Goal: Information Seeking & Learning: Find specific fact

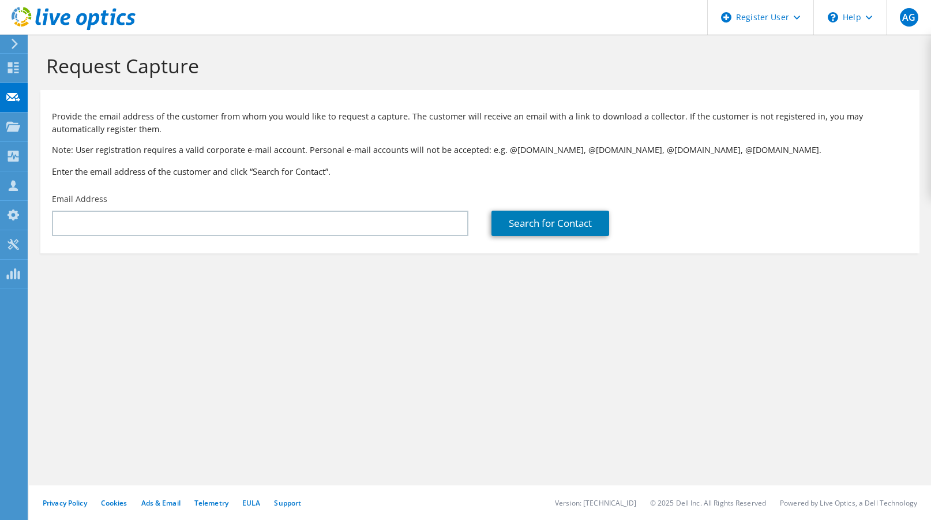
drag, startPoint x: 62, startPoint y: 359, endPoint x: 24, endPoint y: 365, distance: 39.1
click at [62, 359] on div "Request Capture Provide the email address of the customer from whom you would l…" at bounding box center [480, 277] width 902 height 485
click at [52, 184] on div "Customers" at bounding box center [60, 185] width 66 height 29
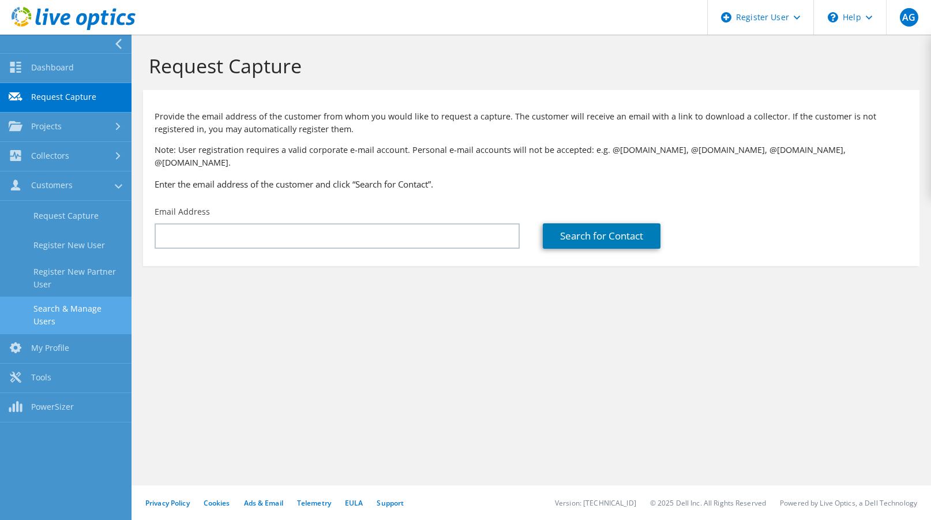
click at [75, 311] on link "Search & Manage Users" at bounding box center [65, 314] width 131 height 37
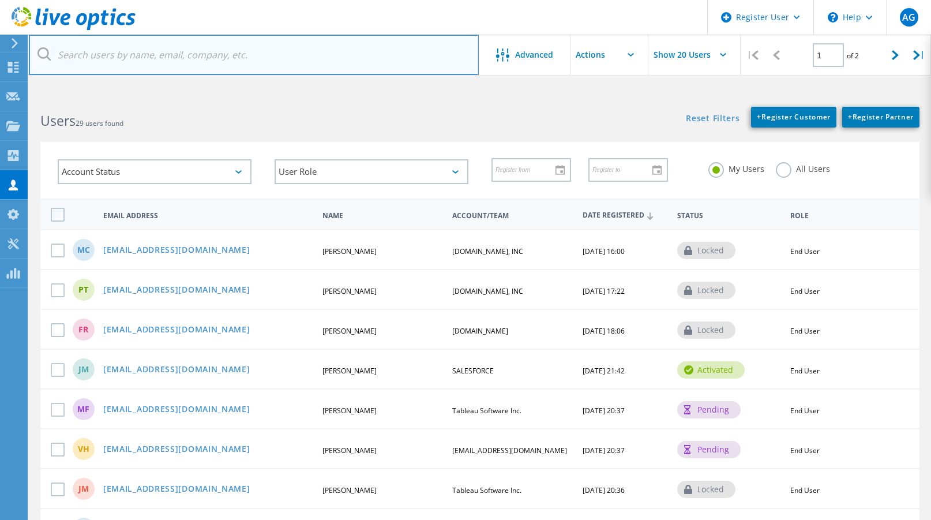
click at [163, 54] on input "text" at bounding box center [254, 55] width 450 height 40
click at [194, 45] on input "text" at bounding box center [254, 55] width 450 height 40
paste input "[DOMAIN_NAME]"
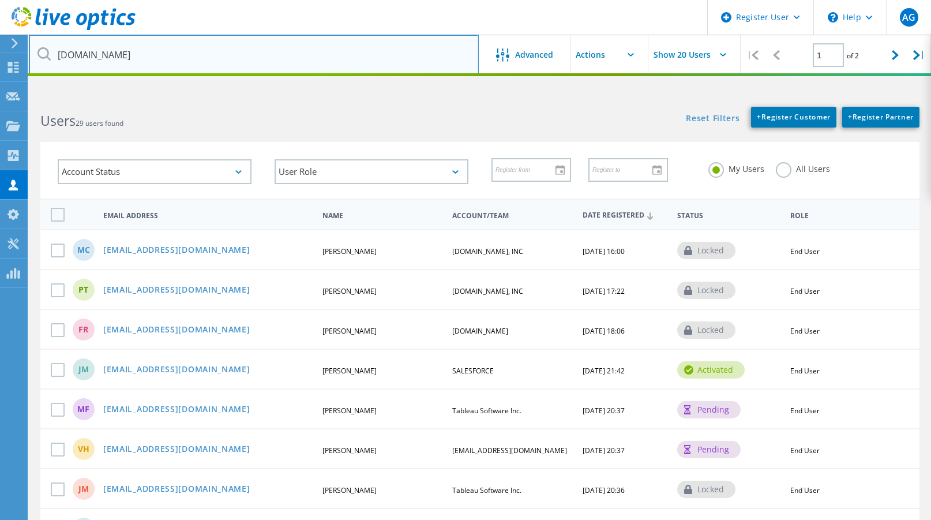
type input "[DOMAIN_NAME]"
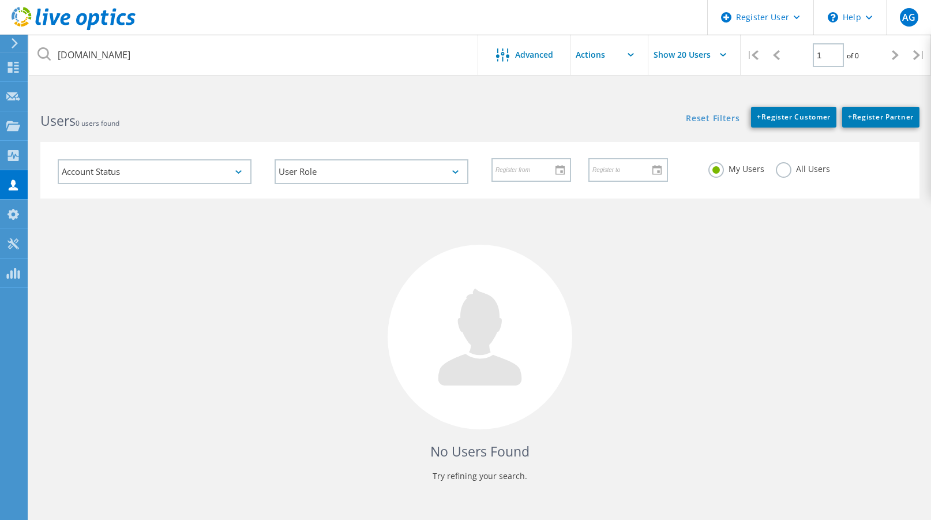
click at [788, 170] on label "All Users" at bounding box center [803, 167] width 54 height 11
click at [0, 0] on input "All Users" at bounding box center [0, 0] width 0 height 0
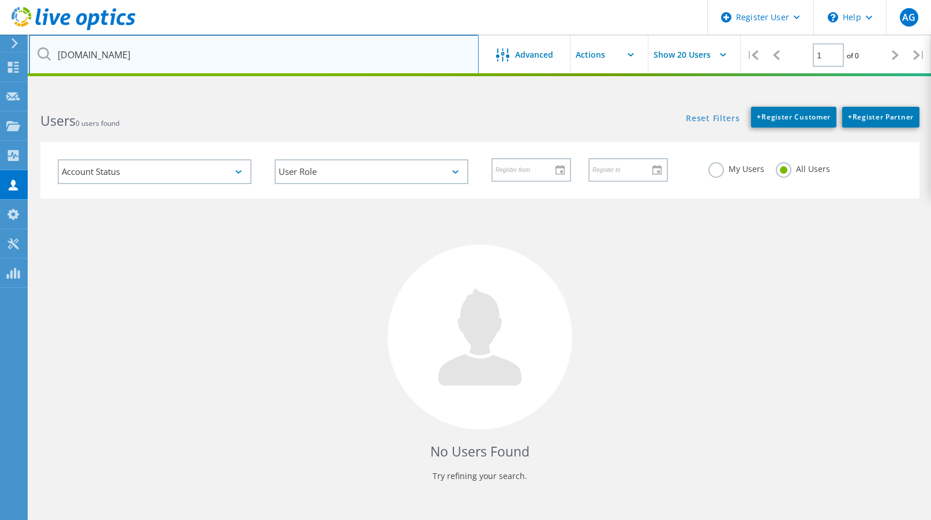
click at [178, 55] on input "[DOMAIN_NAME]" at bounding box center [254, 55] width 450 height 40
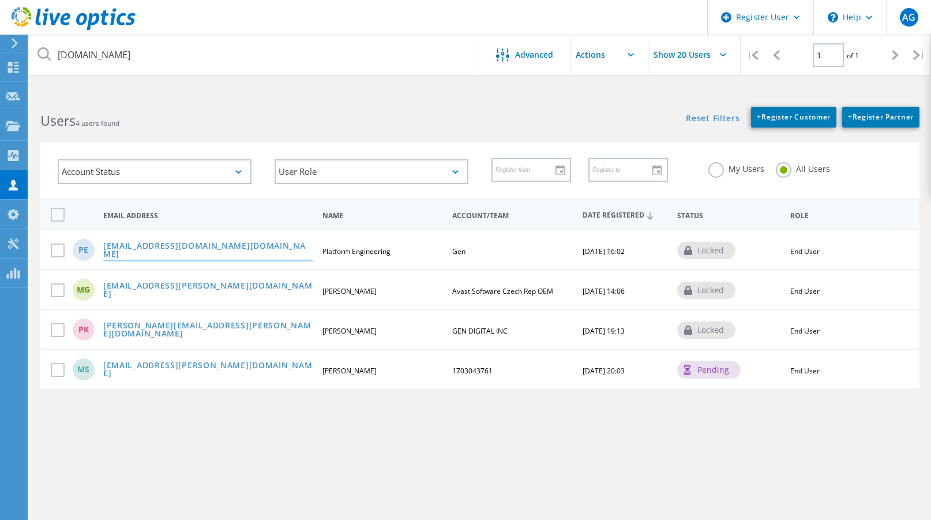
click at [163, 252] on link "[EMAIL_ADDRESS][DOMAIN_NAME][DOMAIN_NAME]" at bounding box center [207, 251] width 209 height 18
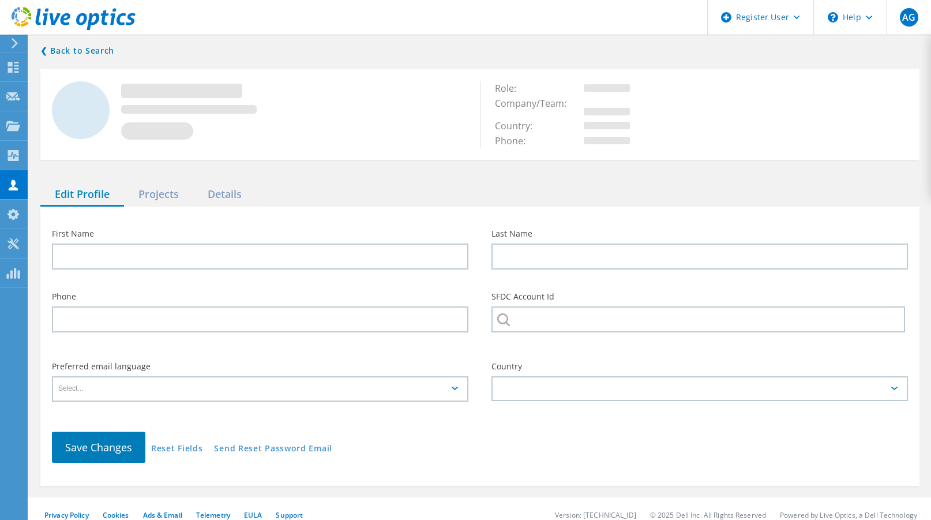
type input "Platform"
type input "Engineering"
type input "Gen"
type input "English"
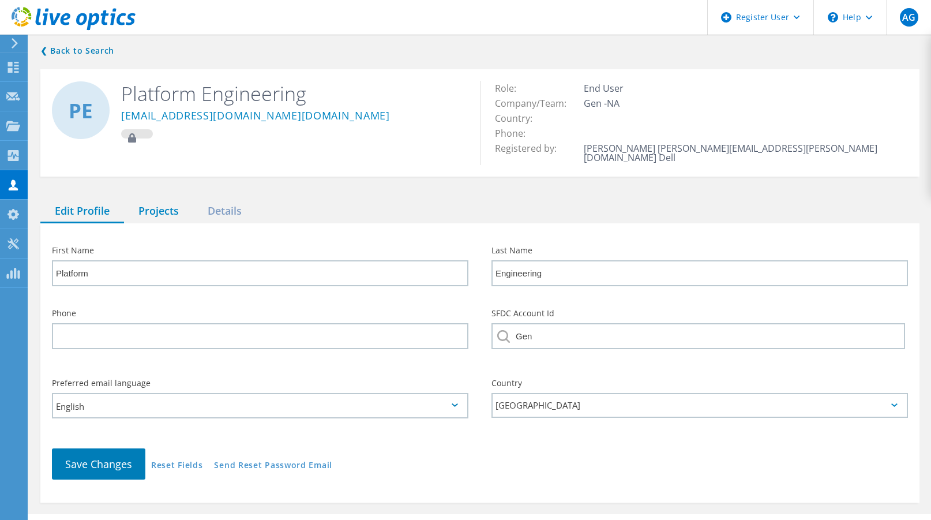
click at [158, 207] on div "Projects" at bounding box center [158, 212] width 69 height 24
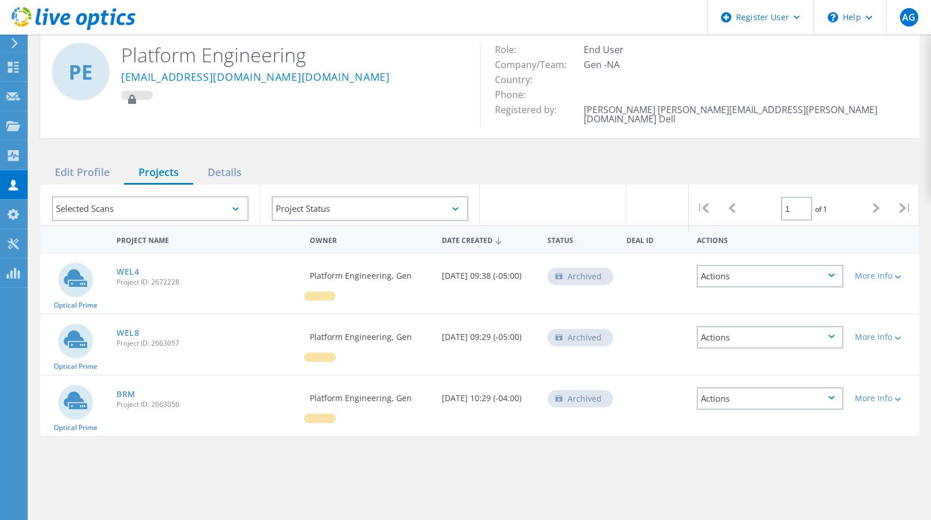
scroll to position [58, 0]
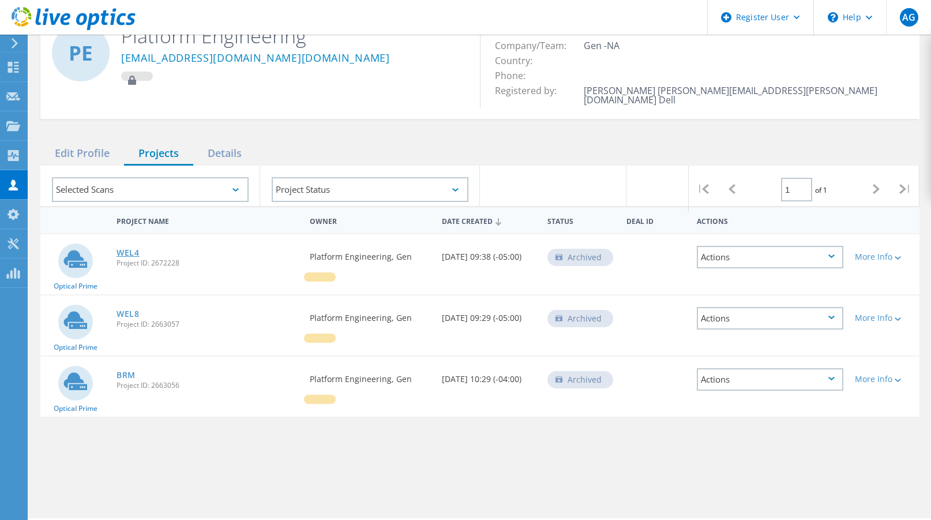
click at [124, 249] on link "WEL4" at bounding box center [127, 253] width 23 height 8
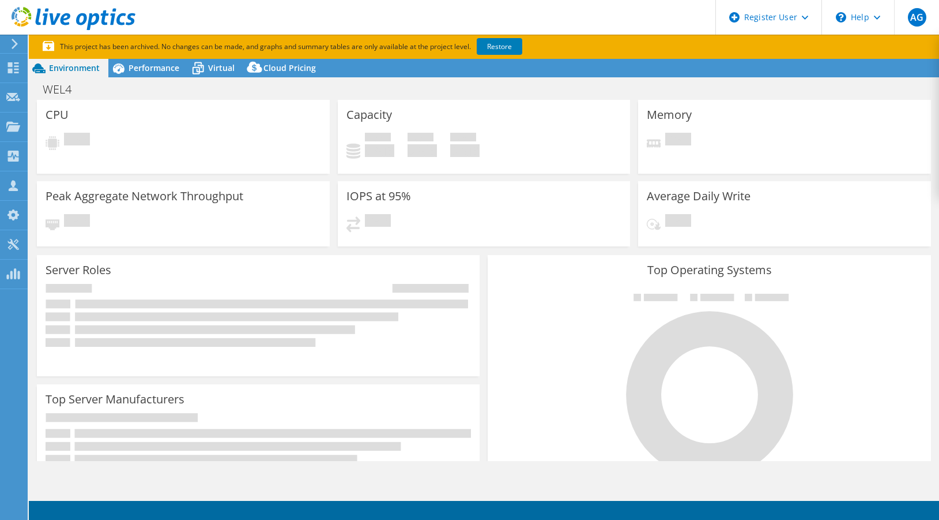
select select "USD"
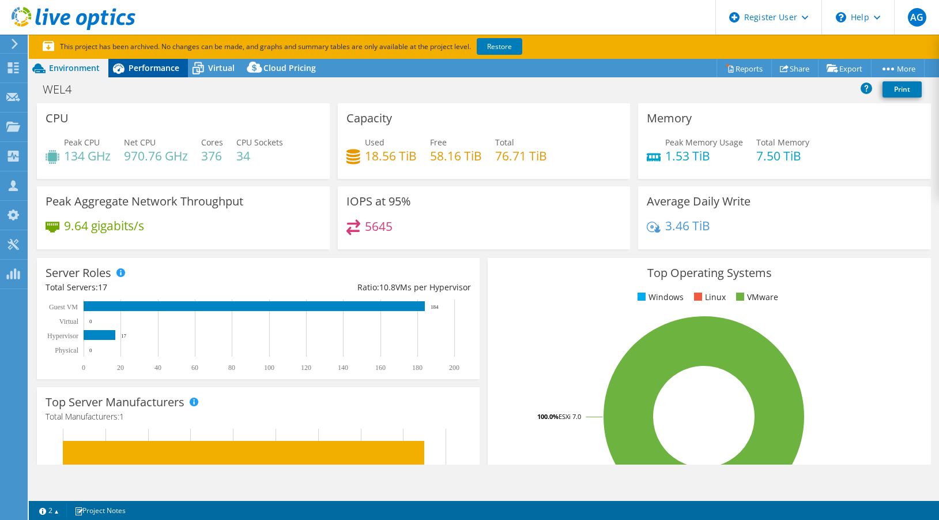
click at [147, 70] on span "Performance" at bounding box center [154, 67] width 51 height 11
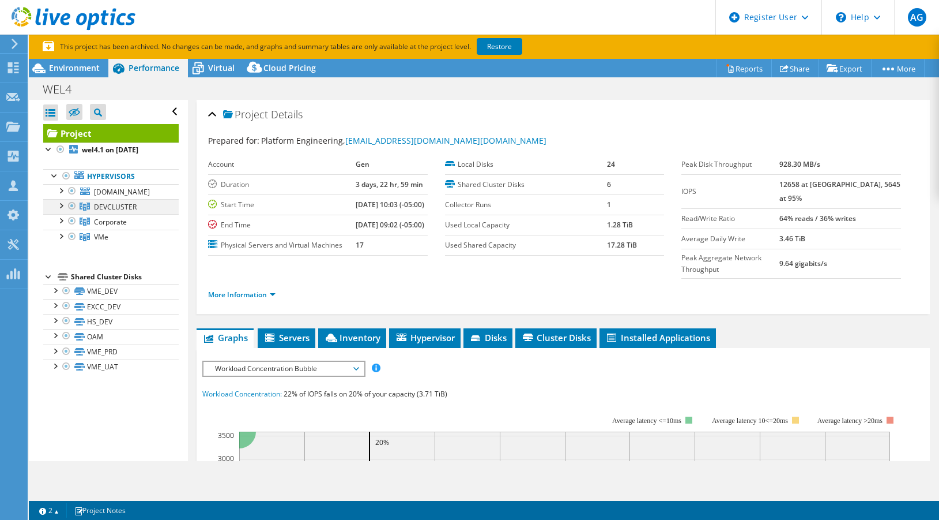
click at [66, 210] on div at bounding box center [61, 205] width 12 height 12
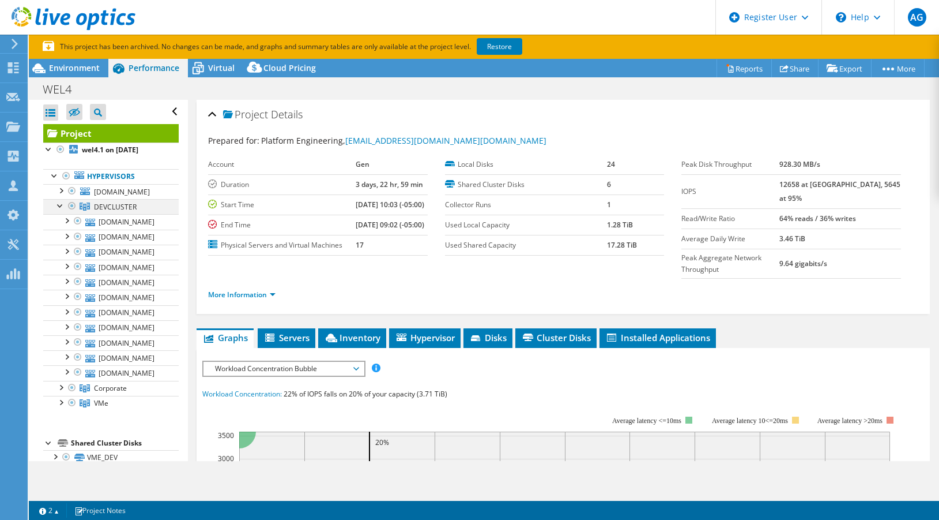
click at [65, 210] on div at bounding box center [61, 205] width 12 height 12
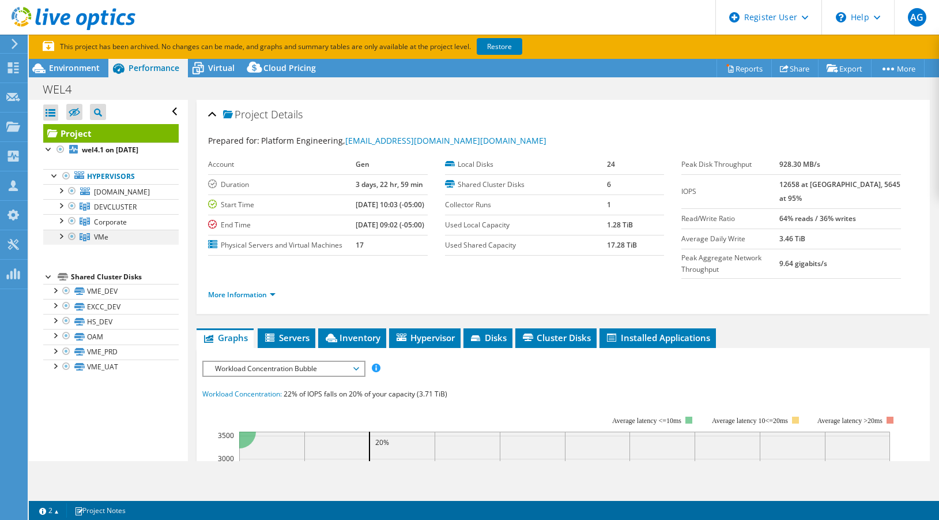
click at [62, 241] on div at bounding box center [61, 236] width 12 height 12
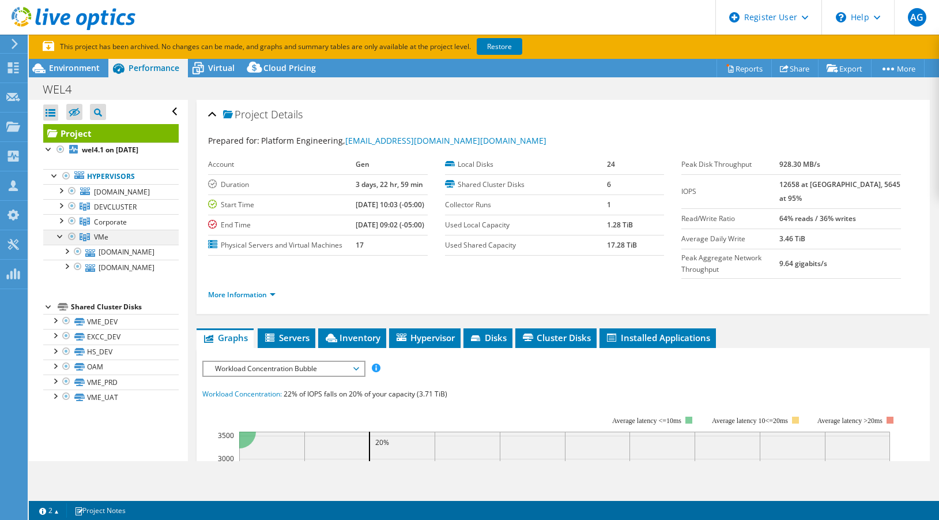
drag, startPoint x: 62, startPoint y: 247, endPoint x: 63, endPoint y: 240, distance: 6.9
click at [62, 241] on div at bounding box center [61, 236] width 12 height 12
click at [63, 225] on div at bounding box center [61, 220] width 12 height 12
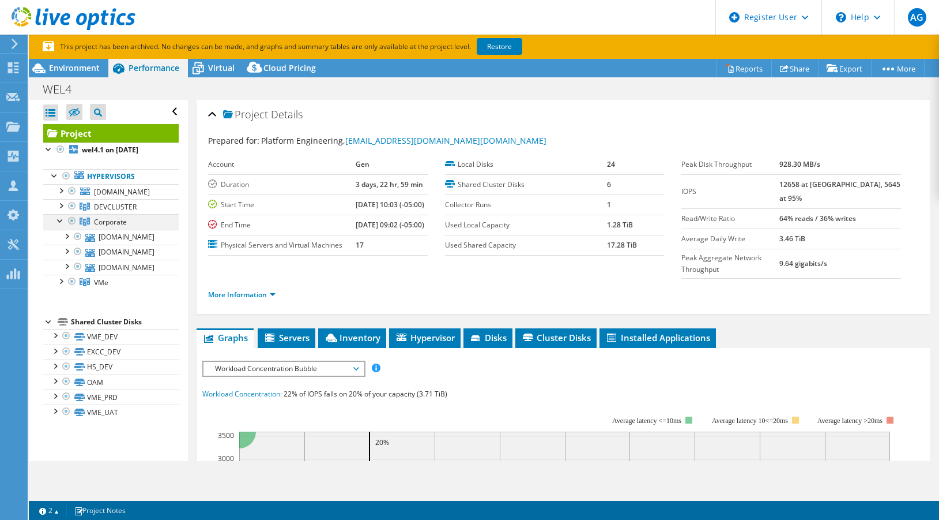
click at [62, 225] on div at bounding box center [61, 220] width 12 height 12
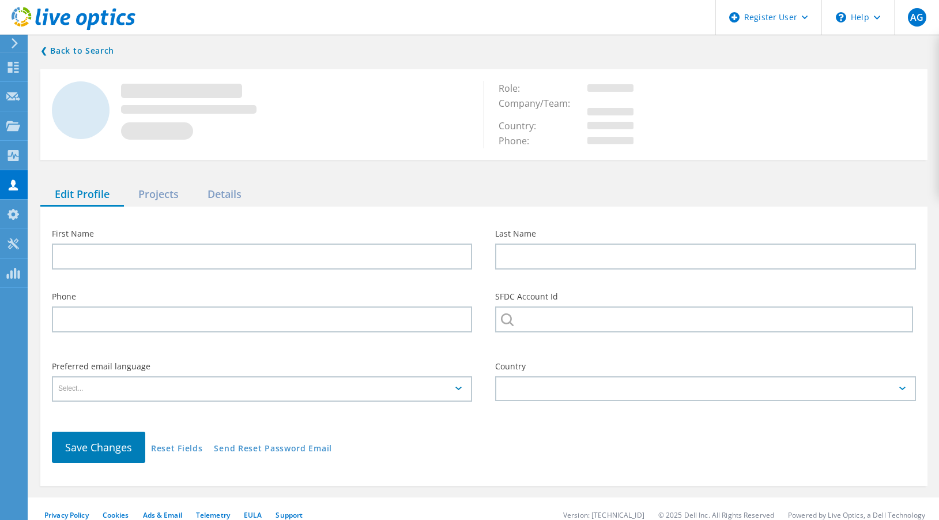
type input "Platform"
type input "Engineering"
type input "Gen"
type input "English"
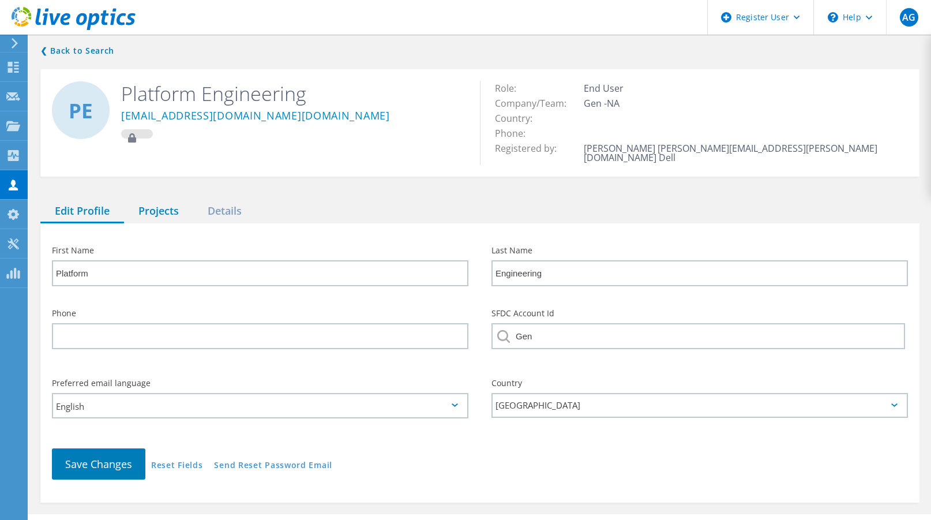
click at [162, 201] on div "Projects" at bounding box center [158, 212] width 69 height 24
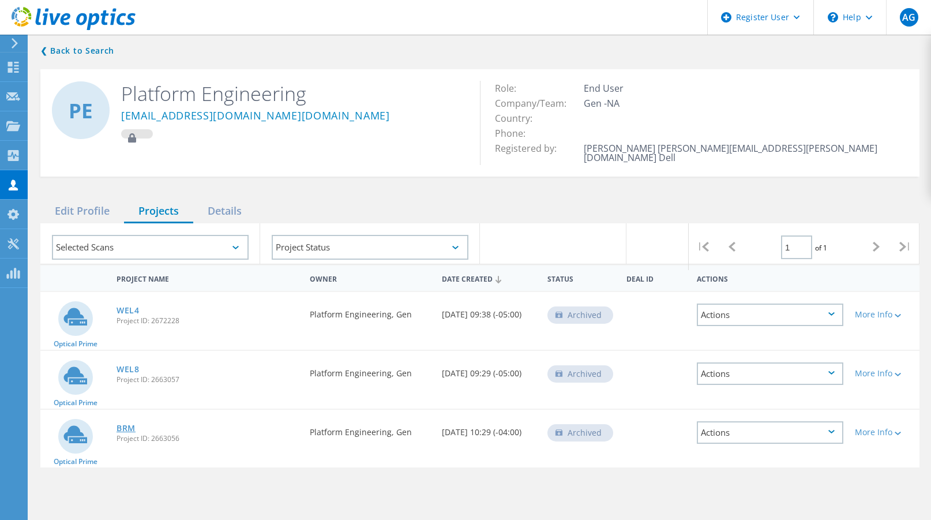
click at [130, 424] on link "BRM" at bounding box center [125, 428] width 19 height 8
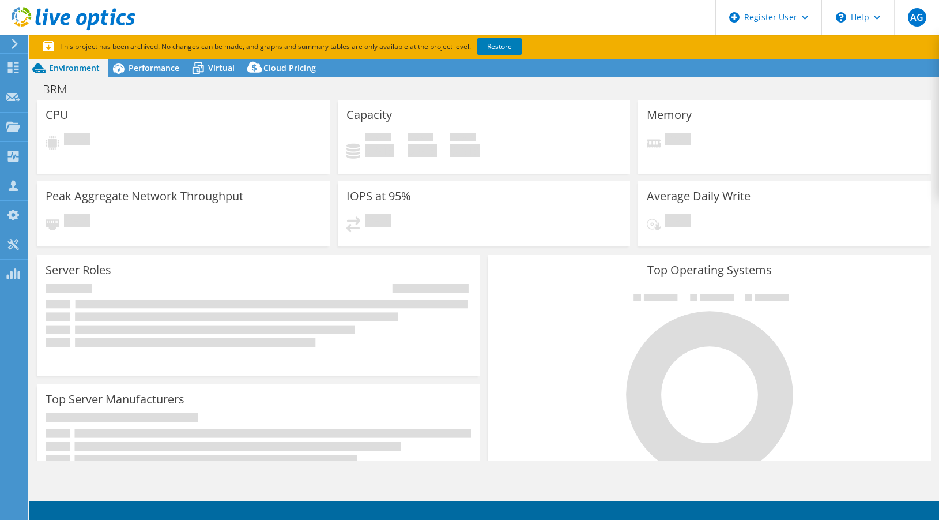
select select "USD"
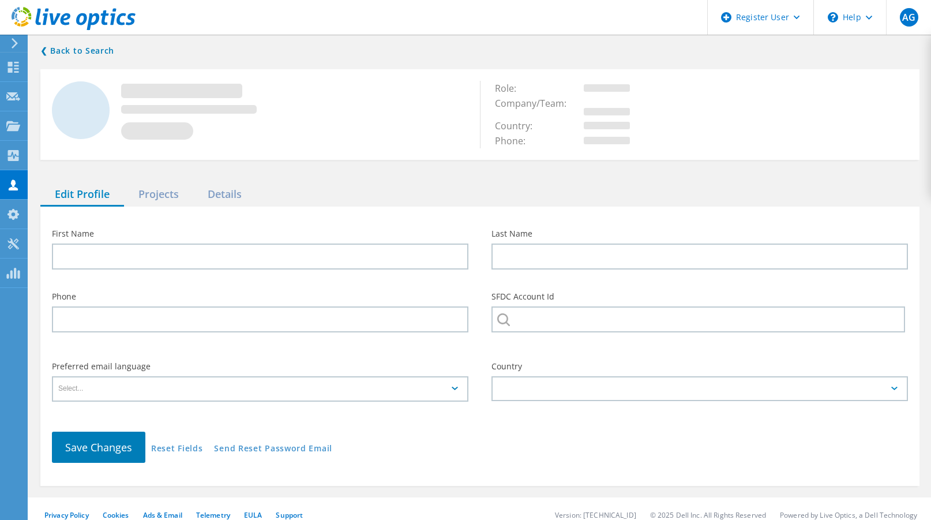
type input "Platform"
type input "Engineering"
type input "Gen"
type input "English"
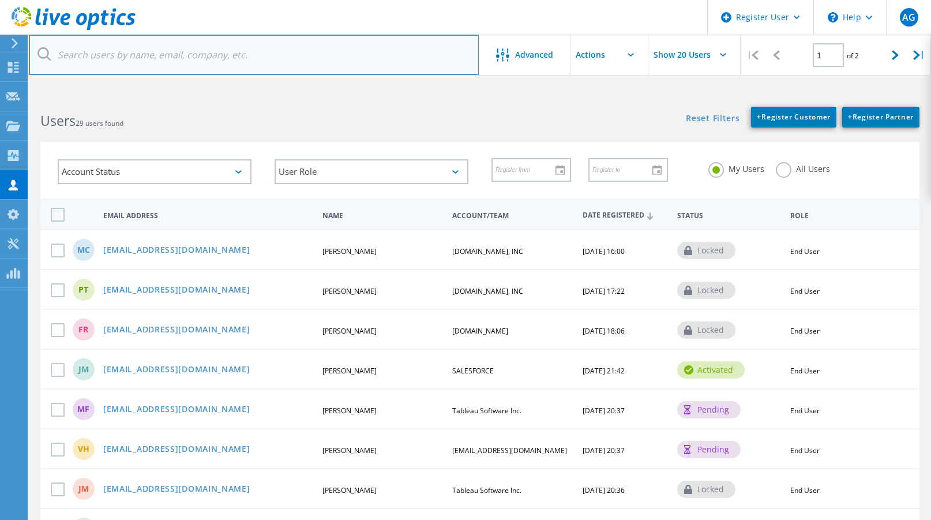
click at [119, 44] on input "text" at bounding box center [254, 55] width 450 height 40
paste input "[DOMAIN_NAME]"
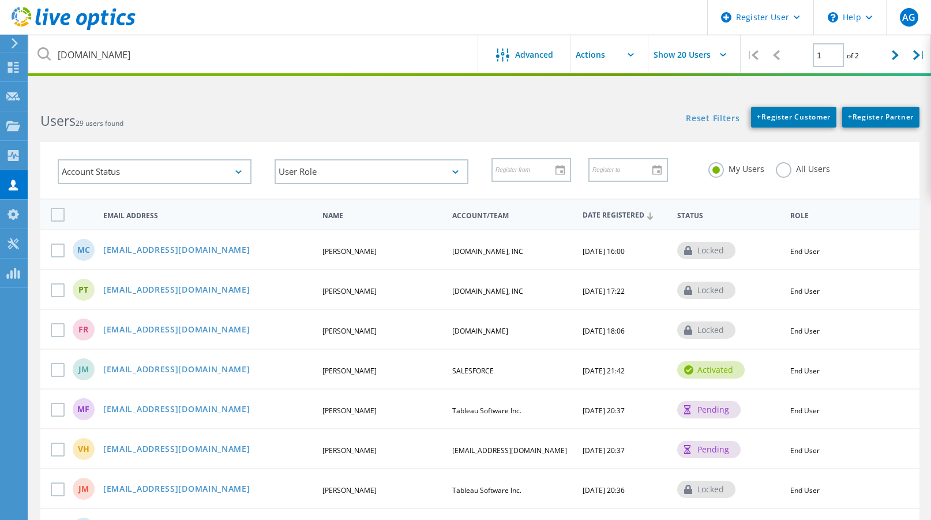
click at [787, 170] on label "All Users" at bounding box center [803, 167] width 54 height 11
click at [0, 0] on input "All Users" at bounding box center [0, 0] width 0 height 0
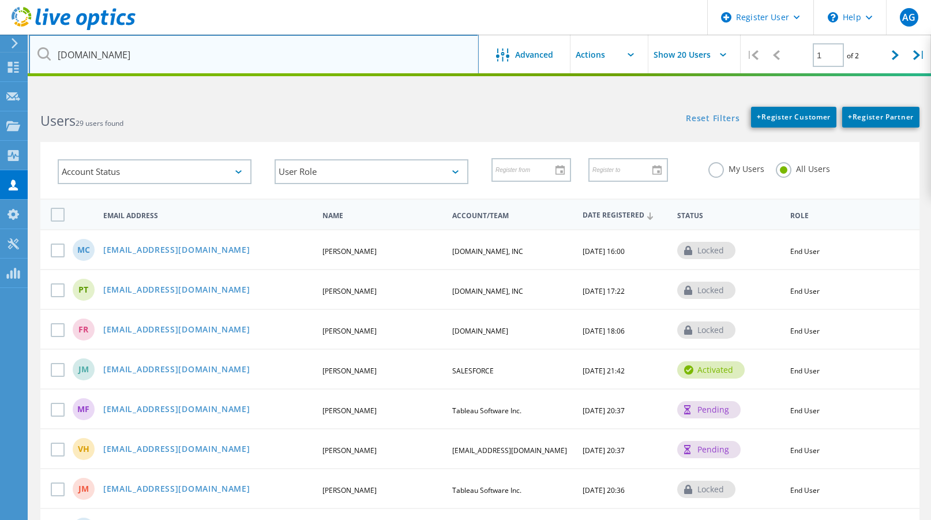
click at [140, 60] on input "gendigital.com" at bounding box center [254, 55] width 450 height 40
type input "gendigital.com"
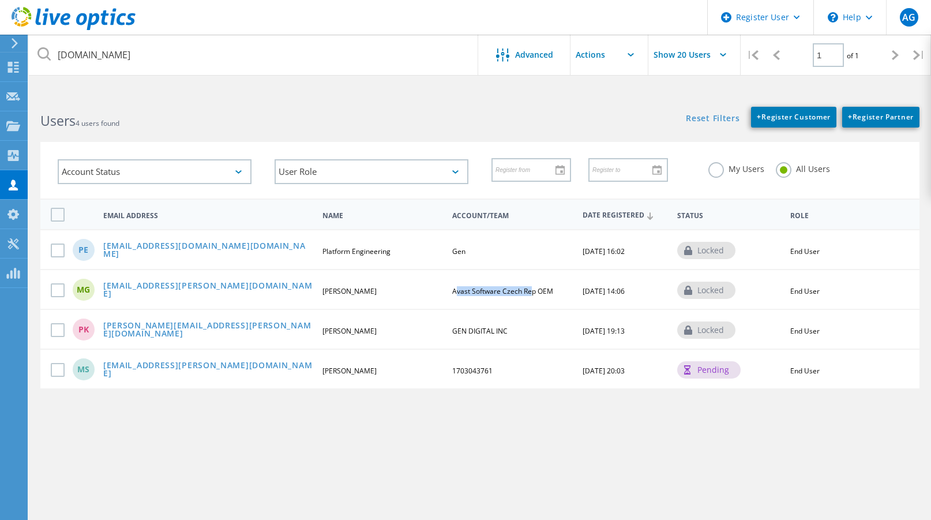
drag, startPoint x: 454, startPoint y: 292, endPoint x: 544, endPoint y: 288, distance: 89.5
click at [536, 288] on span "Avast Software Czech Rep OEM" at bounding box center [502, 291] width 101 height 10
drag, startPoint x: 557, startPoint y: 288, endPoint x: 477, endPoint y: 289, distance: 79.6
click at [472, 288] on div "Avast Software Czech Rep OEM" at bounding box center [512, 291] width 132 height 7
click at [546, 291] on span "Avast Software Czech Rep OEM" at bounding box center [502, 291] width 101 height 10
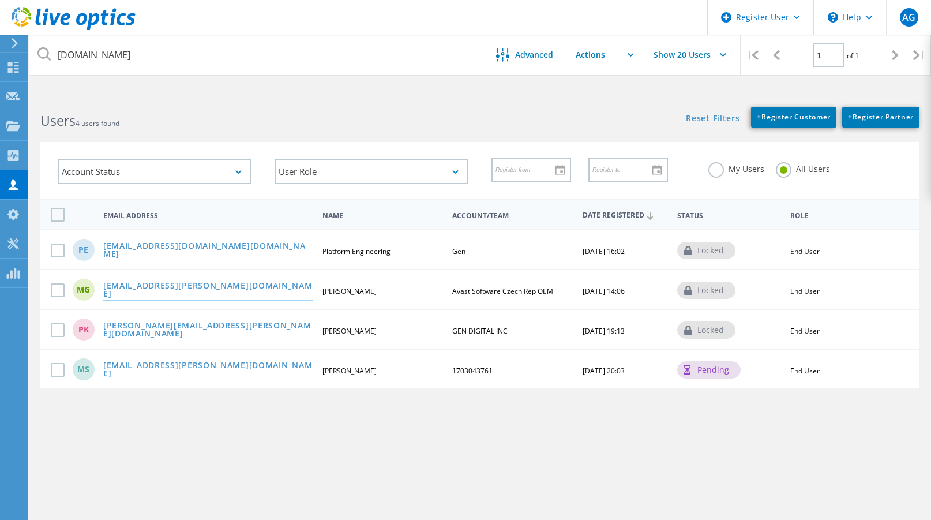
click at [172, 293] on link "[EMAIL_ADDRESS][PERSON_NAME][DOMAIN_NAME]" at bounding box center [207, 290] width 209 height 18
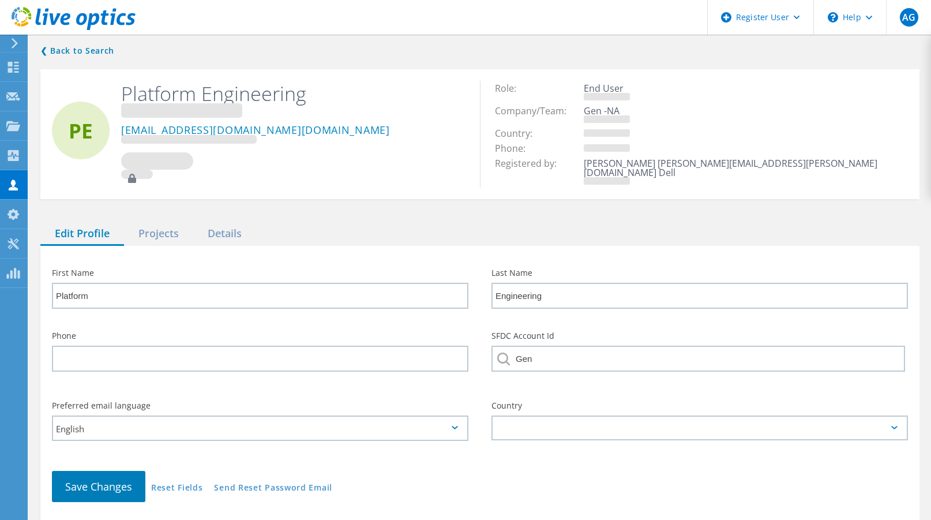
type input "Muruganantham"
type input "Gajendran"
type input "Avast Software Czech Rep OEM"
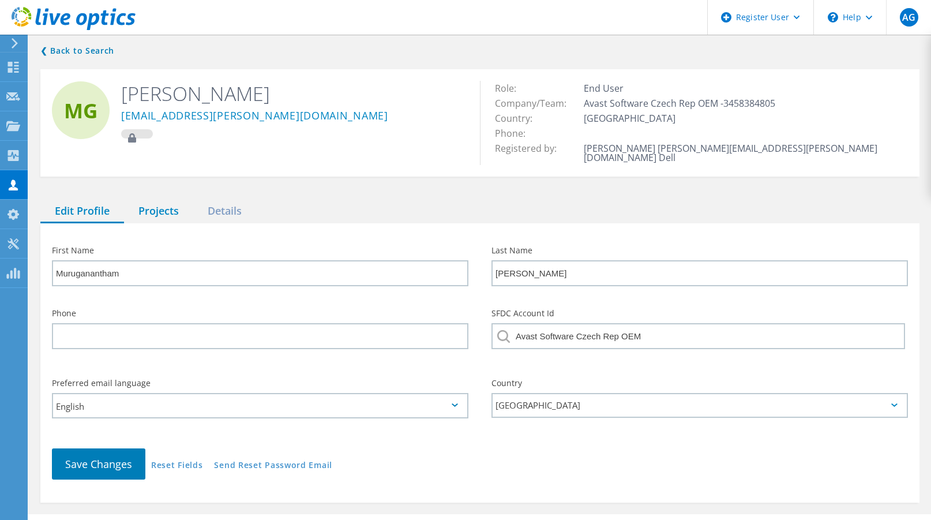
click at [161, 206] on div "Projects" at bounding box center [158, 212] width 69 height 24
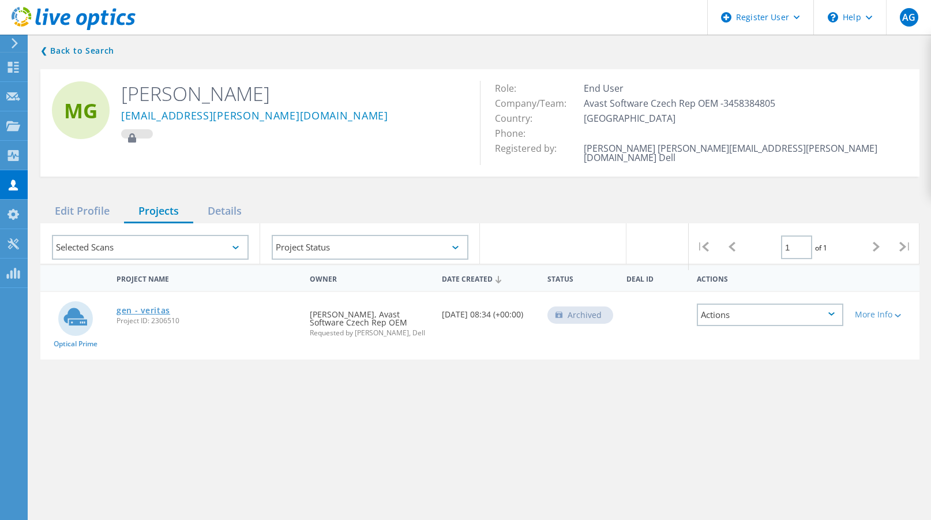
click at [156, 306] on link "gen - veritas" at bounding box center [143, 310] width 54 height 8
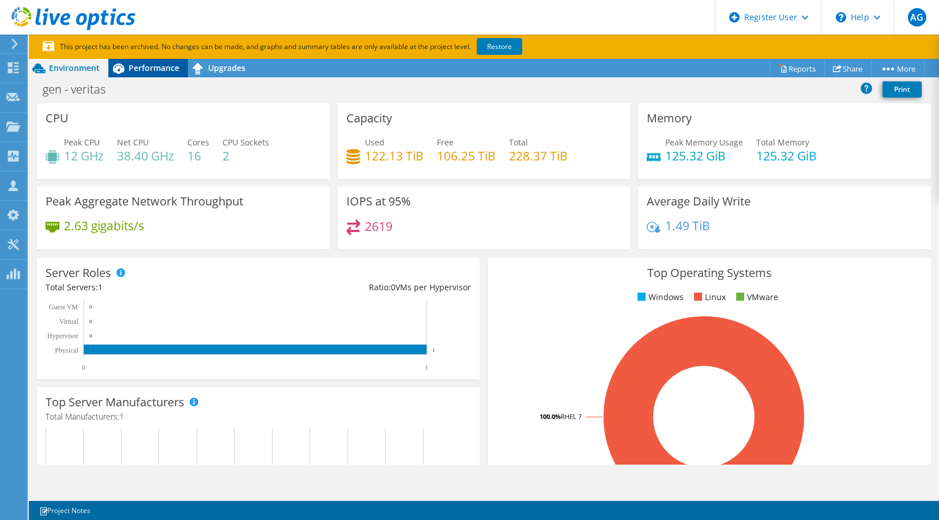
click at [155, 71] on span "Performance" at bounding box center [154, 67] width 51 height 11
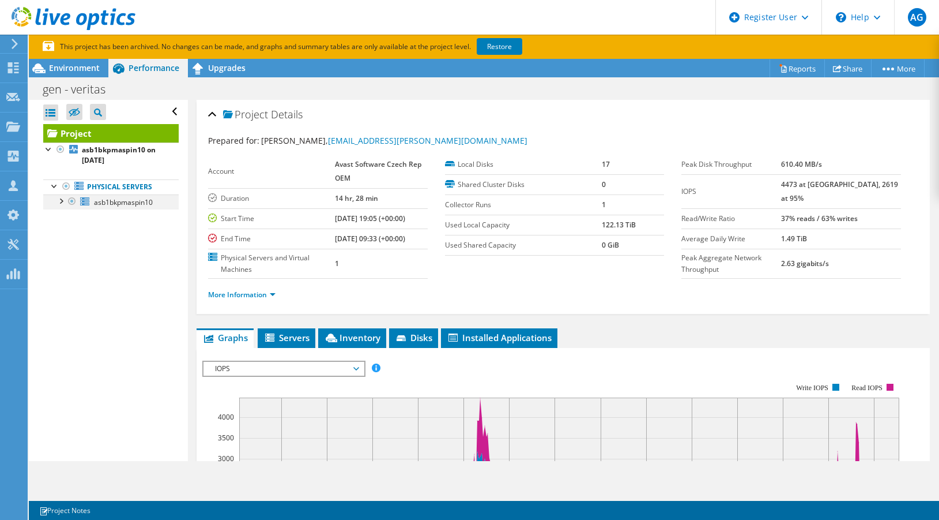
click at [60, 200] on div at bounding box center [61, 200] width 12 height 12
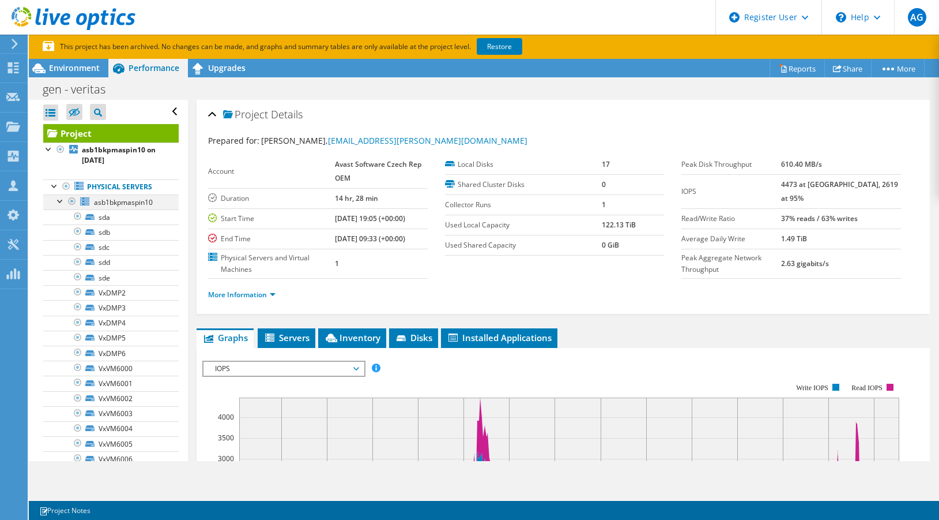
click at [60, 202] on div at bounding box center [61, 200] width 12 height 12
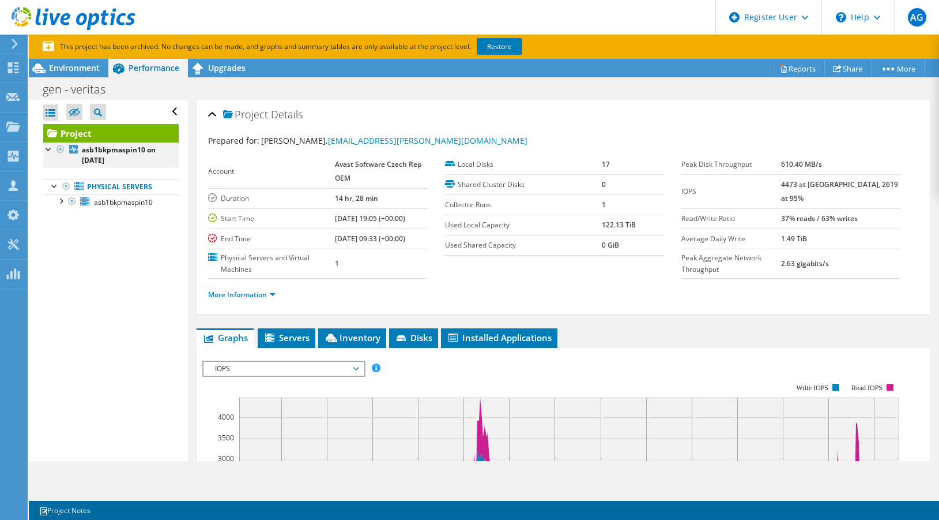
click at [49, 148] on div at bounding box center [49, 148] width 12 height 12
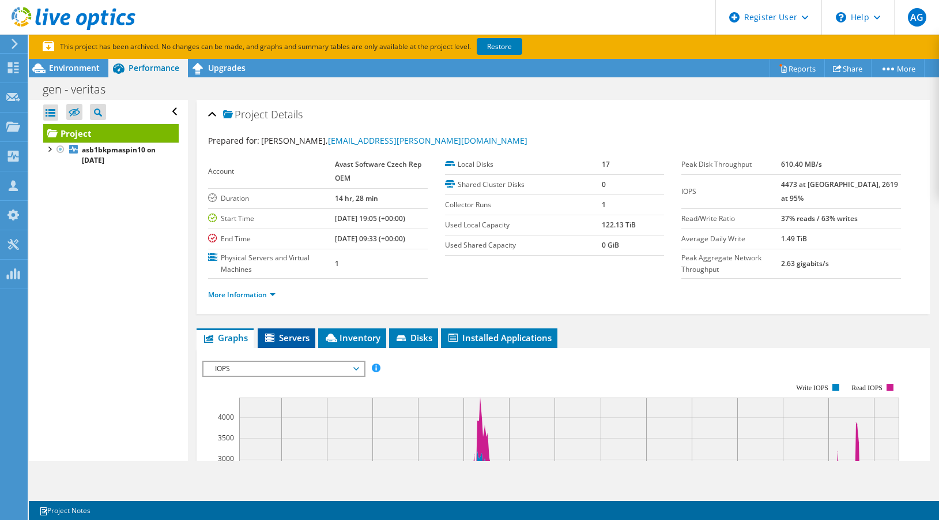
click at [280, 332] on span "Servers" at bounding box center [287, 338] width 46 height 12
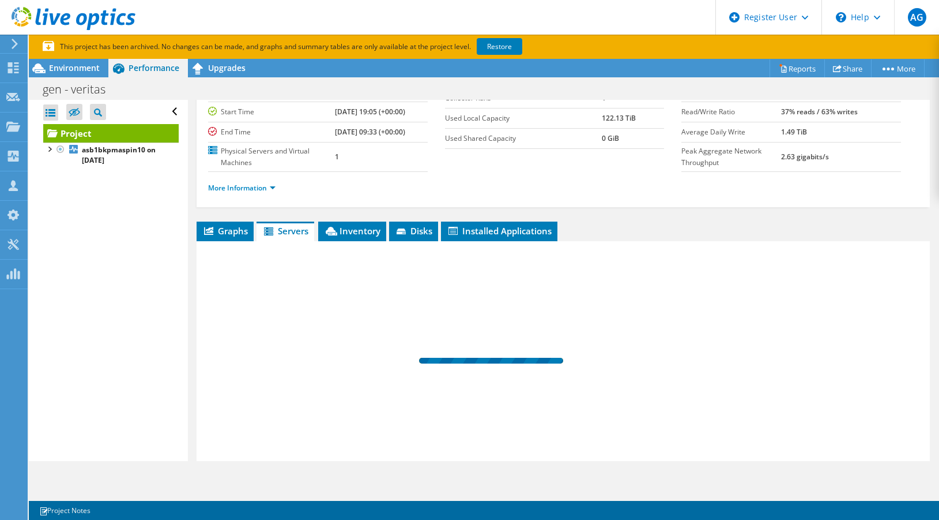
scroll to position [176, 0]
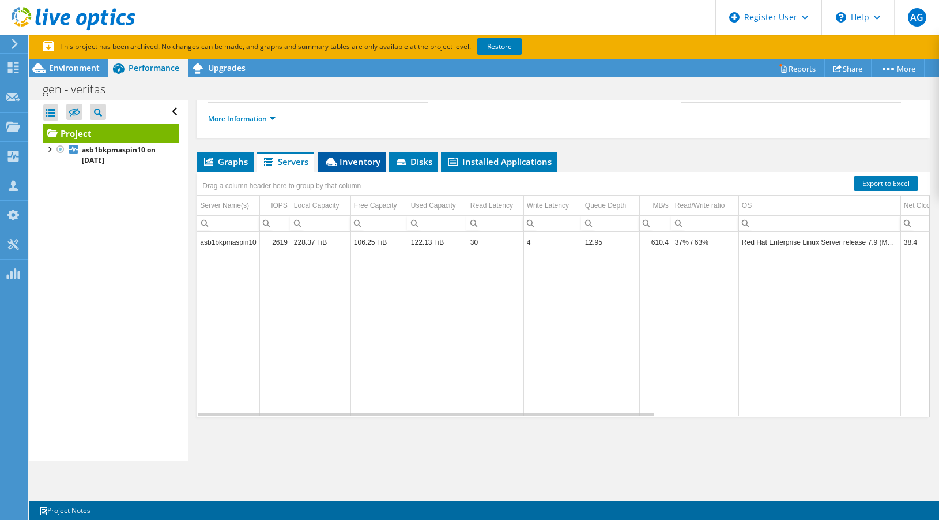
click at [341, 159] on span "Inventory" at bounding box center [352, 162] width 57 height 12
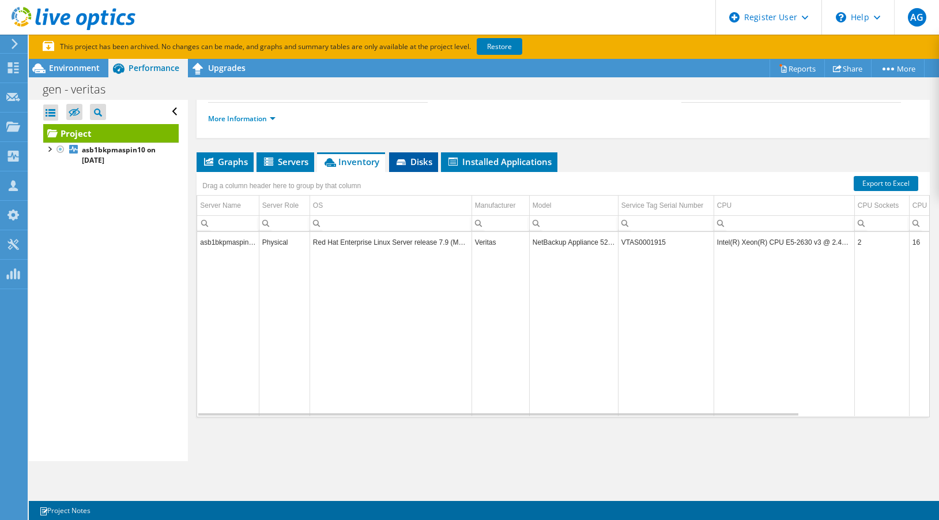
click at [413, 157] on span "Disks" at bounding box center [413, 162] width 37 height 12
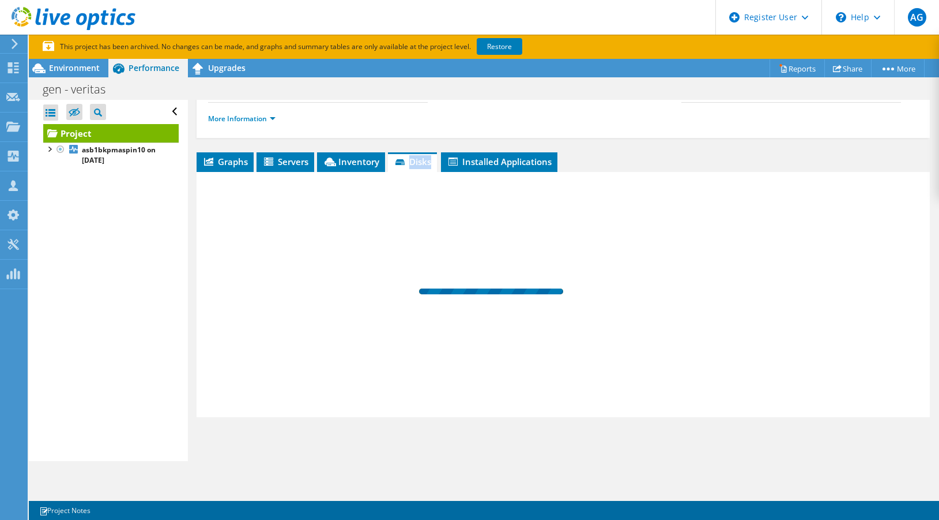
click at [413, 157] on span "Disks" at bounding box center [412, 162] width 37 height 12
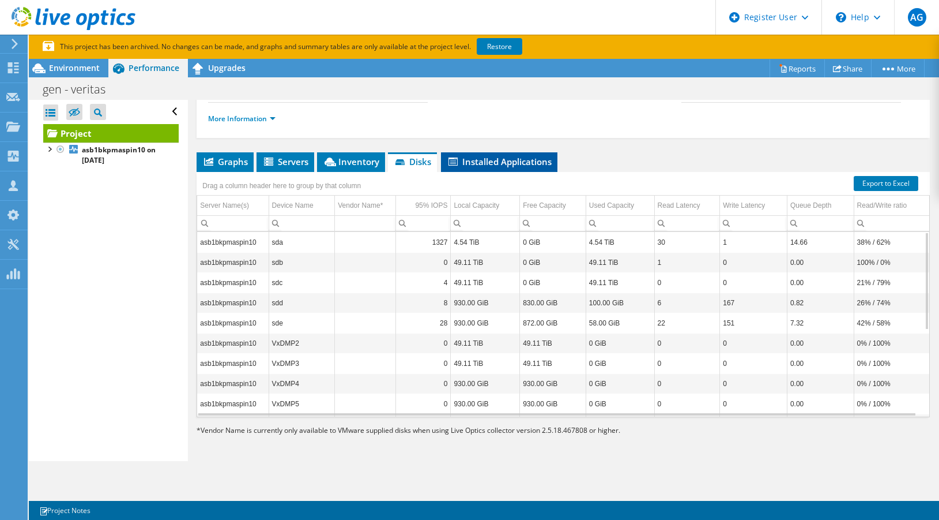
click at [467, 159] on span "Installed Applications" at bounding box center [499, 162] width 105 height 12
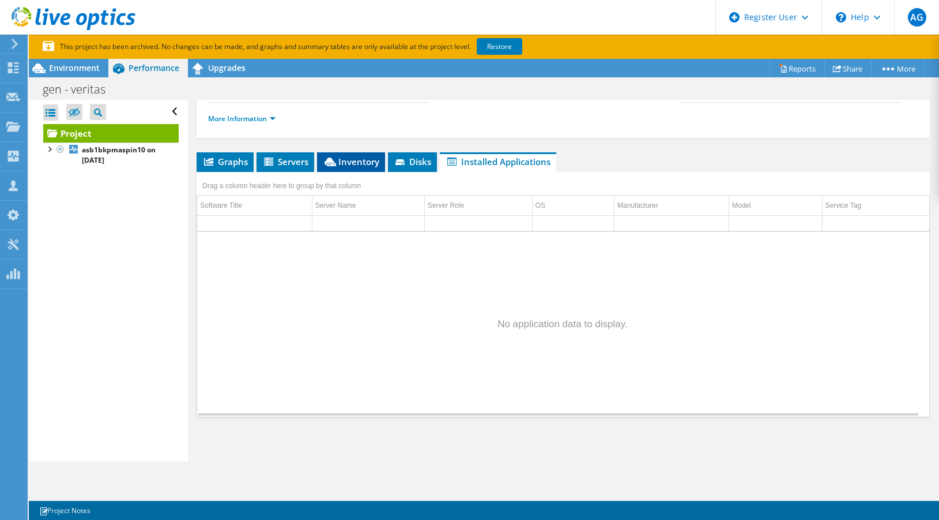
click at [333, 159] on icon at bounding box center [331, 161] width 12 height 9
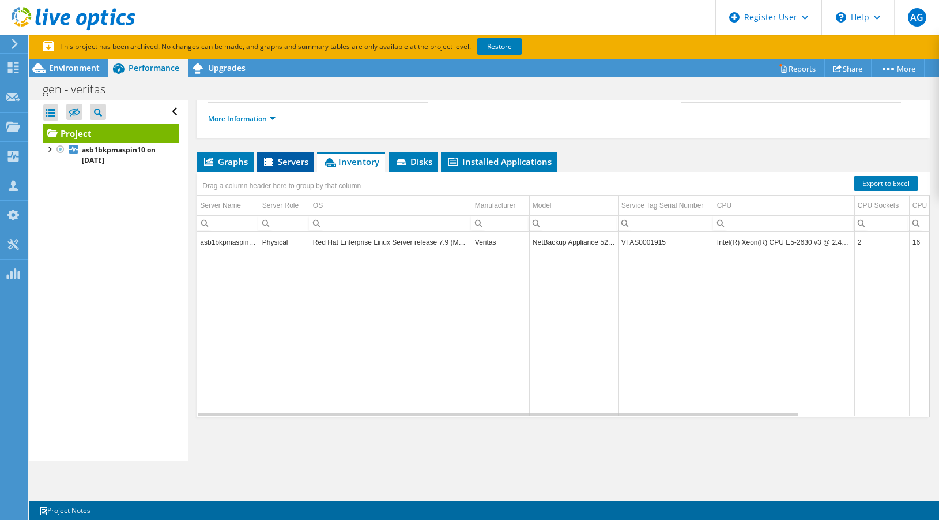
click at [285, 164] on span "Servers" at bounding box center [285, 162] width 46 height 12
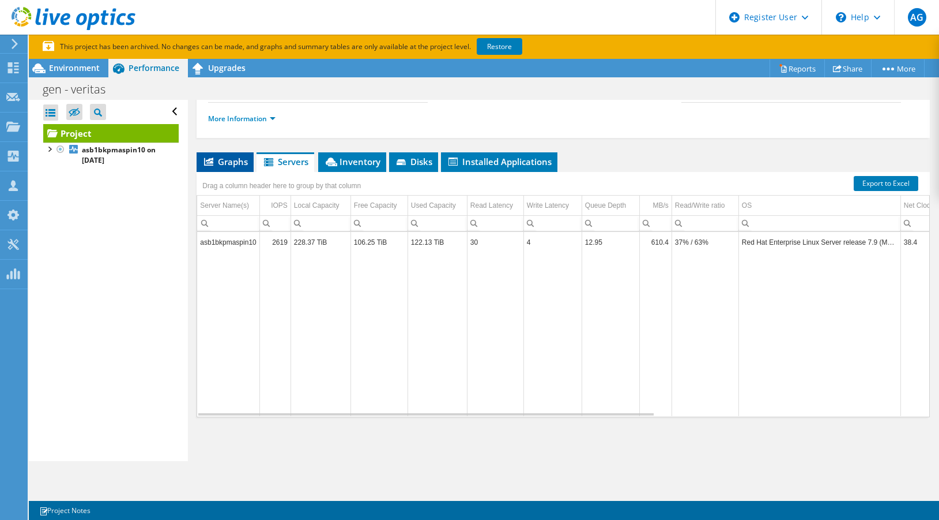
click at [221, 161] on span "Graphs" at bounding box center [225, 162] width 46 height 12
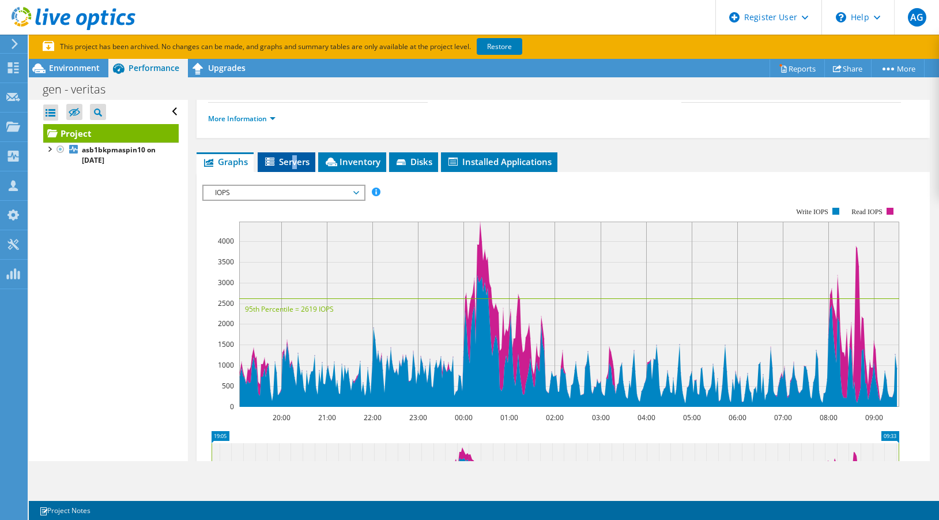
click at [295, 162] on span "Servers" at bounding box center [287, 162] width 46 height 12
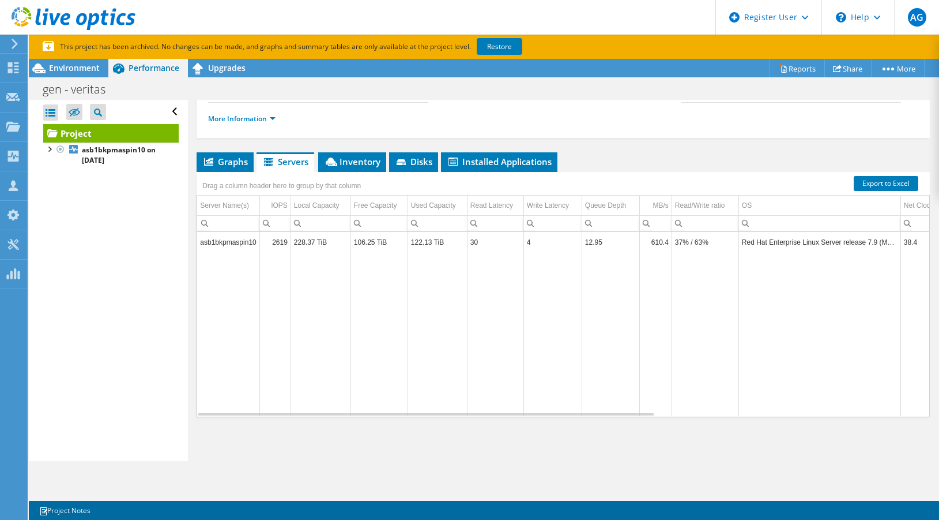
click at [220, 244] on td "asb1bkpmaspin10" at bounding box center [228, 242] width 62 height 20
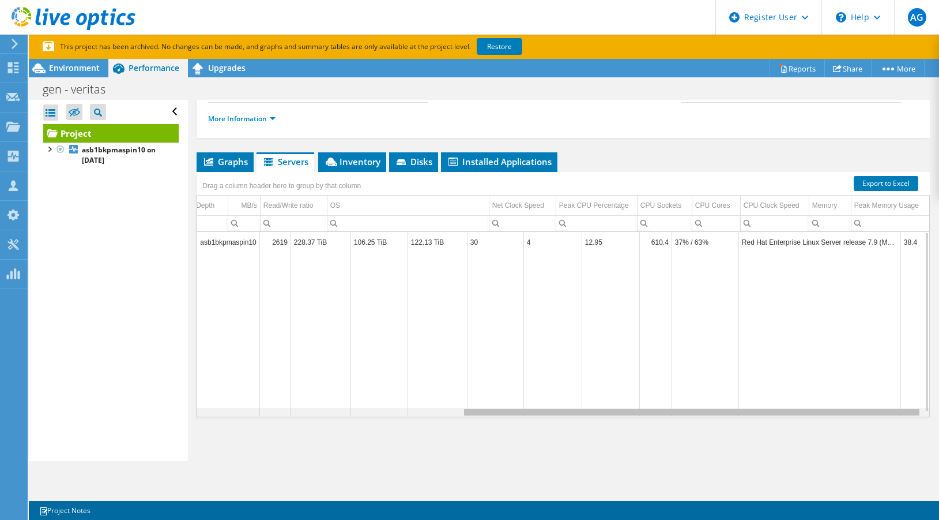
scroll to position [0, 0]
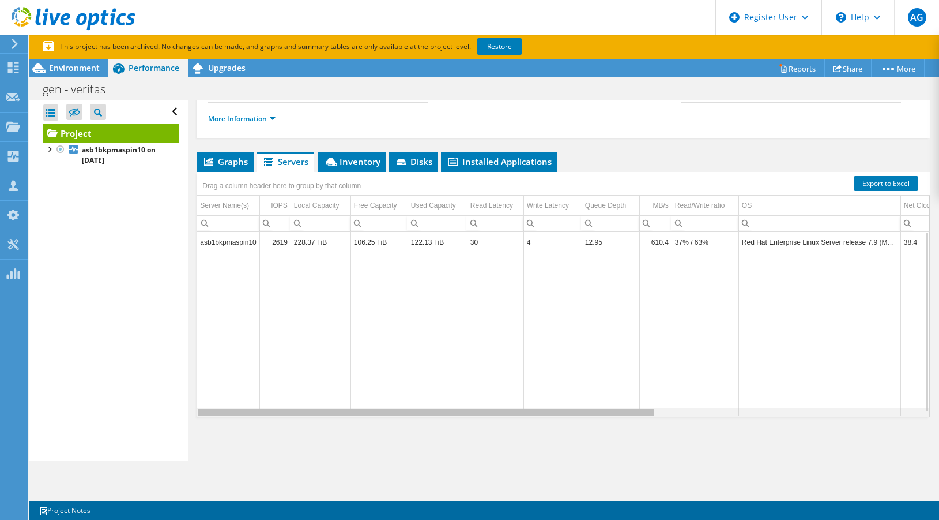
drag, startPoint x: 633, startPoint y: 412, endPoint x: 322, endPoint y: 378, distance: 312.7
click at [323, 388] on body "AG Dell User Anthony Giambastiani Anthony.Giambastiani@dell.com Dell My Profile…" at bounding box center [469, 260] width 939 height 520
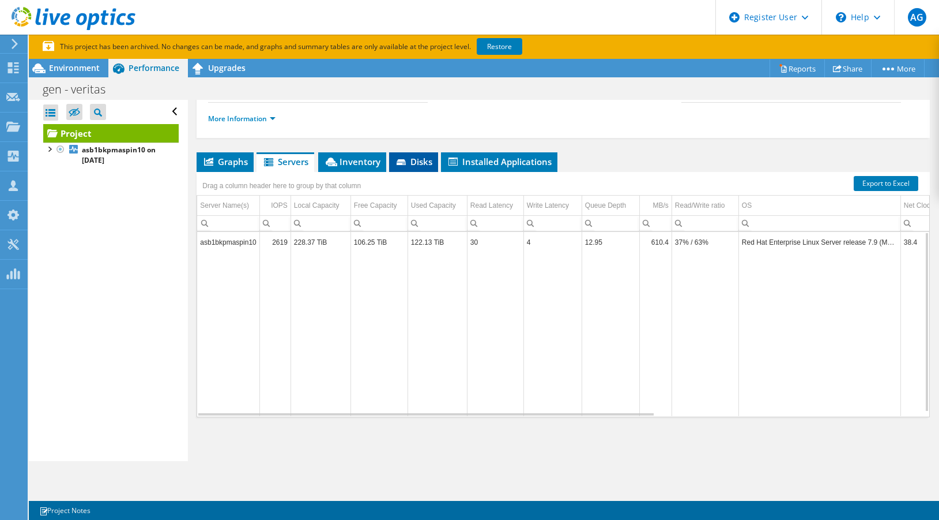
click at [419, 161] on span "Disks" at bounding box center [413, 162] width 37 height 12
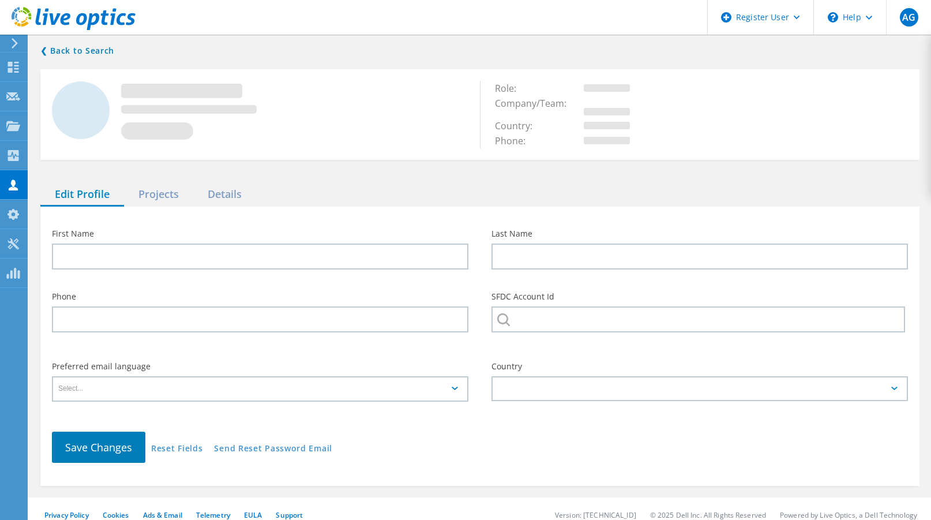
type input "Muruganantham"
type input "[PERSON_NAME]"
type input "Avast Software Czech Rep OEM"
type input "English"
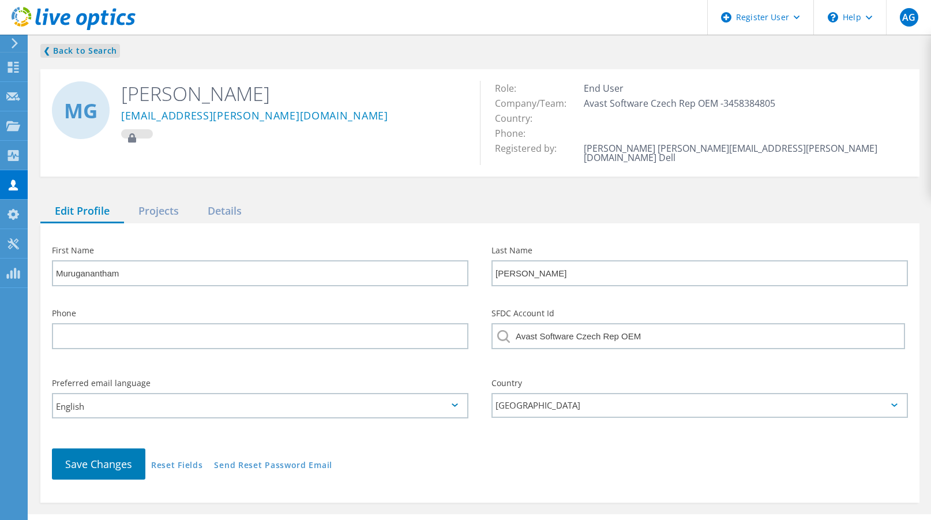
click at [61, 51] on link "❮ Back to Search" at bounding box center [80, 51] width 80 height 14
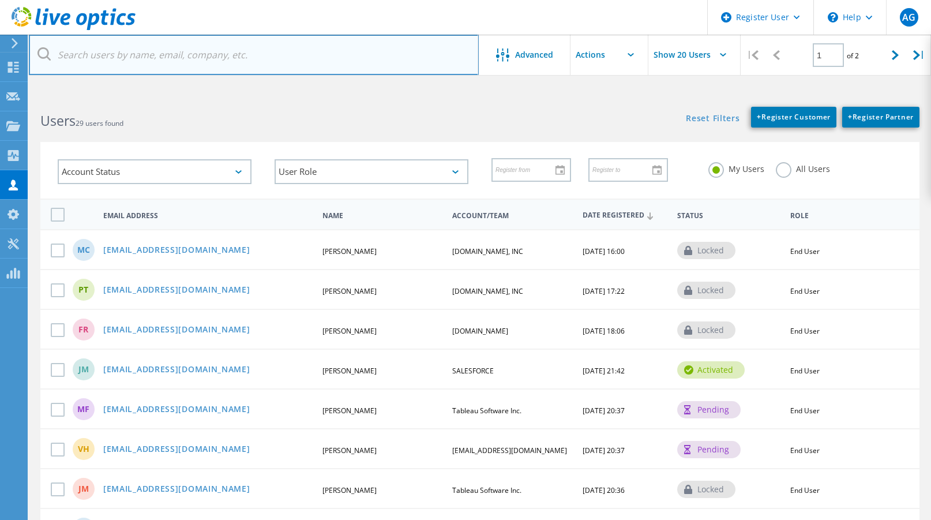
click at [103, 54] on input "text" at bounding box center [254, 55] width 450 height 40
paste input "[DOMAIN_NAME]"
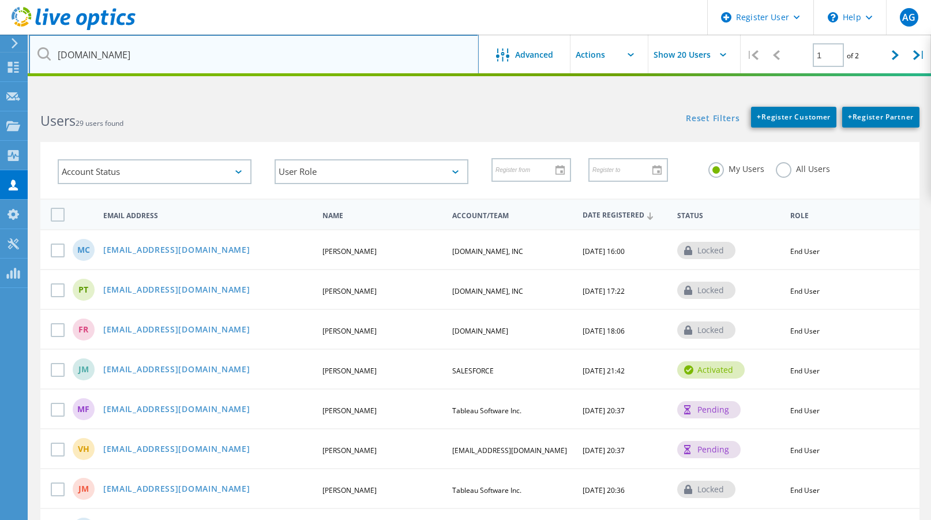
type input "[DOMAIN_NAME]"
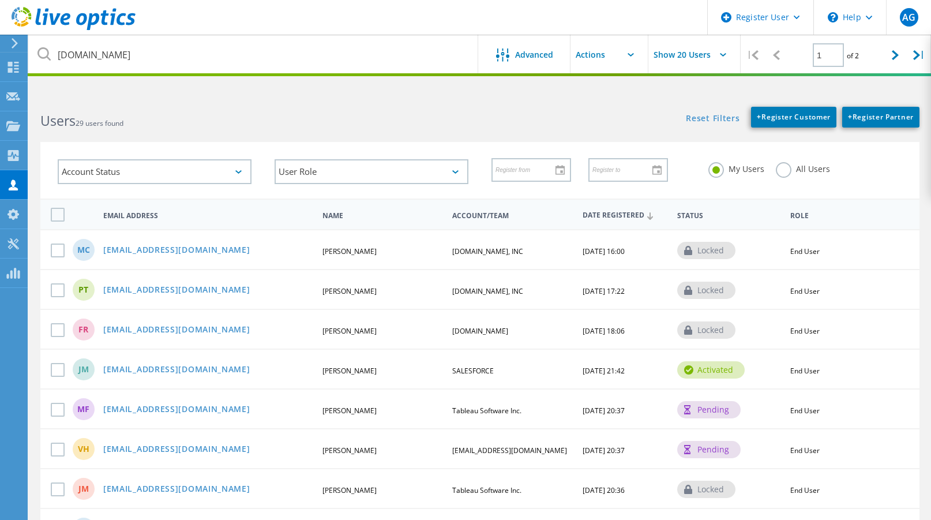
click at [788, 173] on label "All Users" at bounding box center [803, 167] width 54 height 11
click at [0, 0] on input "All Users" at bounding box center [0, 0] width 0 height 0
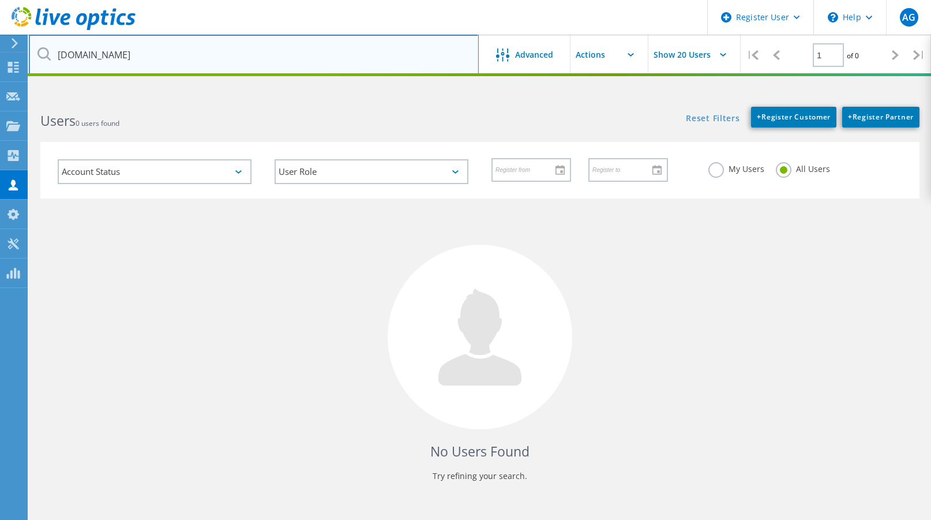
click at [156, 49] on input "[DOMAIN_NAME]" at bounding box center [254, 55] width 450 height 40
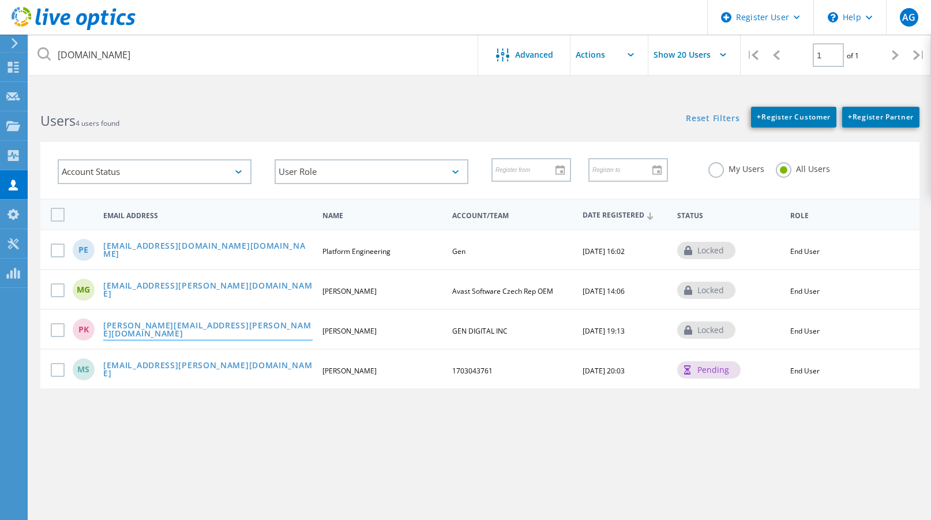
click at [180, 329] on link "[PERSON_NAME][EMAIL_ADDRESS][PERSON_NAME][DOMAIN_NAME]" at bounding box center [207, 330] width 209 height 18
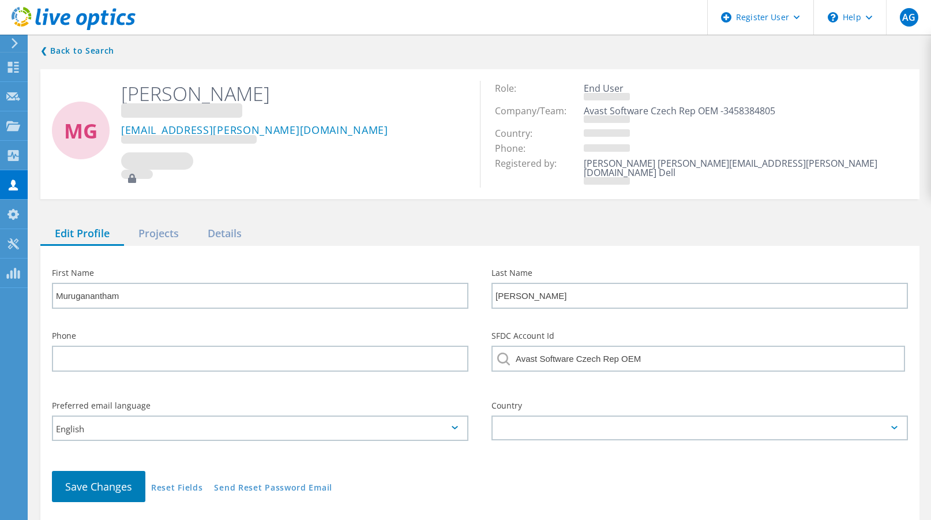
type input "[PERSON_NAME]"
type input "GEN DIGITAL INC"
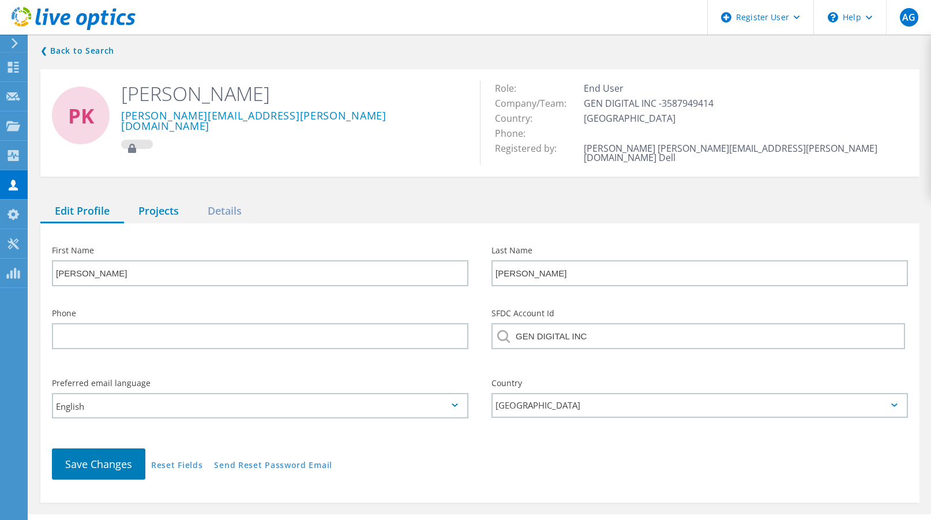
click at [165, 200] on div "Projects" at bounding box center [158, 212] width 69 height 24
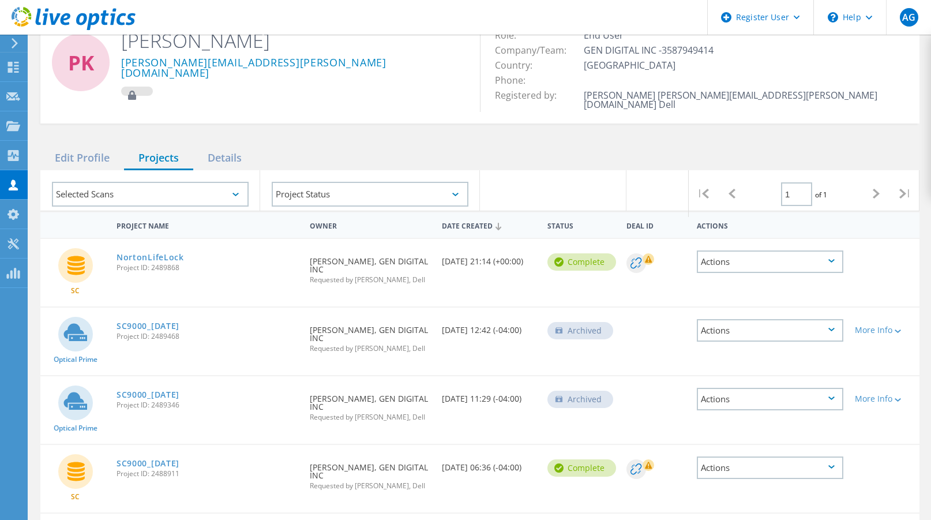
scroll to position [111, 0]
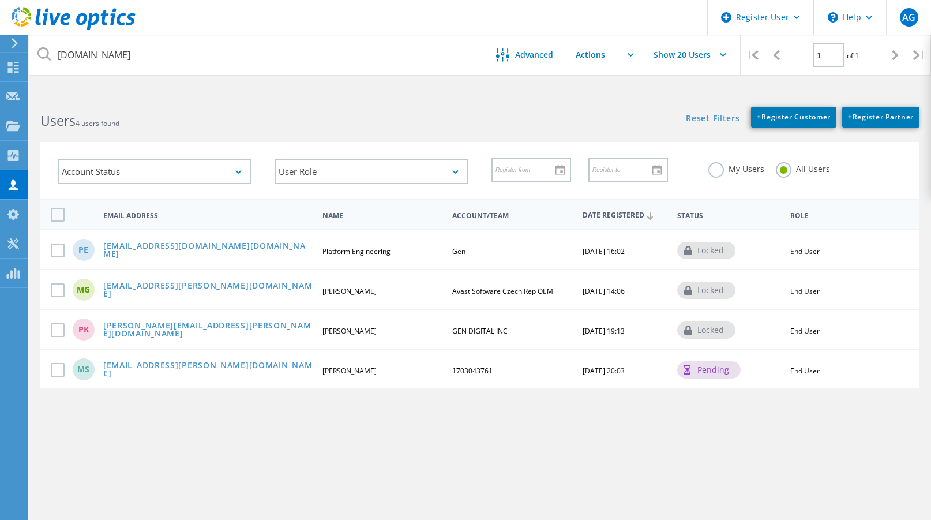
click at [184, 363] on div "MS [PERSON_NAME][EMAIL_ADDRESS][DOMAIN_NAME] [PERSON_NAME] 1703043761 [DATE] 20…" at bounding box center [479, 368] width 879 height 40
click at [184, 368] on link "[EMAIL_ADDRESS][PERSON_NAME][DOMAIN_NAME]" at bounding box center [207, 370] width 209 height 18
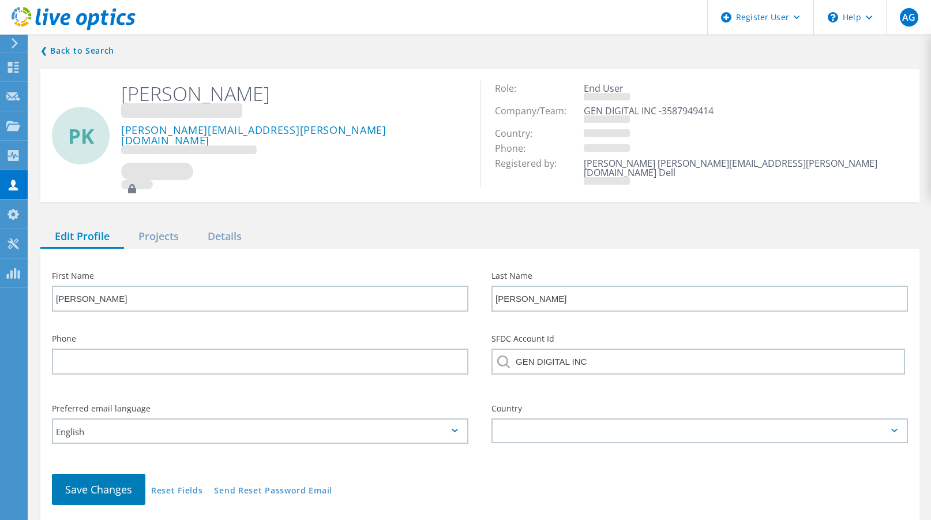
type input "Murali"
type input "[PERSON_NAME]"
type input "1703043761"
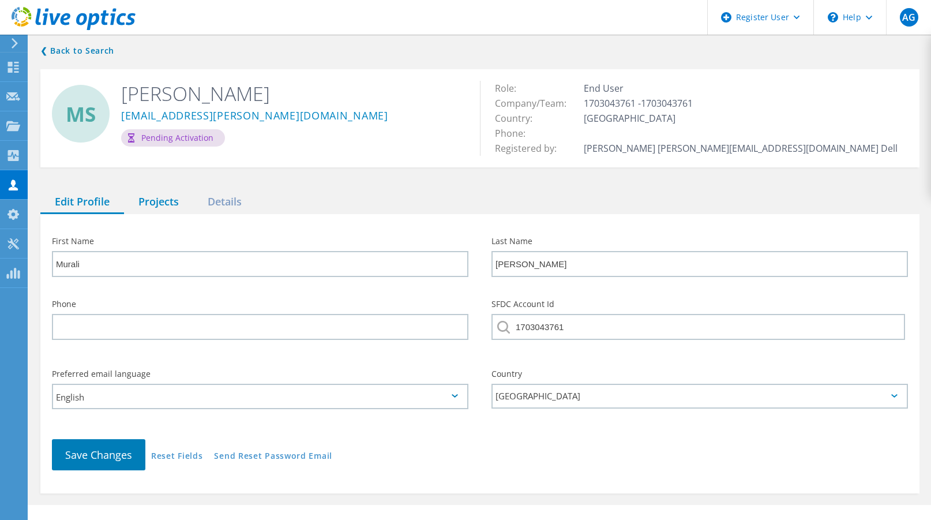
click at [168, 201] on div "Projects" at bounding box center [158, 202] width 69 height 24
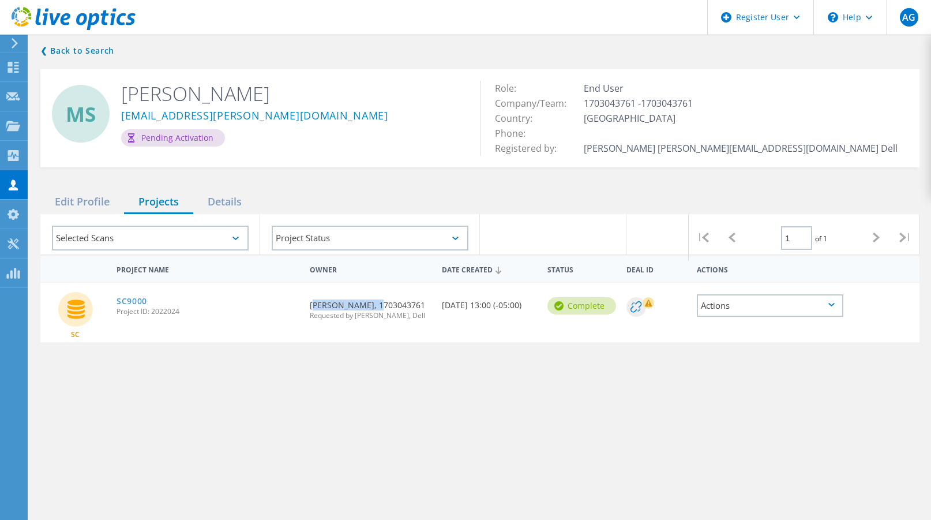
drag, startPoint x: 367, startPoint y: 302, endPoint x: 318, endPoint y: 318, distance: 52.0
click at [307, 308] on div "Requested By [PERSON_NAME], 1703043761 Requested by [PERSON_NAME], Dell" at bounding box center [370, 307] width 132 height 48
drag, startPoint x: 428, startPoint y: 316, endPoint x: 385, endPoint y: 322, distance: 43.6
click at [383, 321] on div "Requested By [PERSON_NAME], 1703043761 Requested by [PERSON_NAME], Dell" at bounding box center [370, 307] width 132 height 48
click at [476, 321] on div "Date Created [DATE] 13:00 (-05:00)" at bounding box center [489, 302] width 106 height 38
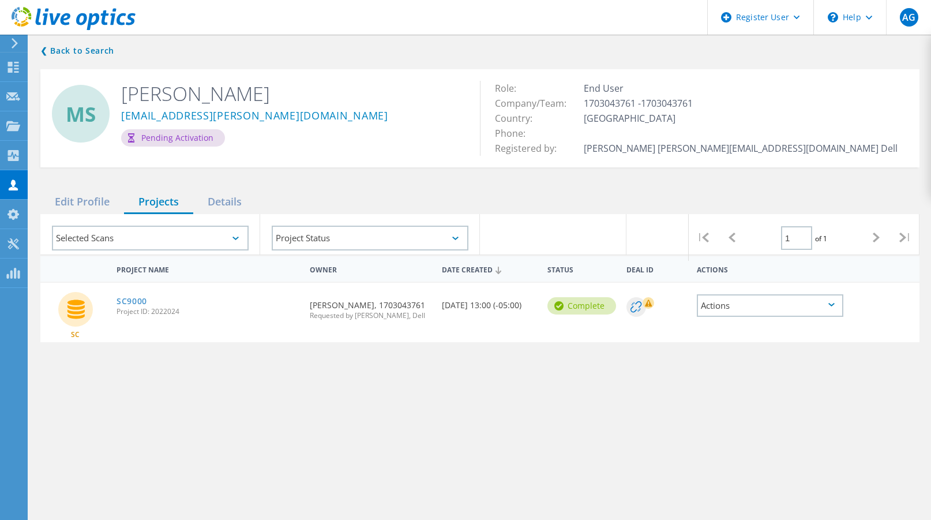
drag, startPoint x: 476, startPoint y: 314, endPoint x: 312, endPoint y: 307, distance: 163.9
click at [312, 307] on div "SC SC9000 Project ID: 2022024 Requested By Murali Sabbella, 1703043761 Requeste…" at bounding box center [479, 312] width 879 height 59
click at [311, 307] on div "Requested By Murali Sabbella, 1703043761 Requested by Mitchell Donnan, Dell" at bounding box center [370, 307] width 132 height 48
drag, startPoint x: 309, startPoint y: 306, endPoint x: 511, endPoint y: 314, distance: 202.0
click at [511, 314] on div "SC SC9000 Project ID: 2022024 Requested By Murali Sabbella, 1703043761 Requeste…" at bounding box center [479, 312] width 879 height 59
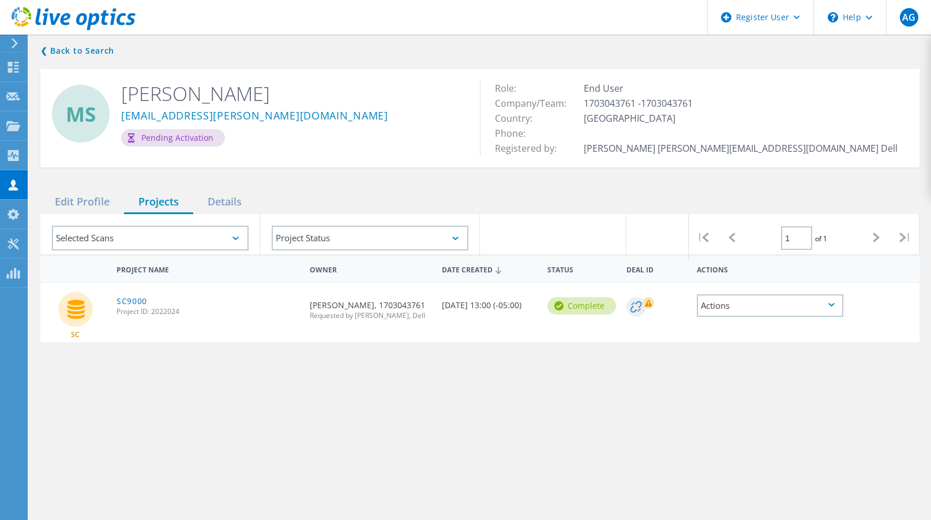
click at [391, 324] on div "Requested By Murali Sabbella, 1703043761 Requested by Mitchell Donnan, Dell" at bounding box center [370, 307] width 132 height 48
drag, startPoint x: 310, startPoint y: 306, endPoint x: 476, endPoint y: 313, distance: 166.8
click at [476, 313] on div "SC SC9000 Project ID: 2022024 Requested By Murali Sabbella, 1703043761 Requeste…" at bounding box center [479, 312] width 879 height 59
click at [476, 313] on div "Date Created 02/15/2023, 13:00 (-05:00)" at bounding box center [489, 302] width 106 height 38
drag, startPoint x: 473, startPoint y: 315, endPoint x: 309, endPoint y: 303, distance: 165.4
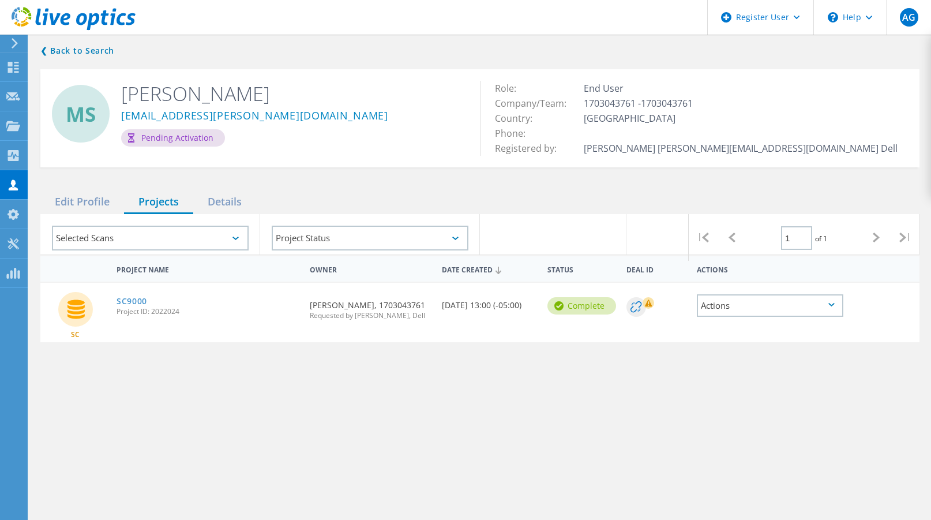
click at [309, 303] on div "SC SC9000 Project ID: 2022024 Requested By Murali Sabbella, 1703043761 Requeste…" at bounding box center [479, 312] width 879 height 59
click at [313, 306] on div "Requested By Murali Sabbella, 1703043761 Requested by Mitchell Donnan, Dell" at bounding box center [370, 307] width 132 height 48
click at [311, 306] on div "Requested By Murali Sabbella, 1703043761 Requested by Mitchell Donnan, Dell" at bounding box center [370, 307] width 132 height 48
click at [310, 306] on div "Requested By Murali Sabbella, 1703043761 Requested by Mitchell Donnan, Dell" at bounding box center [370, 307] width 132 height 48
drag, startPoint x: 307, startPoint y: 306, endPoint x: 634, endPoint y: 325, distance: 326.9
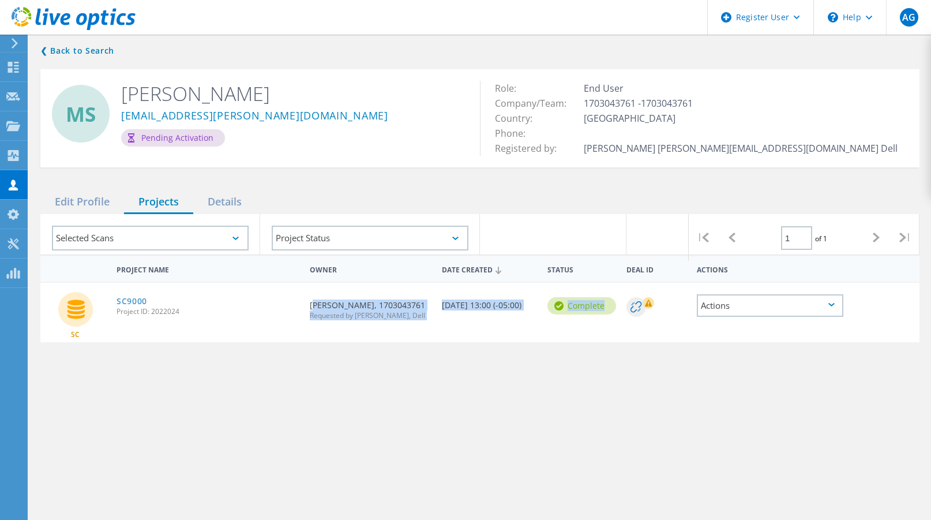
click at [631, 323] on div "SC SC9000 Project ID: 2022024 Requested By Murali Sabbella, 1703043761 Requeste…" at bounding box center [479, 312] width 879 height 59
click at [659, 330] on div "SC SC9000 Project ID: 2022024 Requested By Murali Sabbella, 1703043761 Requeste…" at bounding box center [479, 312] width 879 height 59
drag, startPoint x: 313, startPoint y: 307, endPoint x: 471, endPoint y: 315, distance: 158.2
click at [471, 315] on div "SC SC9000 Project ID: 2022024 Requested By Murali Sabbella, 1703043761 Requeste…" at bounding box center [479, 312] width 879 height 59
click at [477, 315] on div "Date Created 02/15/2023, 13:00 (-05:00)" at bounding box center [489, 302] width 106 height 38
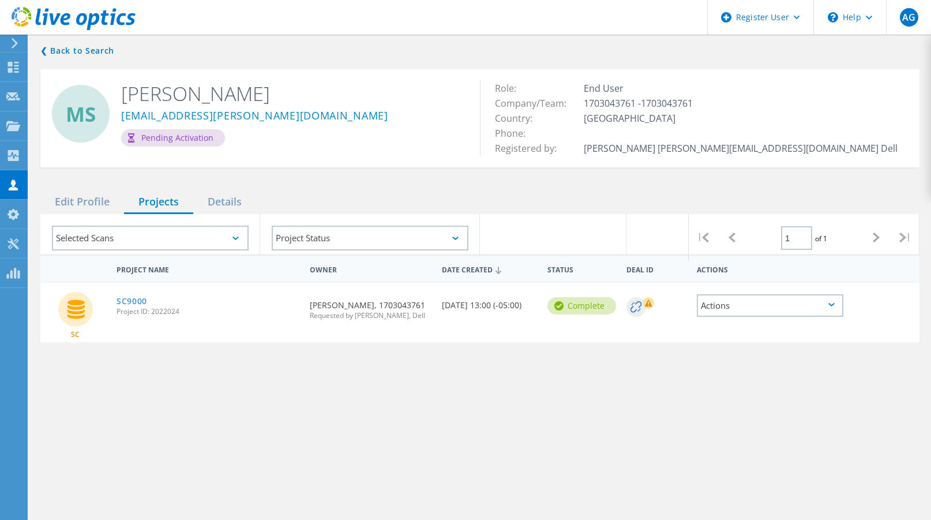
click at [472, 318] on div "Date Created 02/15/2023, 13:00 (-05:00)" at bounding box center [489, 302] width 106 height 38
click at [468, 313] on div "Date Created 02/15/2023, 13:00 (-05:00)" at bounding box center [489, 302] width 106 height 38
drag, startPoint x: 468, startPoint y: 313, endPoint x: 383, endPoint y: 302, distance: 86.0
click at [383, 302] on div "SC SC9000 Project ID: 2022024 Requested By Murali Sabbella, 1703043761 Requeste…" at bounding box center [479, 312] width 879 height 59
click at [324, 307] on div "Requested By Murali Sabbella, 1703043761 Requested by Mitchell Donnan, Dell" at bounding box center [370, 307] width 132 height 48
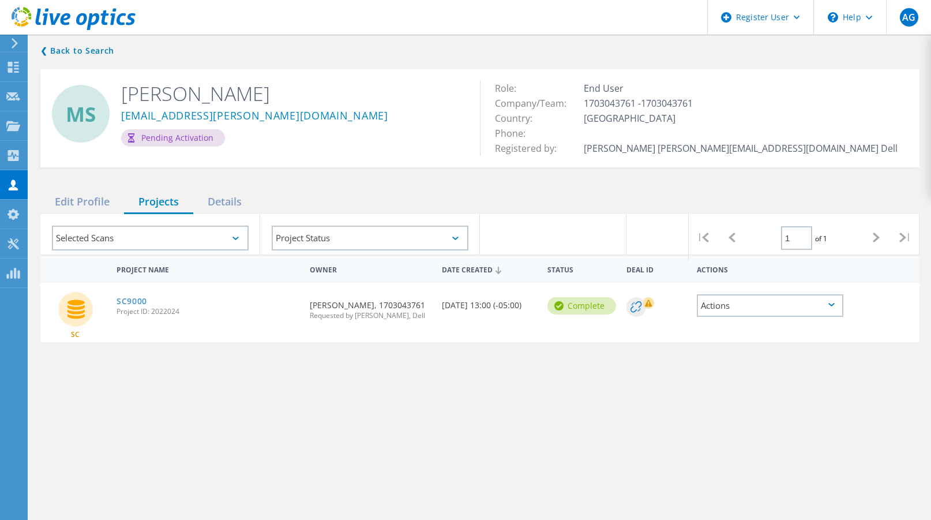
drag, startPoint x: 315, startPoint y: 304, endPoint x: 475, endPoint y: 315, distance: 160.1
click at [475, 315] on div "SC SC9000 Project ID: 2022024 Requested By Murali Sabbella, 1703043761 Requeste…" at bounding box center [479, 312] width 879 height 59
click at [473, 315] on div "Date Created 02/15/2023, 13:00 (-05:00)" at bounding box center [489, 302] width 106 height 38
drag, startPoint x: 470, startPoint y: 315, endPoint x: 308, endPoint y: 303, distance: 162.5
click at [309, 302] on div "SC SC9000 Project ID: 2022024 Requested By Murali Sabbella, 1703043761 Requeste…" at bounding box center [479, 312] width 879 height 59
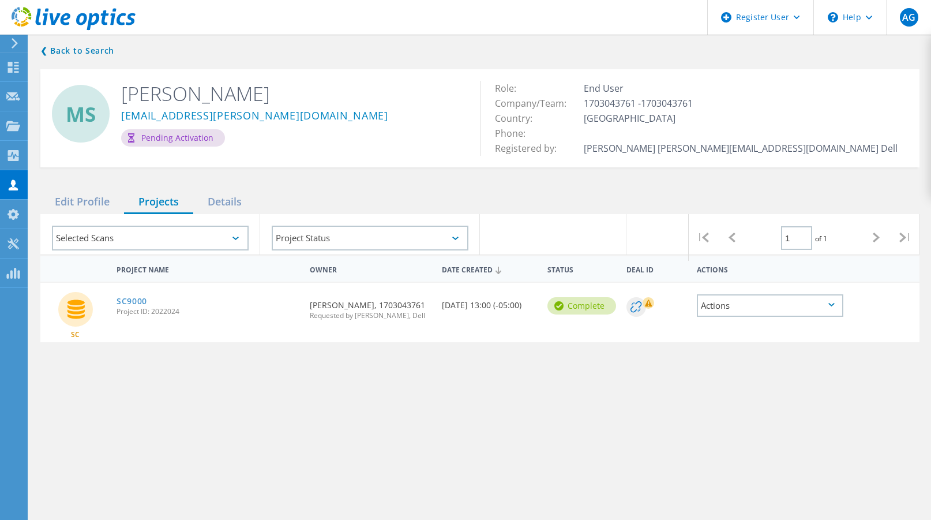
click at [306, 304] on div "Requested By Murali Sabbella, 1703043761 Requested by Mitchell Donnan, Dell" at bounding box center [370, 307] width 132 height 48
drag, startPoint x: 310, startPoint y: 304, endPoint x: 481, endPoint y: 319, distance: 172.5
click at [481, 319] on div "SC SC9000 Project ID: 2022024 Requested By Murali Sabbella, 1703043761 Requeste…" at bounding box center [479, 312] width 879 height 59
click at [481, 320] on div "Date Created 02/15/2023, 13:00 (-05:00)" at bounding box center [489, 302] width 106 height 38
click at [133, 303] on link "SC9000" at bounding box center [131, 301] width 31 height 8
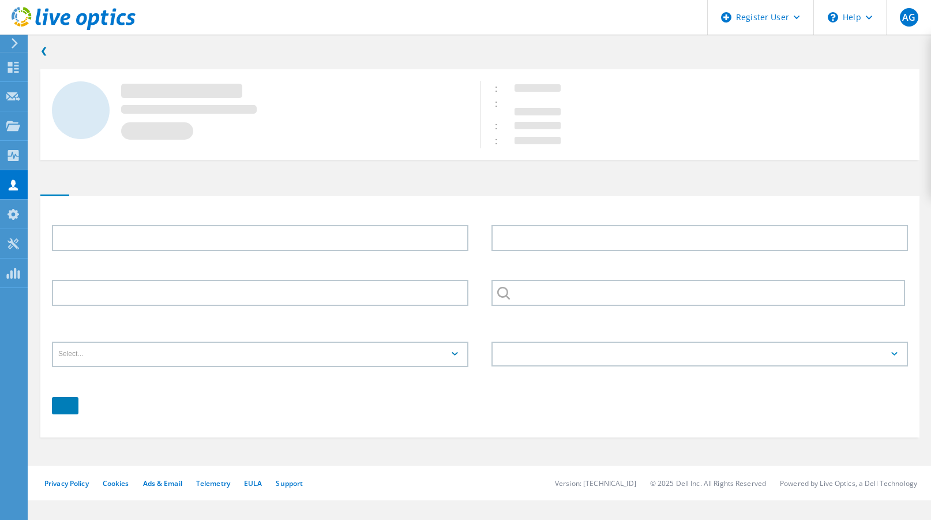
type input "Murali"
type input "[PERSON_NAME]"
type input "1703043761"
type input "English"
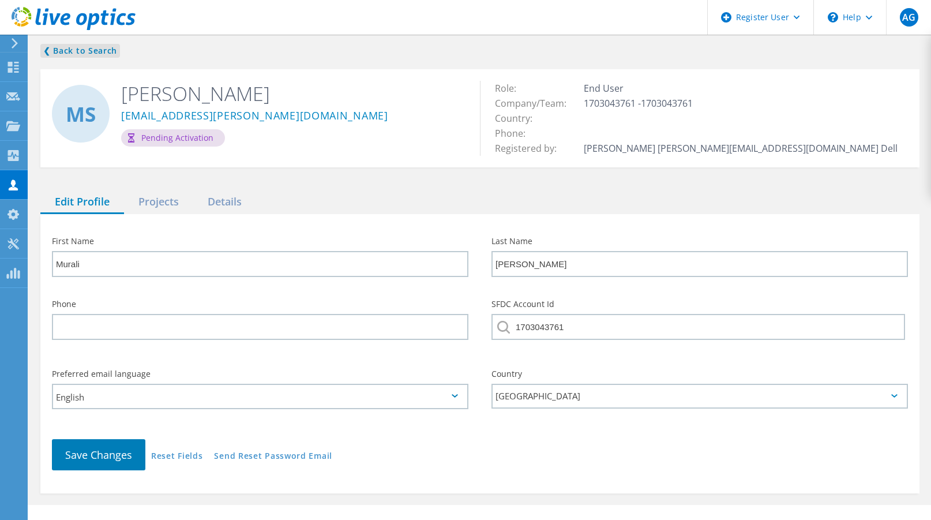
click at [92, 51] on link "❮ Back to Search" at bounding box center [80, 51] width 80 height 14
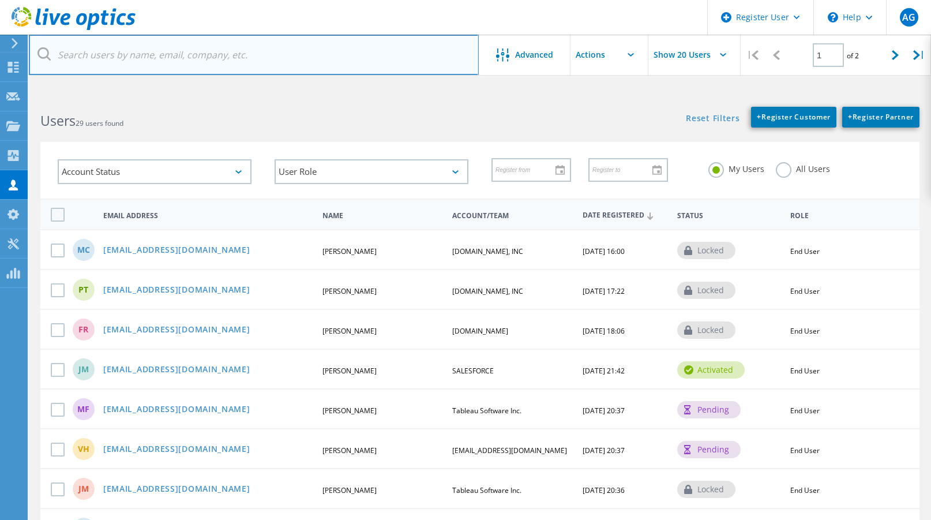
click at [140, 54] on input "text" at bounding box center [254, 55] width 450 height 40
paste input "[DOMAIN_NAME]"
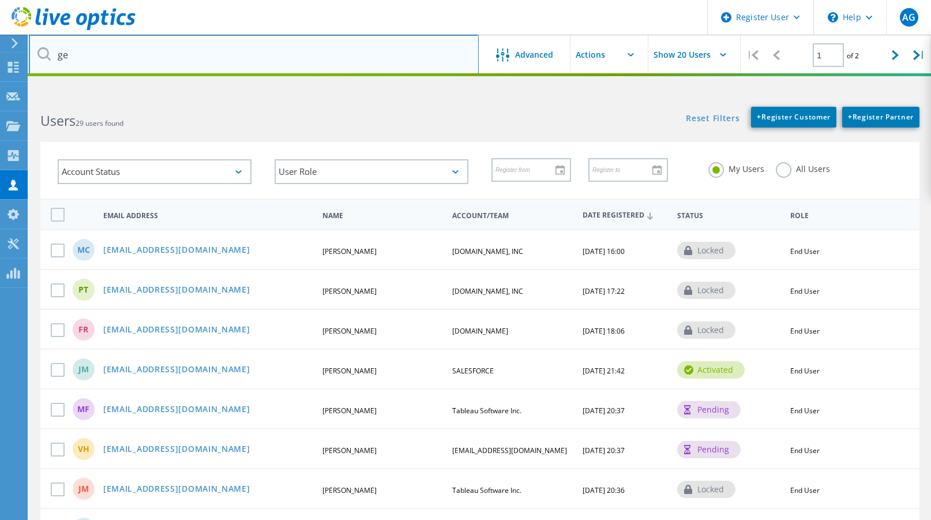
type input "g"
type input "[DOMAIN_NAME]"
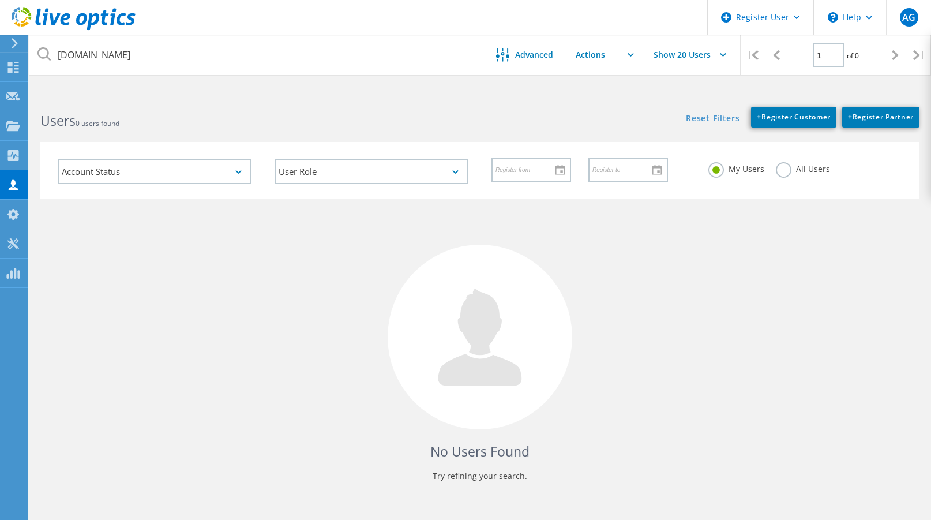
click at [797, 170] on label "All Users" at bounding box center [803, 167] width 54 height 11
click at [0, 0] on input "All Users" at bounding box center [0, 0] width 0 height 0
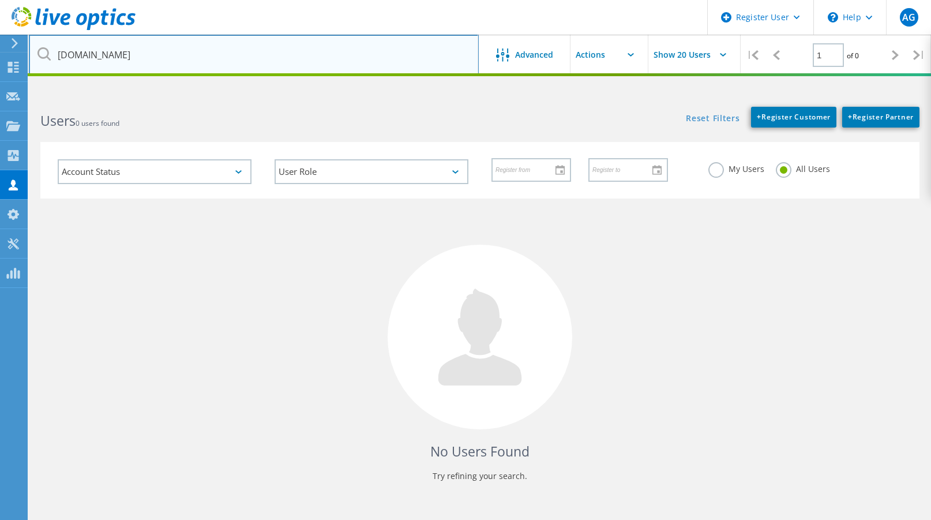
click at [194, 55] on input "[DOMAIN_NAME]" at bounding box center [254, 55] width 450 height 40
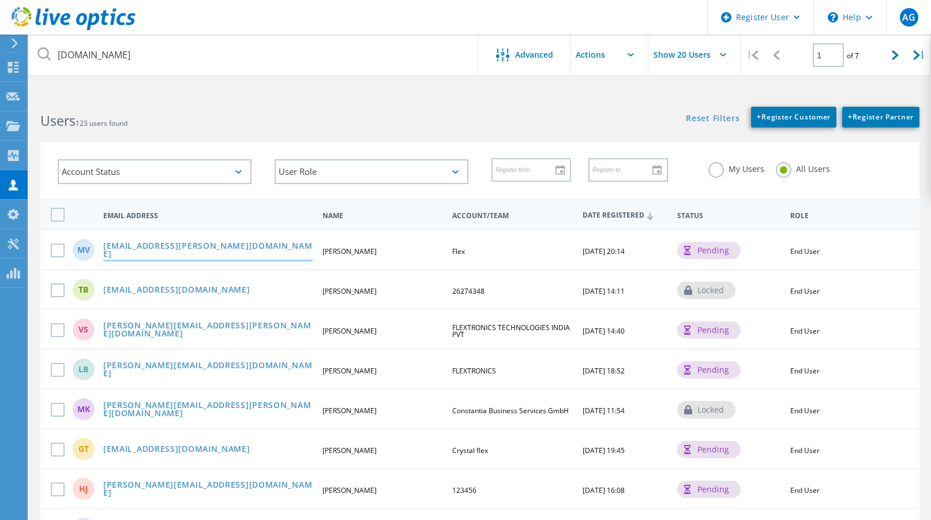
click at [151, 250] on link "[EMAIL_ADDRESS][PERSON_NAME][DOMAIN_NAME]" at bounding box center [207, 251] width 209 height 18
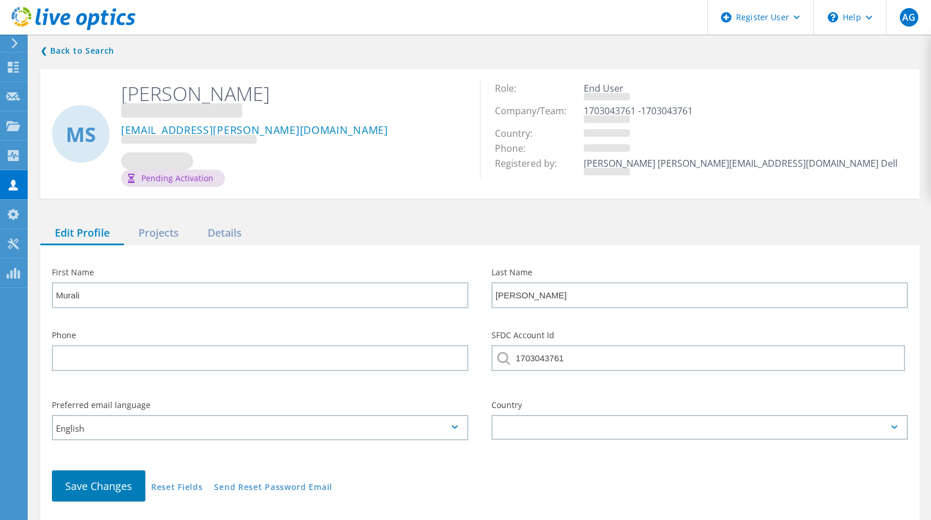
type input "Manikandhaan"
type input "[PERSON_NAME]"
type input "Flex"
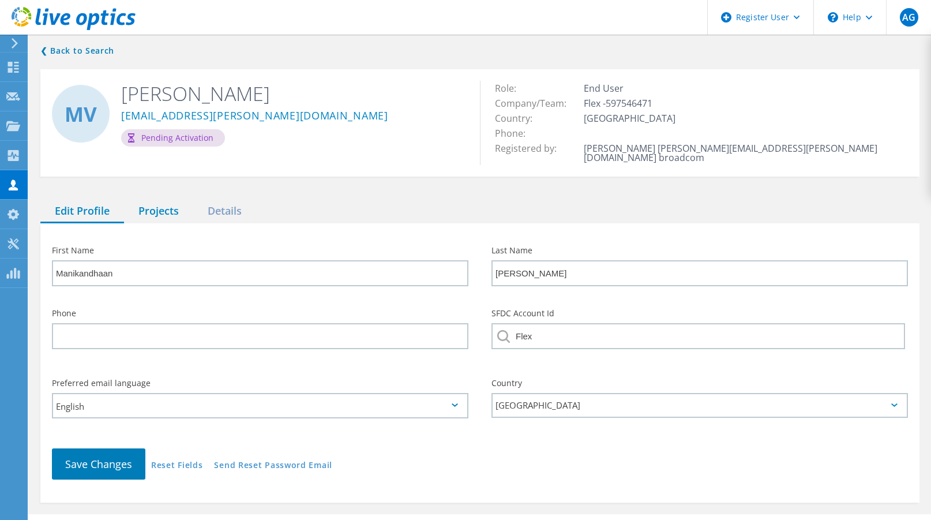
click at [171, 204] on div "Projects" at bounding box center [158, 212] width 69 height 24
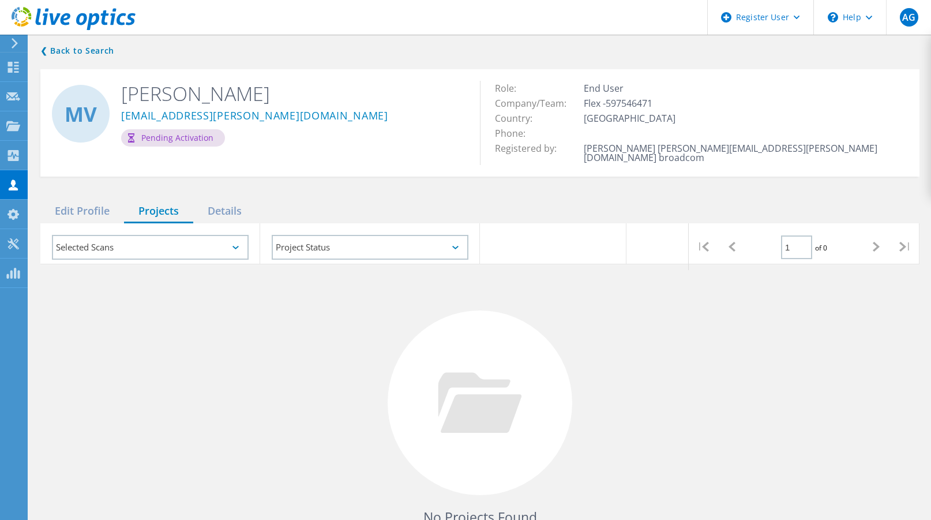
click at [186, 242] on div "Selected Scans" at bounding box center [150, 247] width 197 height 25
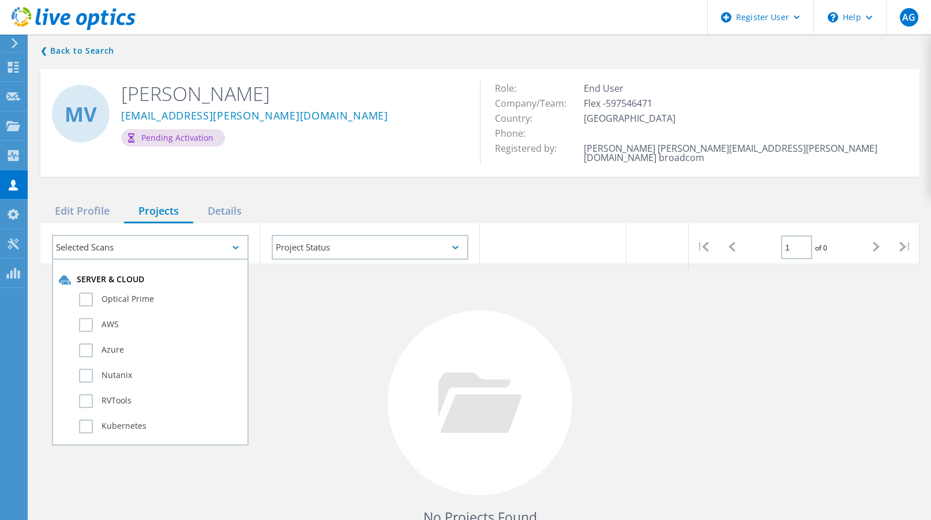
click at [393, 163] on div "MV [PERSON_NAME] [EMAIL_ADDRESS][PERSON_NAME][DOMAIN_NAME] Pending Activation R…" at bounding box center [479, 122] width 879 height 107
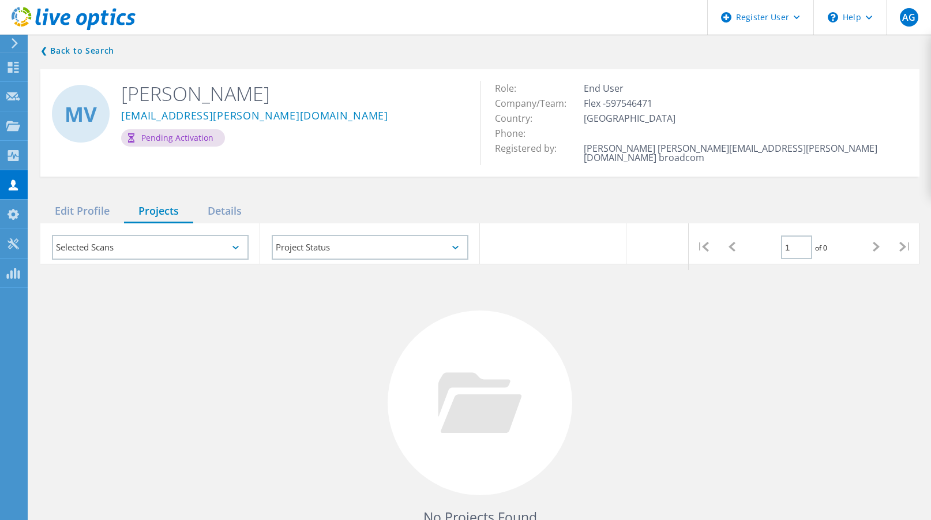
click at [73, 220] on div at bounding box center [479, 221] width 879 height 3
click at [79, 220] on div at bounding box center [479, 221] width 879 height 3
click at [86, 200] on div "Edit Profile" at bounding box center [82, 212] width 84 height 24
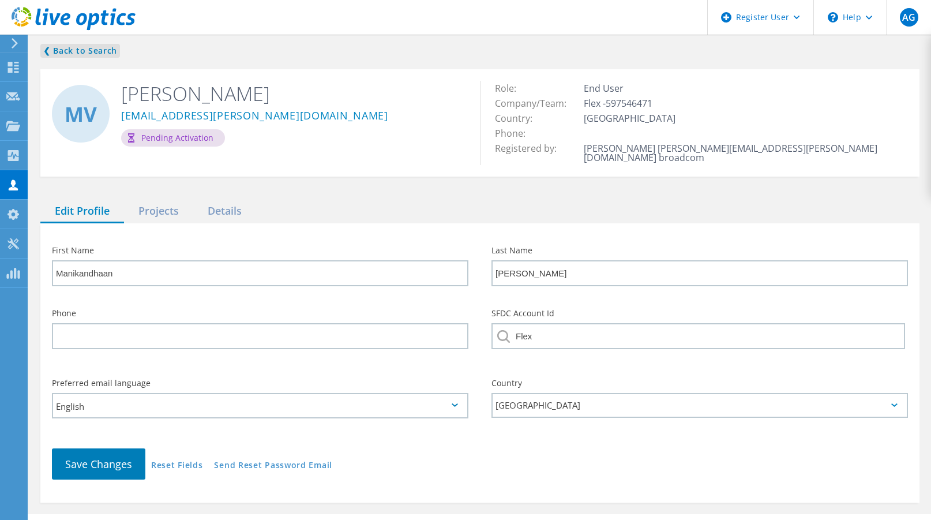
click at [77, 48] on link "❮ Back to Search" at bounding box center [80, 51] width 80 height 14
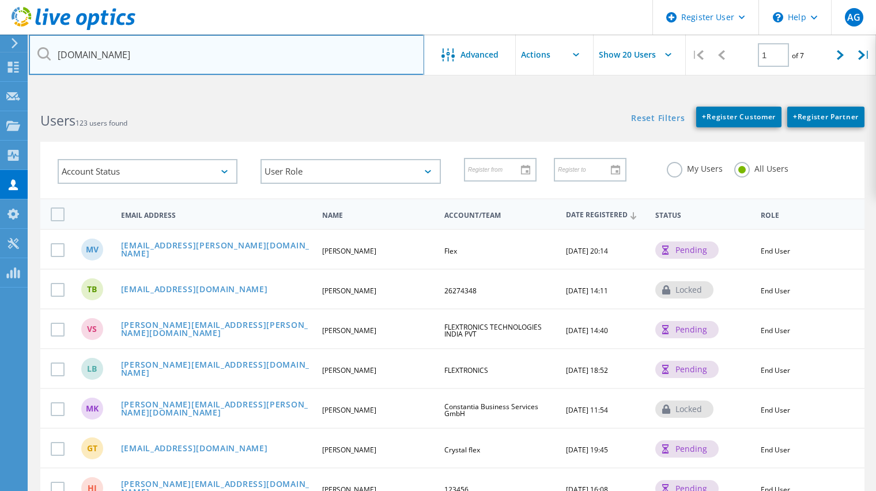
click at [114, 47] on input "flex.com" at bounding box center [227, 55] width 396 height 40
click at [114, 46] on input "flex.com" at bounding box center [227, 55] width 396 height 40
click at [115, 46] on input "flex.com" at bounding box center [227, 55] width 396 height 40
click at [115, 62] on input "flex.com" at bounding box center [227, 55] width 396 height 40
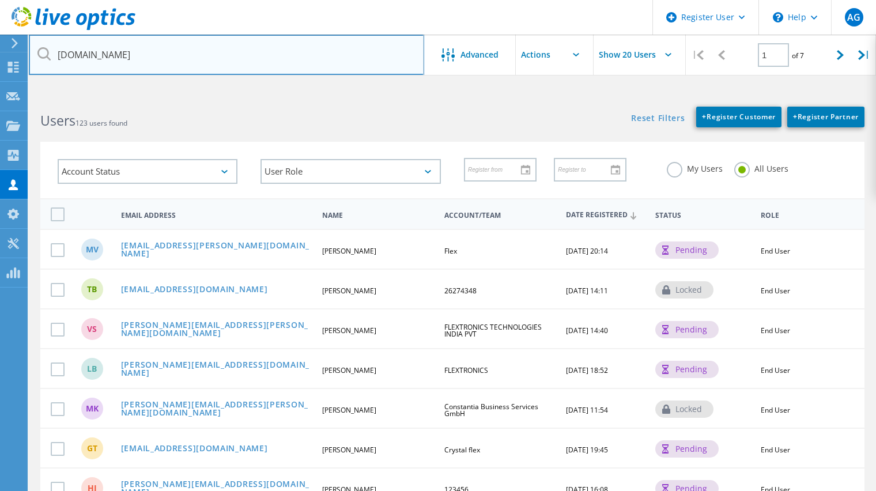
click at [115, 62] on input "flex.com" at bounding box center [227, 55] width 396 height 40
paste input "Prague, Czechia"
type input "Prague, Czechia"
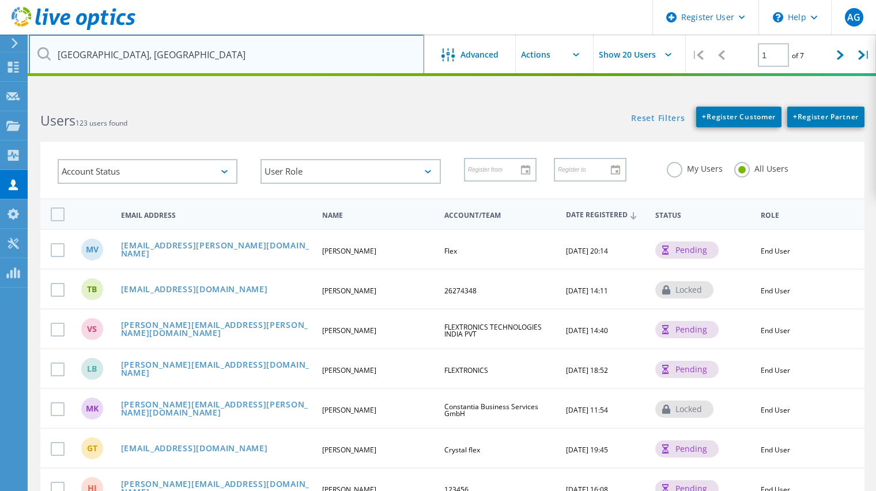
drag, startPoint x: 144, startPoint y: 54, endPoint x: -22, endPoint y: 44, distance: 166.9
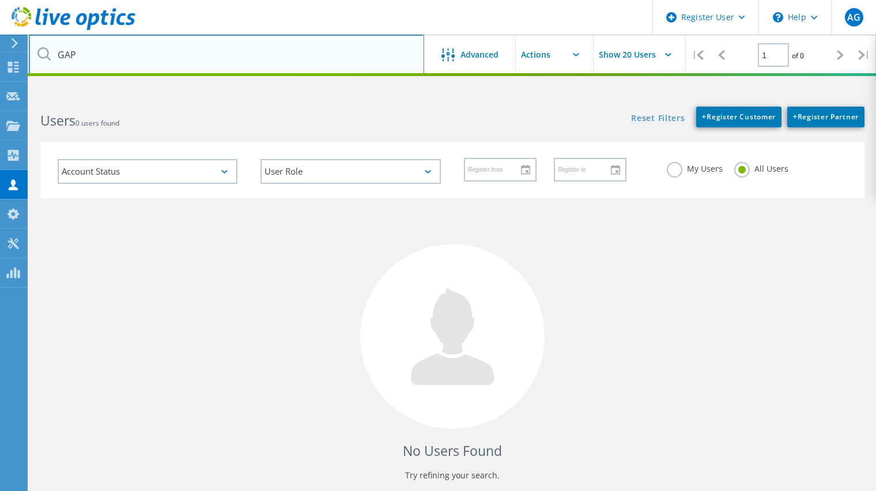
click at [219, 66] on input "GAP" at bounding box center [227, 55] width 396 height 40
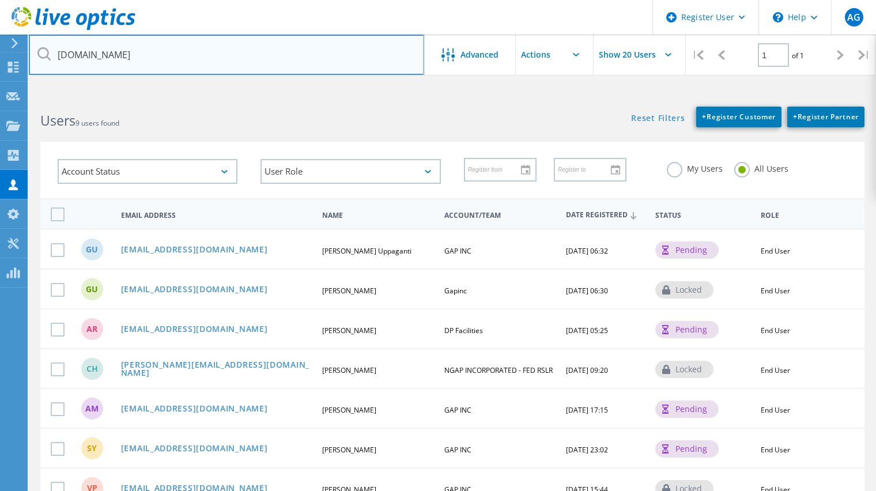
drag, startPoint x: 138, startPoint y: 59, endPoint x: -5, endPoint y: 44, distance: 143.9
click at [0, 44] on html "Register User \n Help Explore Helpful Articles Contact Support AG Dell User Ant…" at bounding box center [438, 316] width 876 height 633
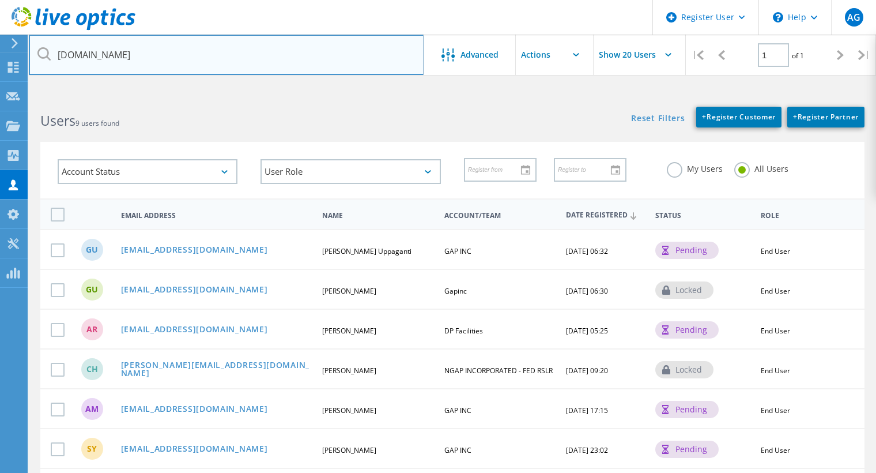
click at [88, 56] on input "gap.com" at bounding box center [227, 55] width 396 height 40
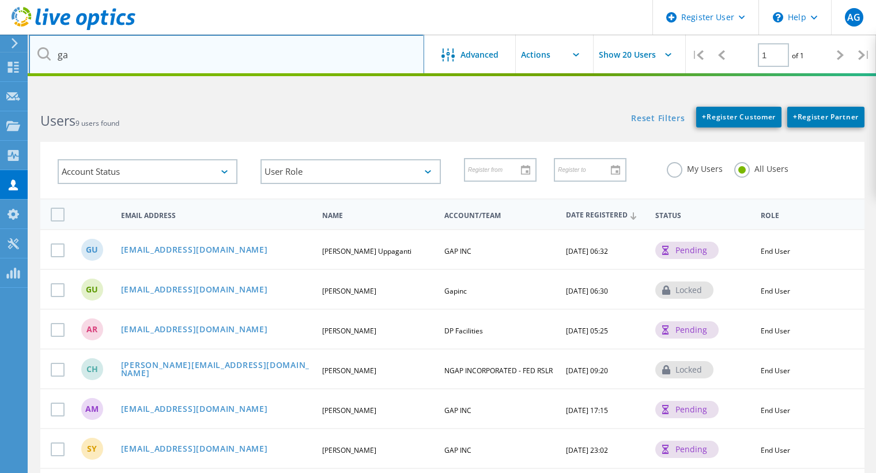
type input "g"
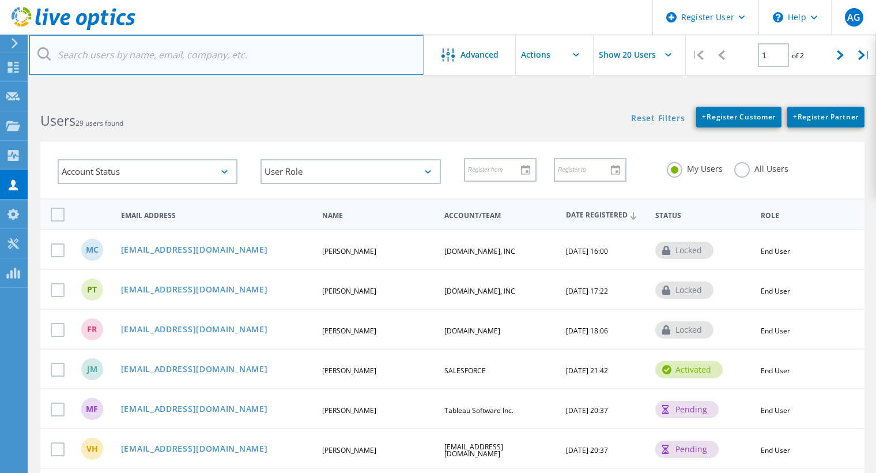
click at [127, 46] on input "text" at bounding box center [227, 55] width 396 height 40
paste input "Prague, Czechia"
type input "Prague, Czechia"
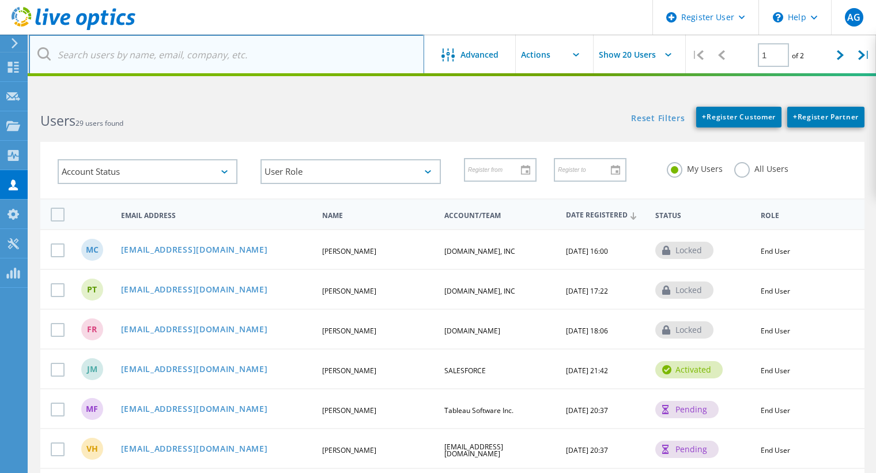
paste input "Prague, Czechia"
type input "Prague, Czechia"
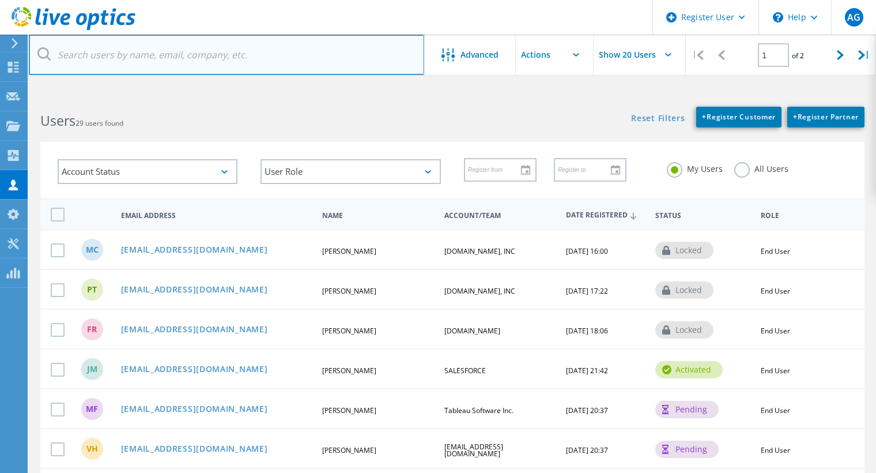
click at [230, 51] on input "text" at bounding box center [227, 55] width 396 height 40
paste input "gendigital.com"
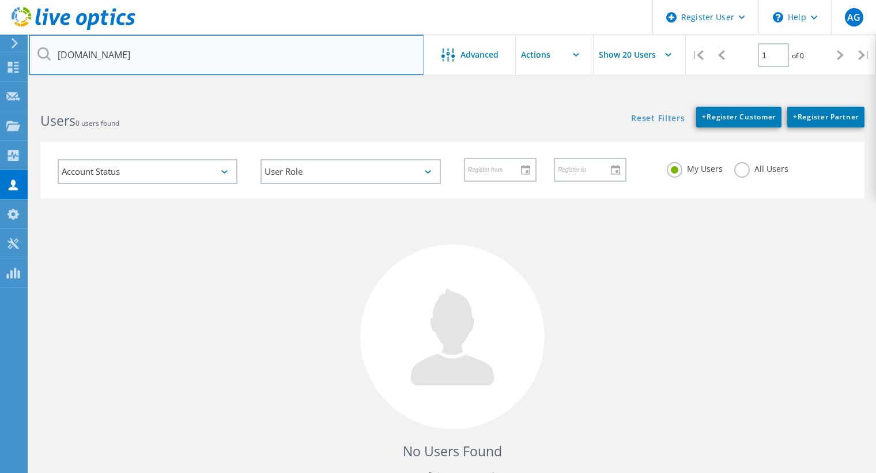
type input "gendigital.com"
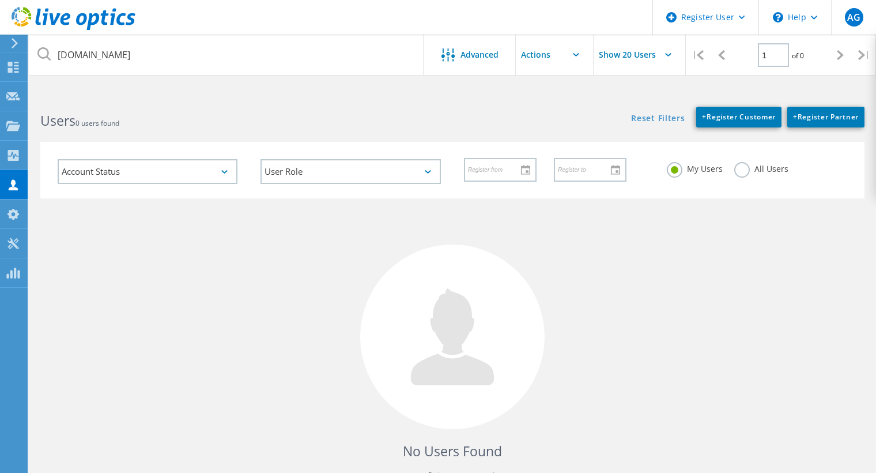
click at [751, 170] on label "All Users" at bounding box center [762, 167] width 54 height 11
click at [0, 0] on input "All Users" at bounding box center [0, 0] width 0 height 0
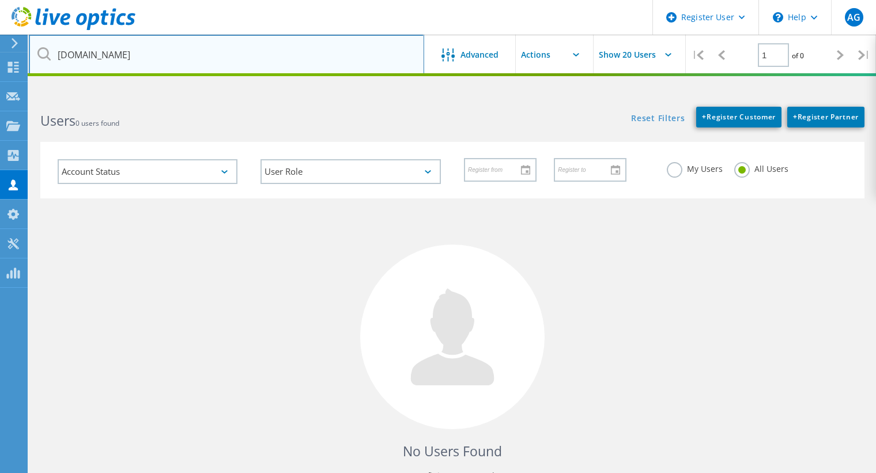
click at [296, 52] on input "gendigital.com" at bounding box center [227, 55] width 396 height 40
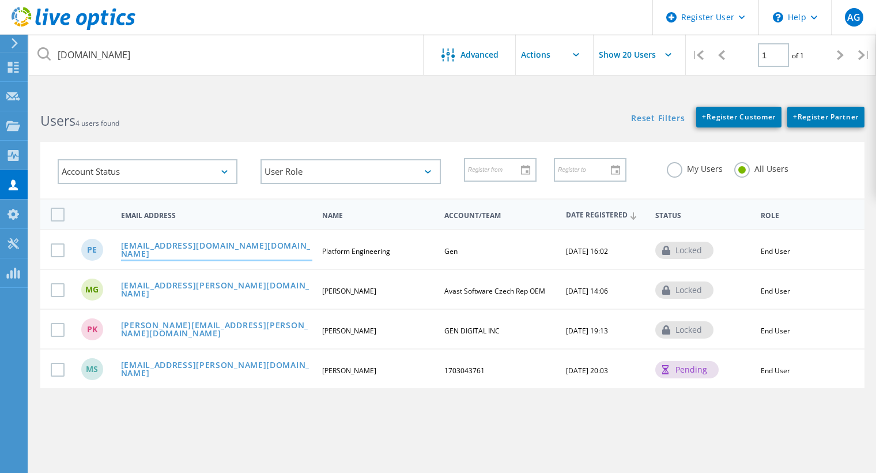
click at [252, 249] on link "[EMAIL_ADDRESS][DOMAIN_NAME][DOMAIN_NAME]" at bounding box center [217, 251] width 192 height 18
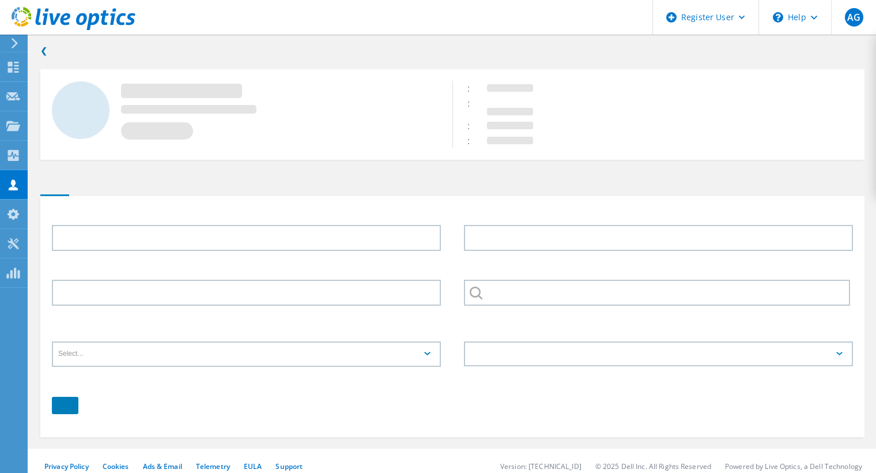
type input "Platform"
type input "Engineering"
type input "Gen"
type input "English"
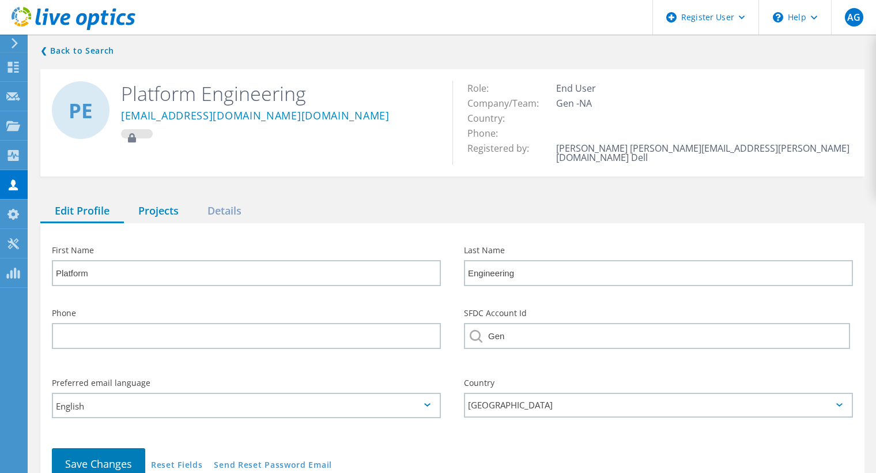
click at [148, 200] on div "Projects" at bounding box center [158, 212] width 69 height 24
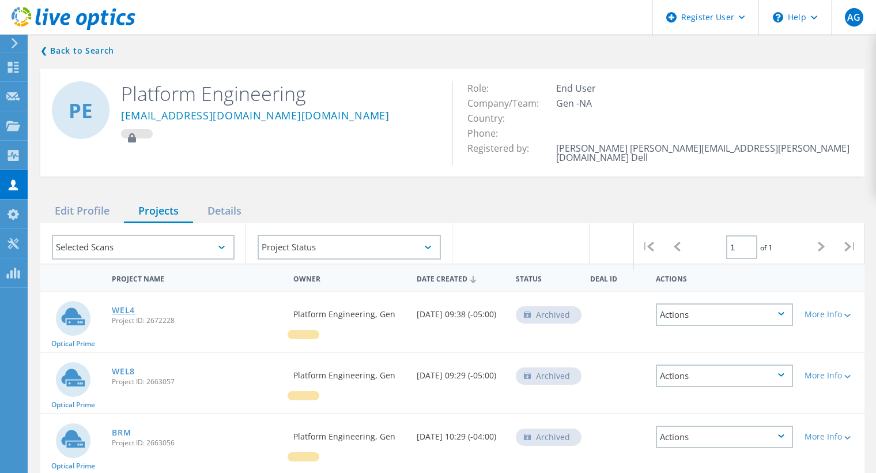
click at [129, 306] on link "WEL4" at bounding box center [123, 310] width 23 height 8
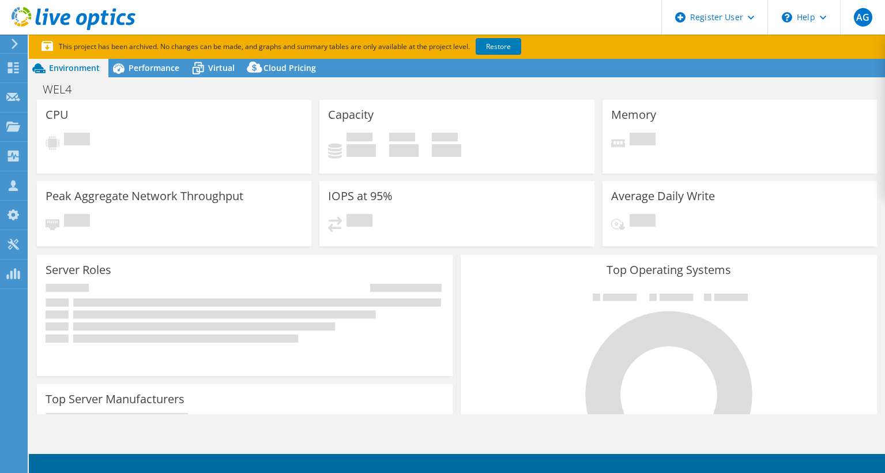
select select "USD"
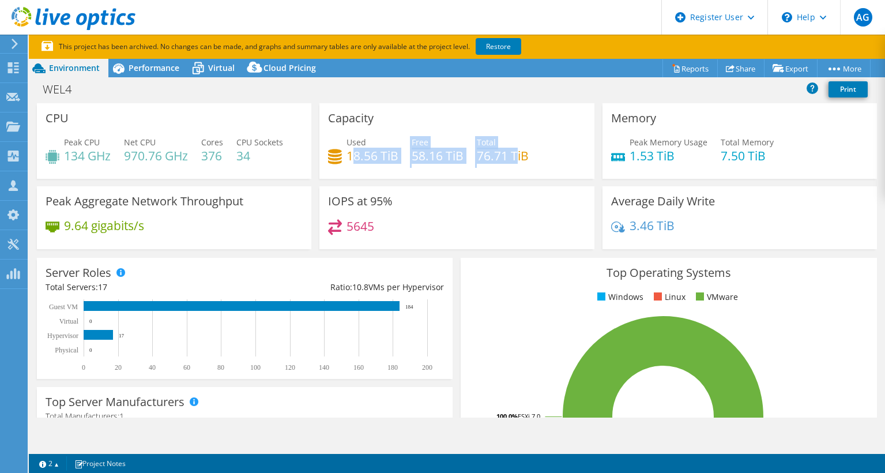
drag, startPoint x: 349, startPoint y: 155, endPoint x: 516, endPoint y: 151, distance: 166.7
click at [516, 151] on div "Used 18.56 TiB Free 58.16 TiB Total 76.71 TiB" at bounding box center [456, 154] width 257 height 37
click at [532, 153] on div "Used 18.56 TiB Free 58.16 TiB Total 76.71 TiB" at bounding box center [456, 154] width 257 height 37
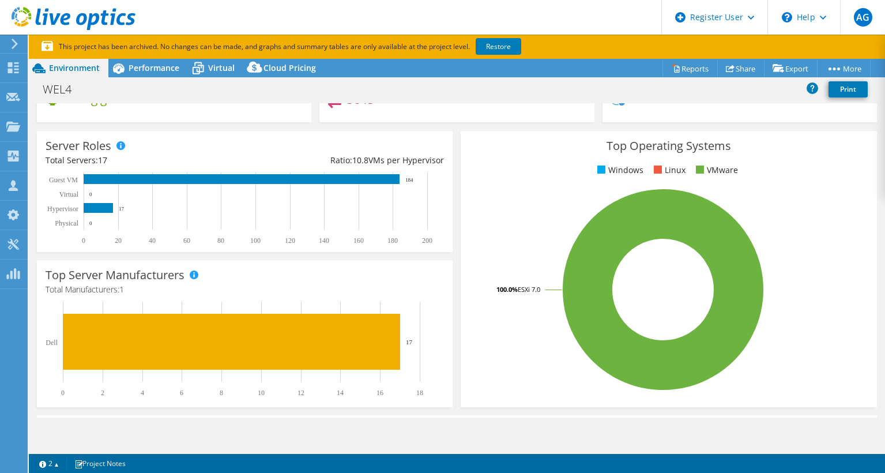
scroll to position [358, 0]
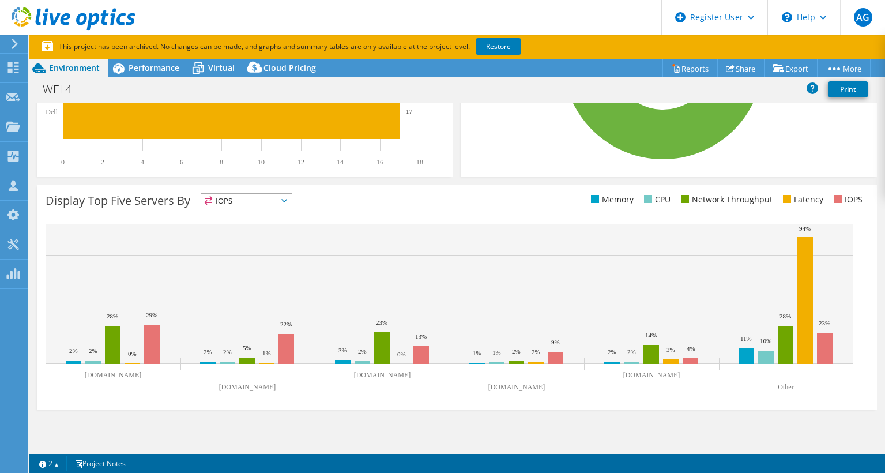
click at [264, 190] on div "Display Top Five Servers By IOPS IOPS" at bounding box center [457, 297] width 840 height 225
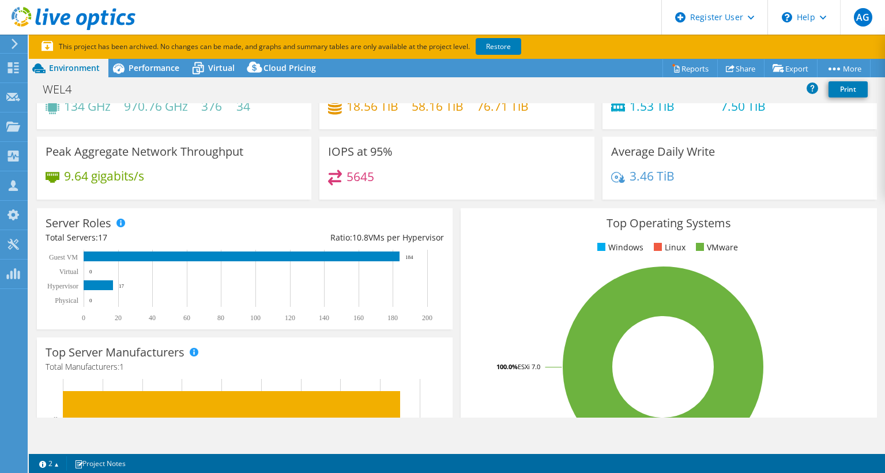
scroll to position [0, 0]
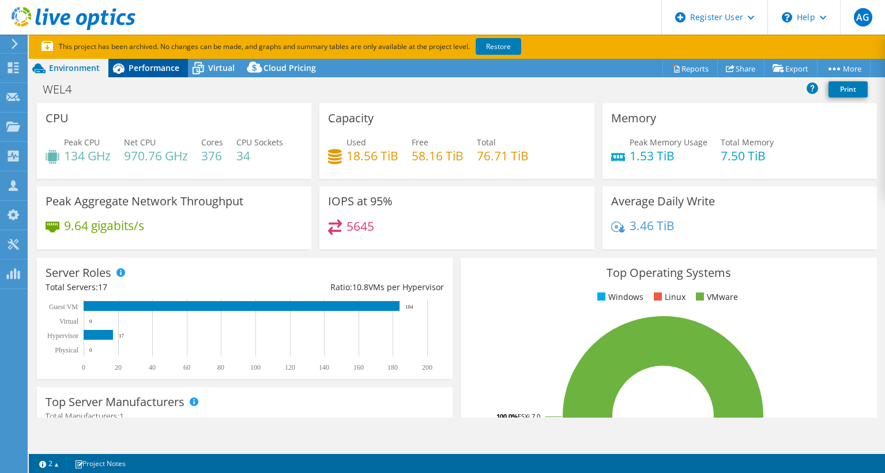
click at [147, 70] on span "Performance" at bounding box center [154, 67] width 51 height 11
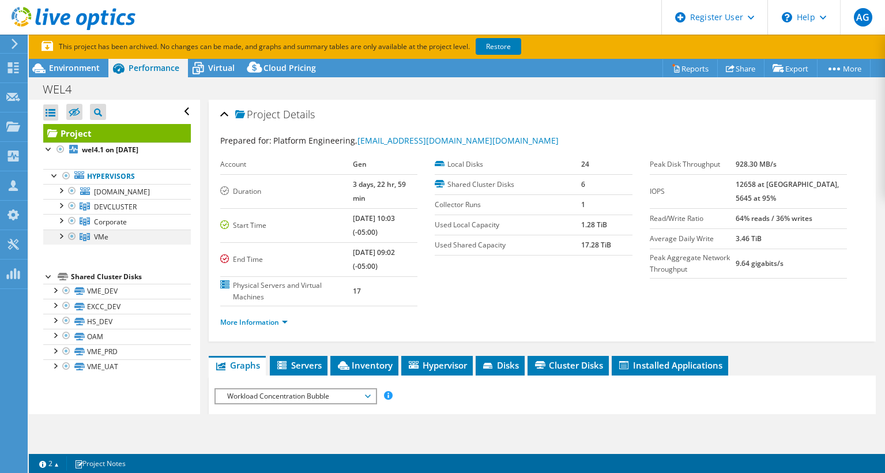
click at [63, 241] on div at bounding box center [61, 236] width 12 height 12
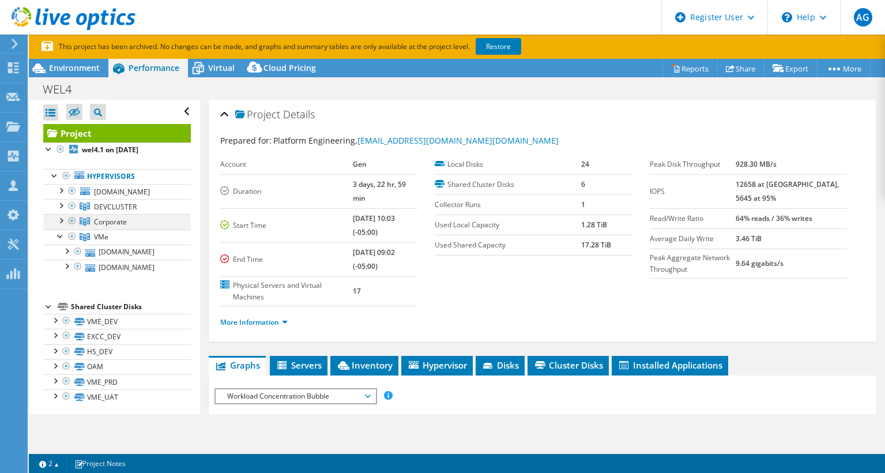
click at [65, 225] on div at bounding box center [61, 220] width 12 height 12
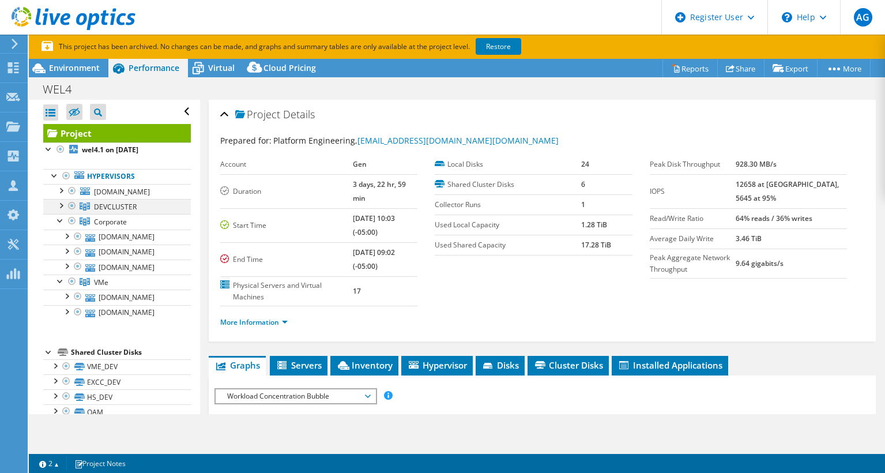
click at [62, 210] on div at bounding box center [61, 205] width 12 height 12
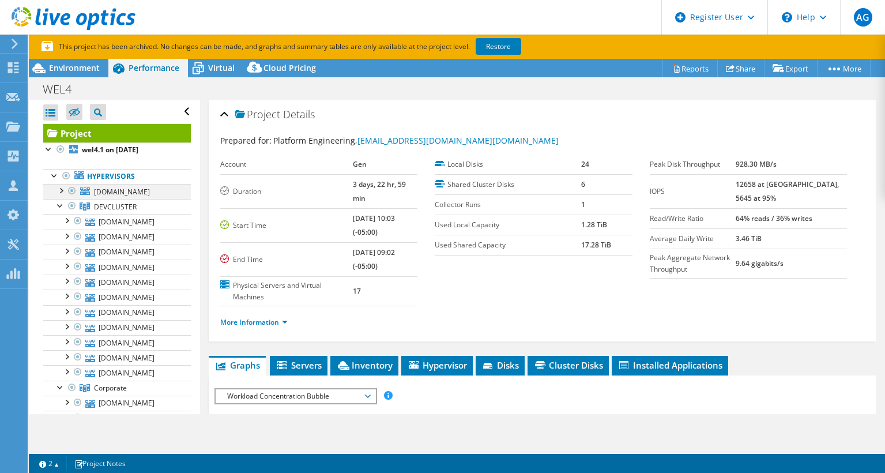
click at [63, 189] on div at bounding box center [61, 190] width 12 height 12
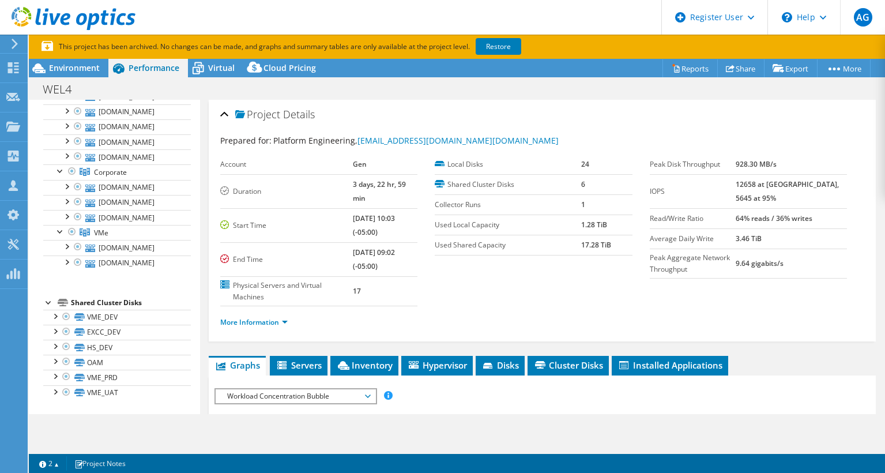
scroll to position [564, 0]
click at [58, 393] on div at bounding box center [55, 391] width 12 height 12
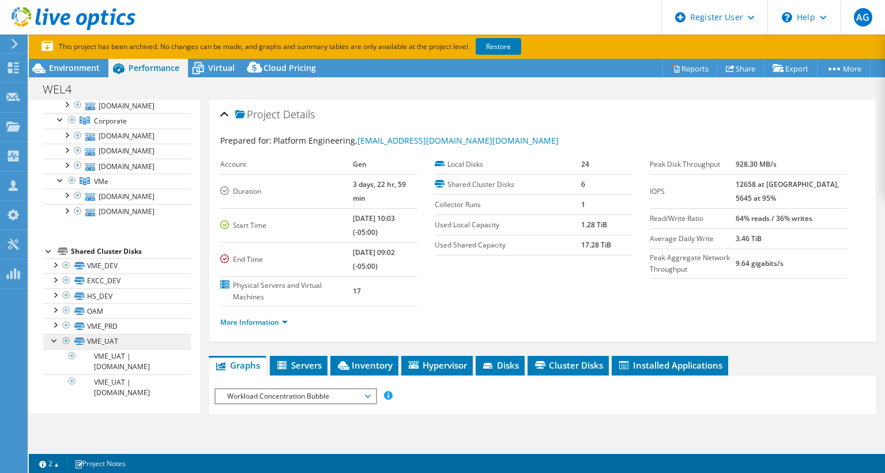
scroll to position [615, 0]
click at [56, 326] on div at bounding box center [55, 324] width 12 height 12
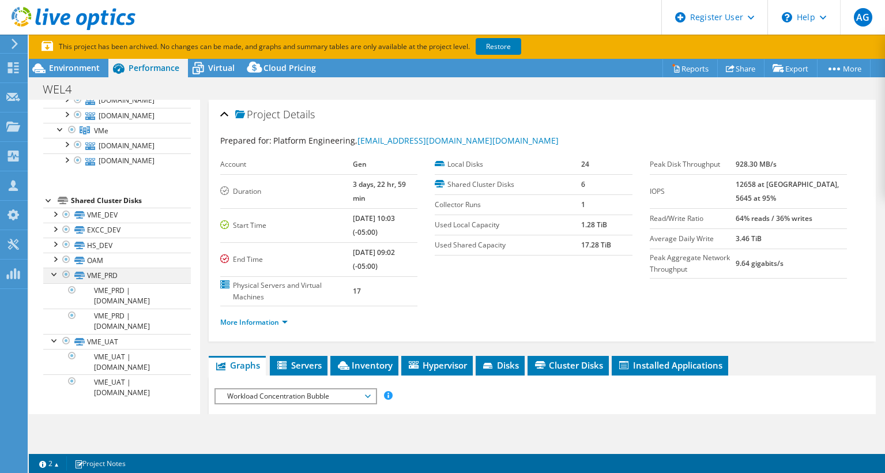
scroll to position [666, 0]
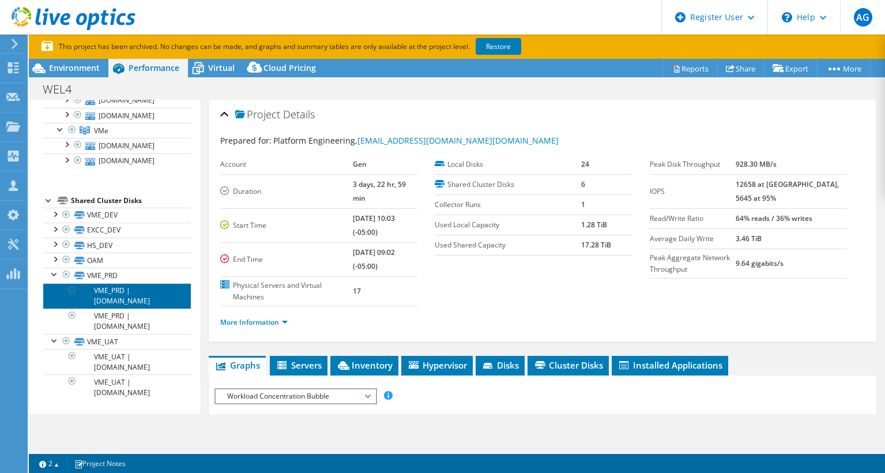
click at [141, 299] on link "VME_PRD | wel4-esxi41.corp.securekey.com" at bounding box center [117, 295] width 148 height 25
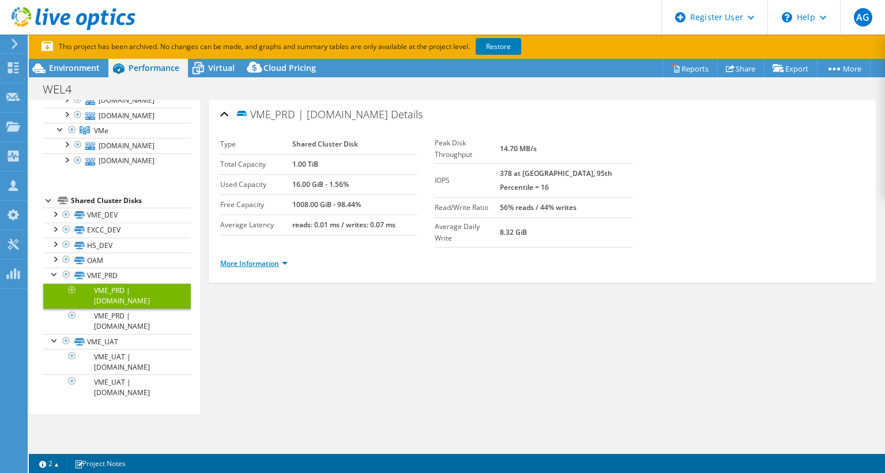
click at [273, 258] on link "More Information" at bounding box center [253, 263] width 67 height 10
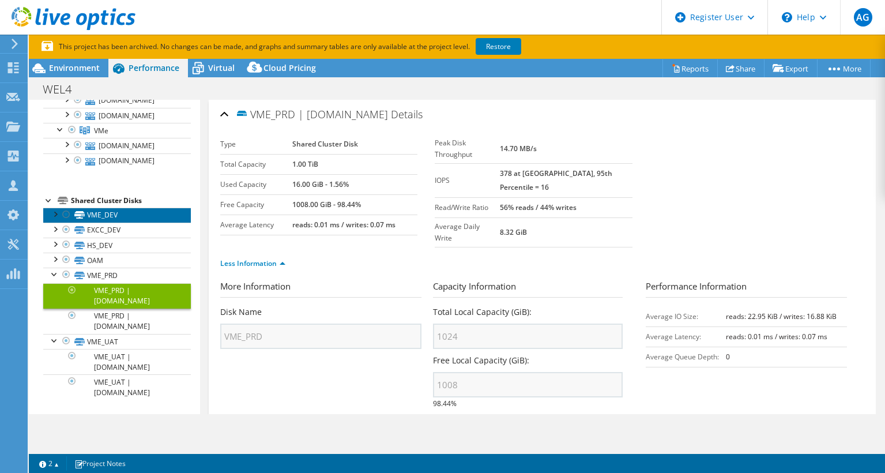
drag, startPoint x: 99, startPoint y: 217, endPoint x: 89, endPoint y: 217, distance: 9.2
click at [97, 217] on link "VME_DEV" at bounding box center [117, 215] width 148 height 15
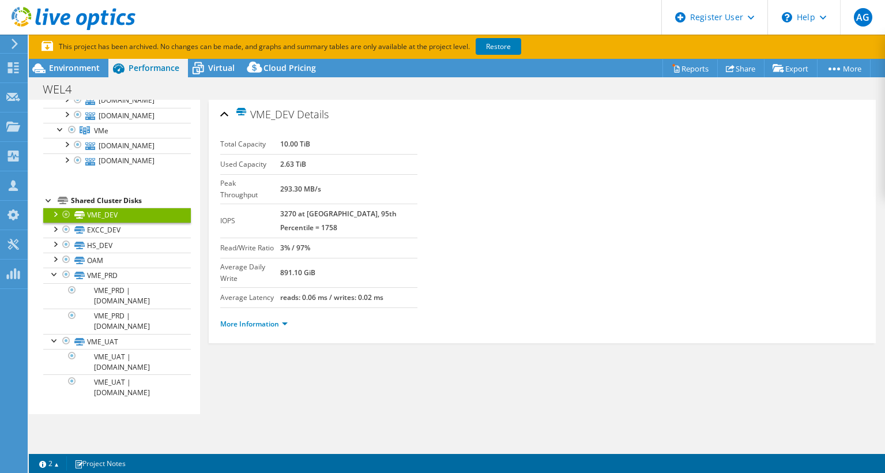
click at [55, 217] on div at bounding box center [55, 214] width 12 height 12
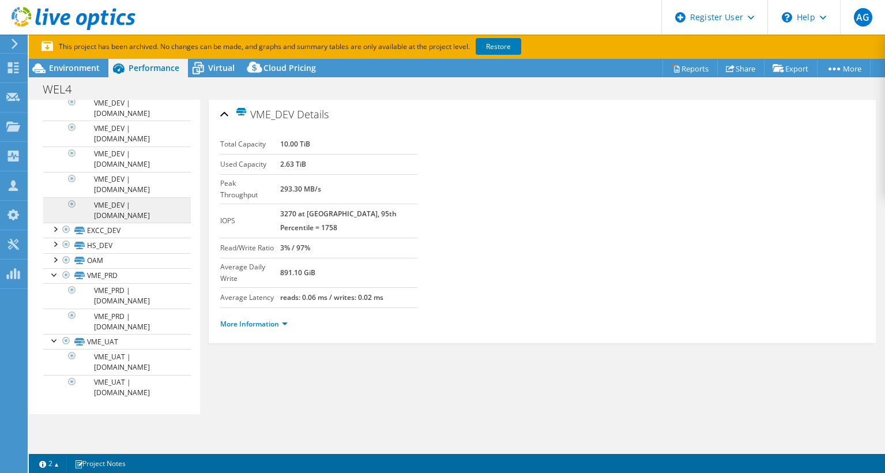
scroll to position [972, 0]
click at [126, 211] on link "VME_DEV | wel4-esxi31.corp.securekey.com" at bounding box center [117, 209] width 148 height 25
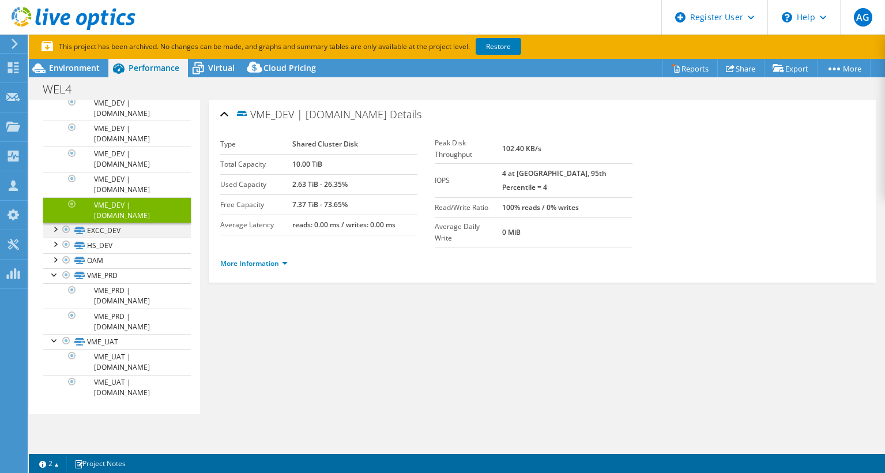
click at [57, 230] on div at bounding box center [55, 229] width 12 height 12
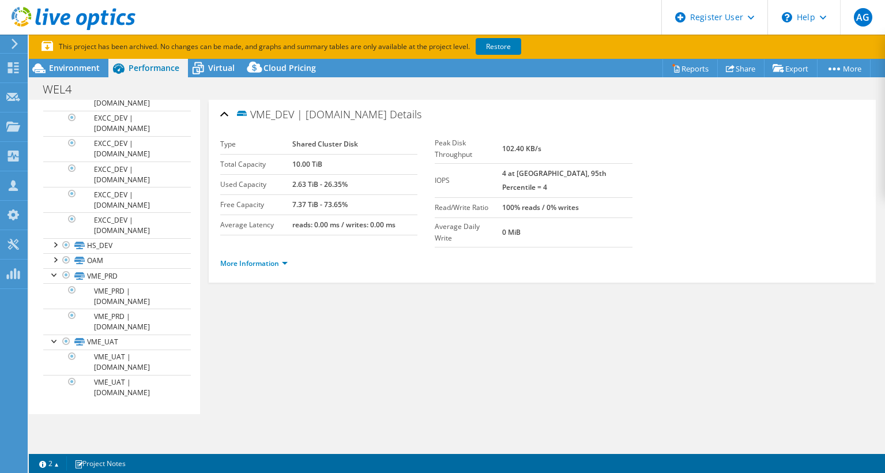
scroll to position [1202, 0]
click at [58, 250] on div at bounding box center [55, 244] width 12 height 12
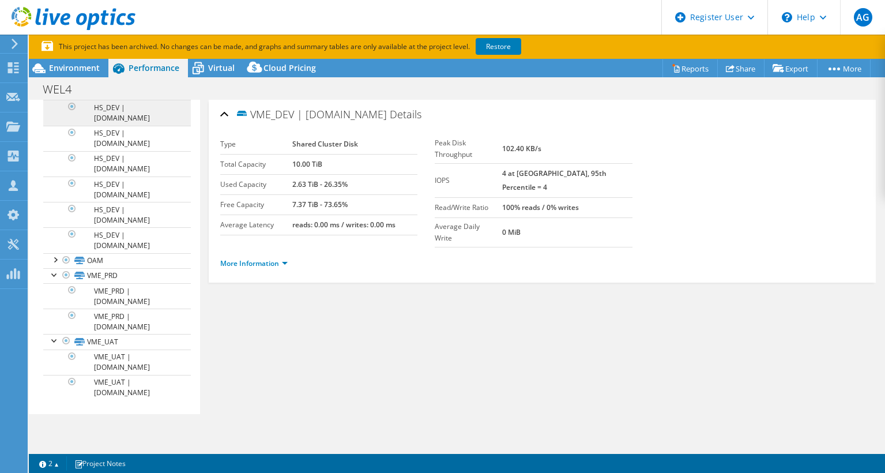
scroll to position [1660, 0]
click at [54, 261] on div at bounding box center [55, 259] width 12 height 12
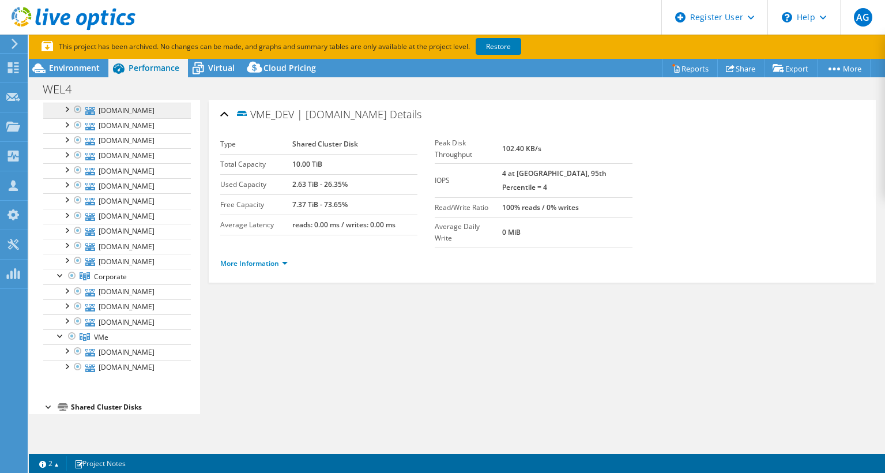
scroll to position [0, 0]
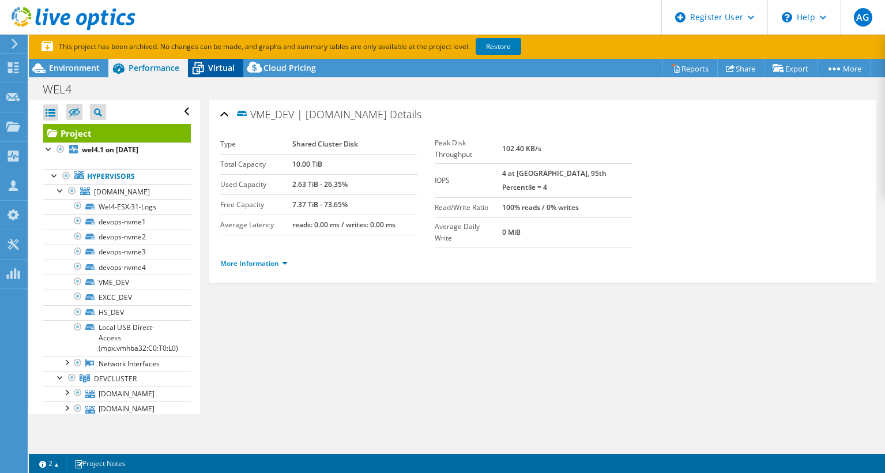
click at [215, 65] on span "Virtual" at bounding box center [221, 67] width 27 height 11
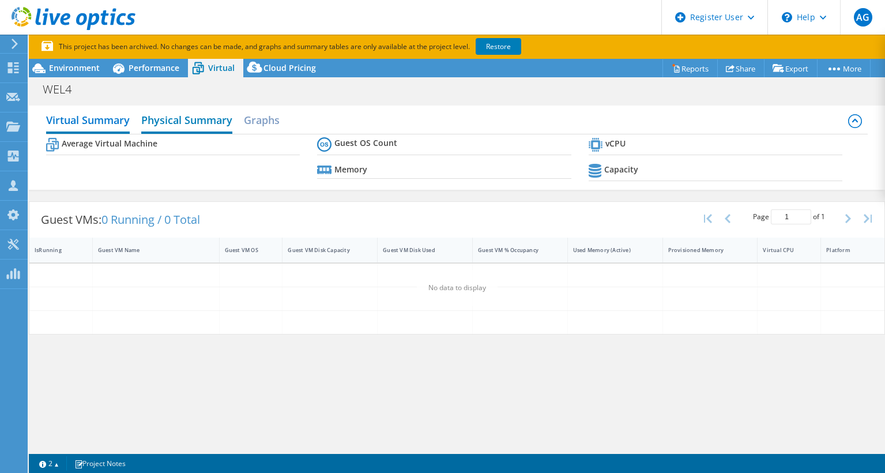
click at [178, 121] on h2 "Physical Summary" at bounding box center [186, 120] width 91 height 25
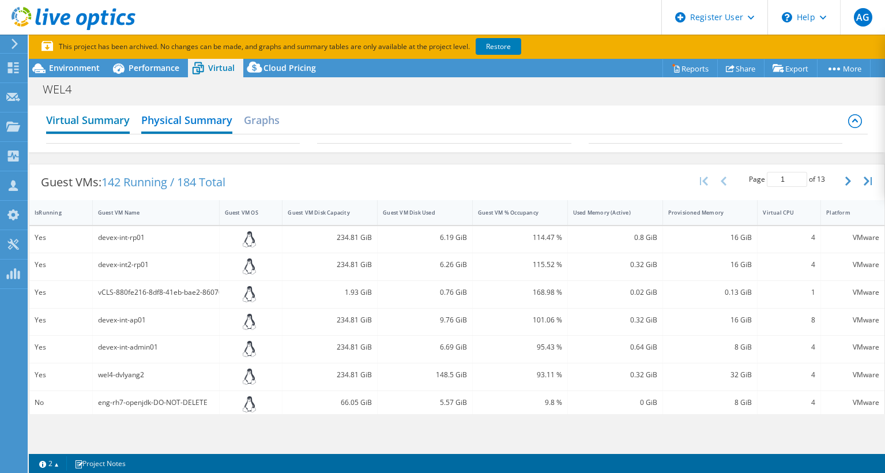
click at [100, 123] on h2 "Virtual Summary" at bounding box center [88, 120] width 84 height 25
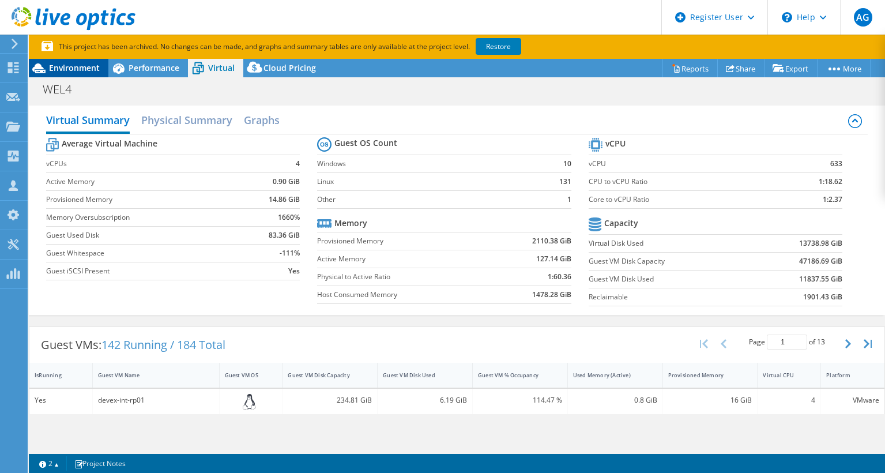
click at [31, 62] on icon at bounding box center [39, 68] width 20 height 20
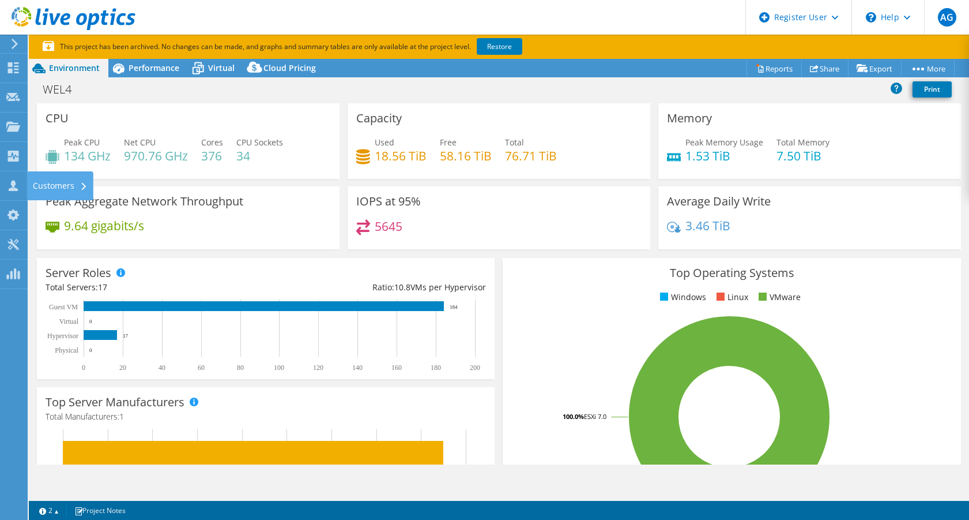
click at [57, 185] on div "Customers" at bounding box center [60, 185] width 66 height 29
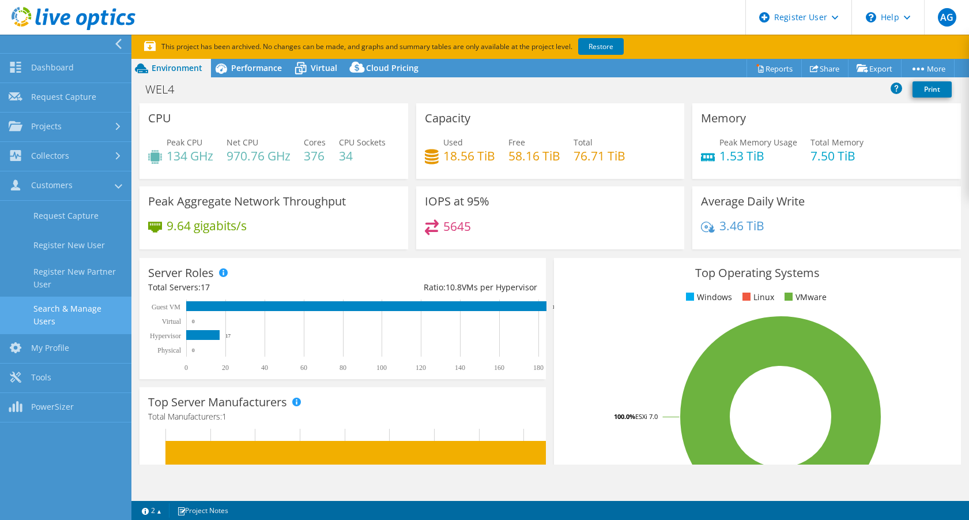
click at [87, 306] on link "Search & Manage Users" at bounding box center [65, 314] width 131 height 37
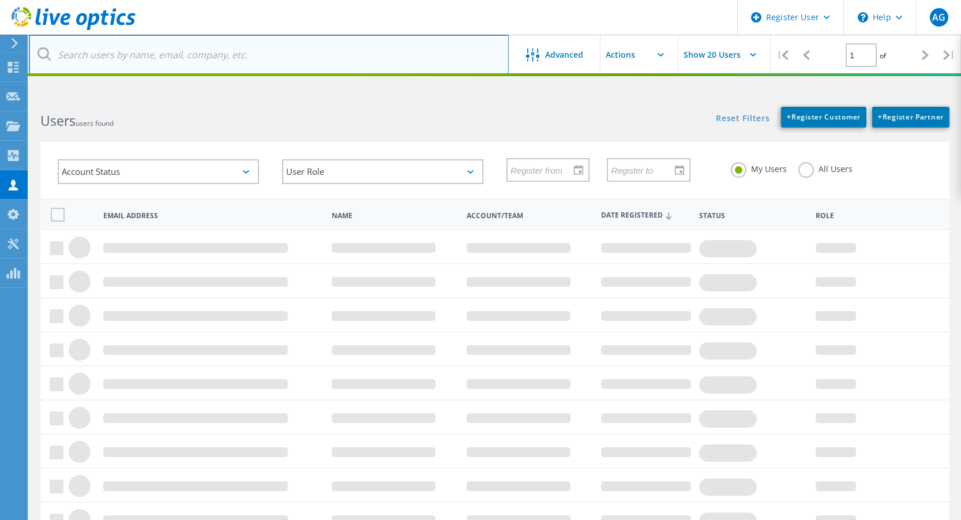
click at [168, 59] on input "text" at bounding box center [269, 55] width 480 height 40
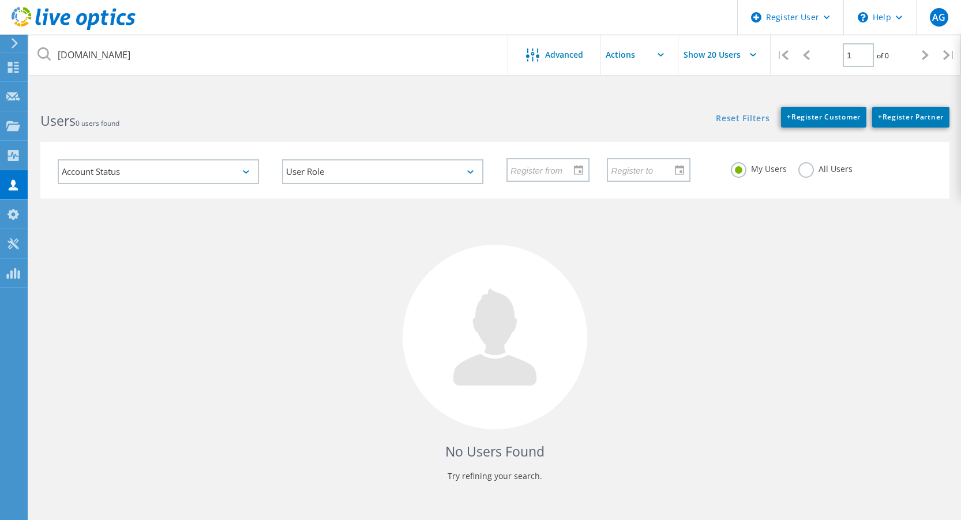
click at [805, 169] on label "All Users" at bounding box center [825, 167] width 54 height 11
click at [0, 0] on input "All Users" at bounding box center [0, 0] width 0 height 0
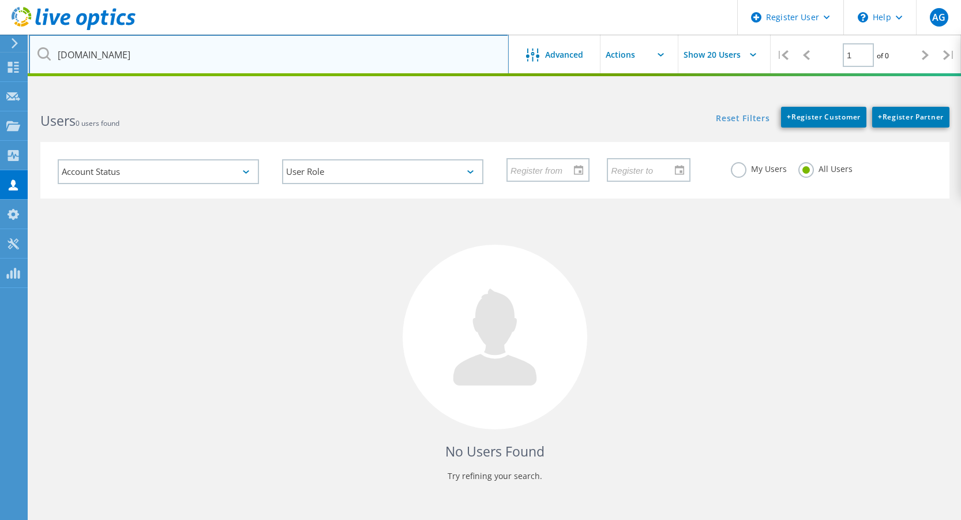
click at [210, 63] on input "[DOMAIN_NAME]" at bounding box center [269, 55] width 480 height 40
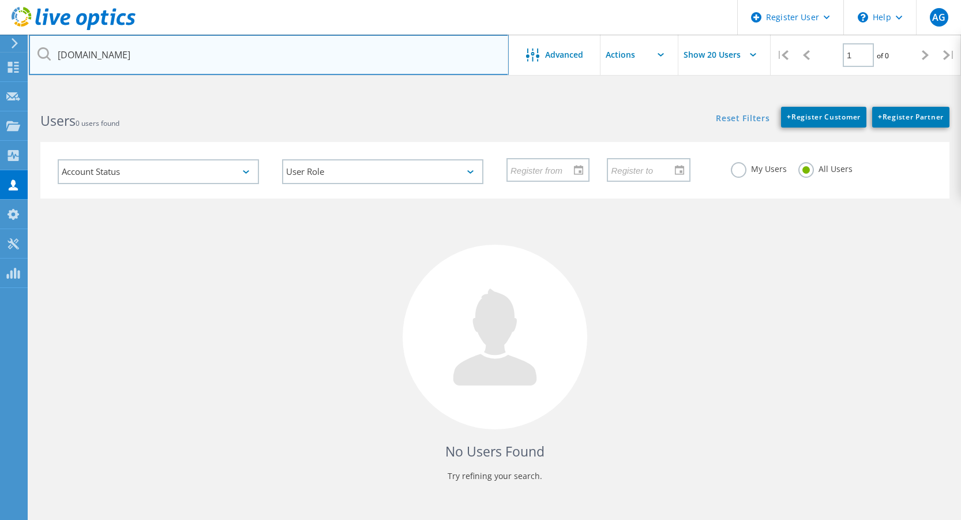
click at [125, 56] on input "[DOMAIN_NAME]" at bounding box center [269, 55] width 480 height 40
click at [96, 55] on input "[DOMAIN_NAME]" at bounding box center [269, 55] width 480 height 40
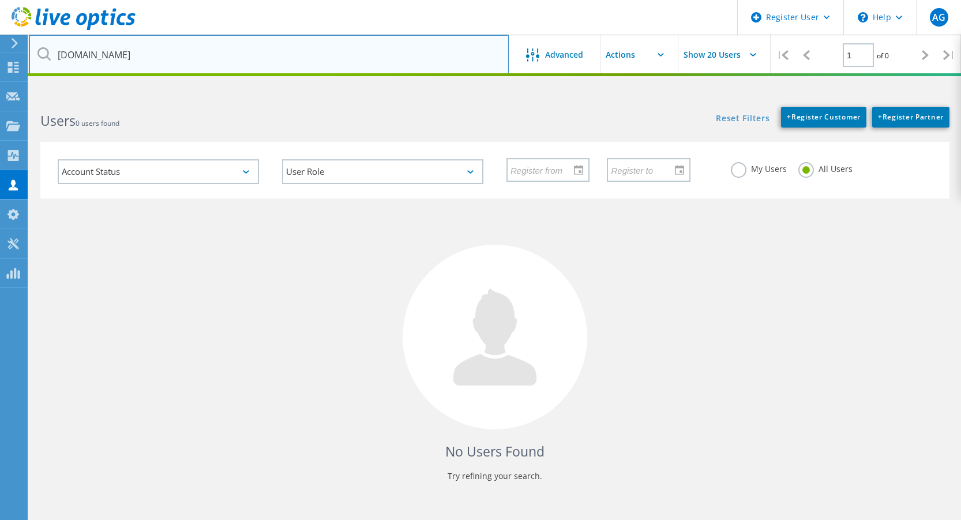
type input "[DOMAIN_NAME]"
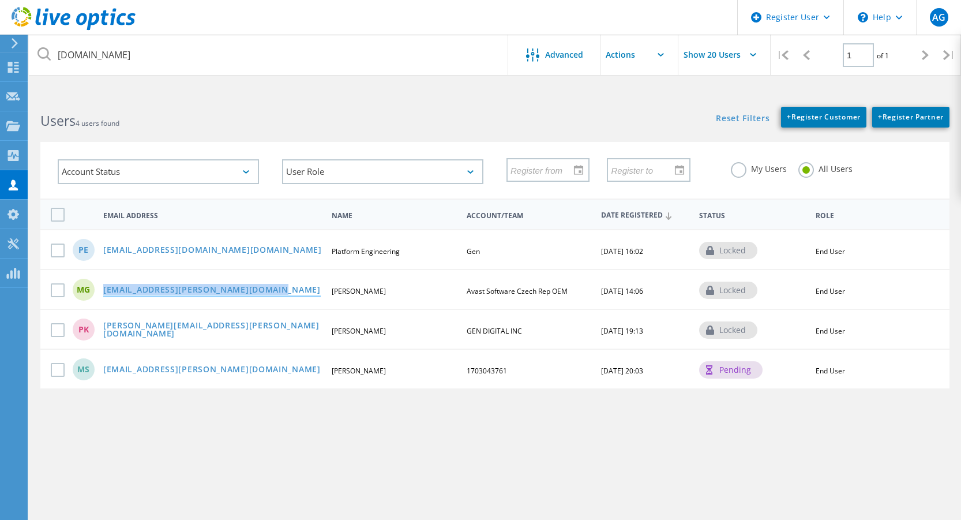
drag, startPoint x: 288, startPoint y: 293, endPoint x: 106, endPoint y: 292, distance: 181.6
click at [106, 292] on div "[EMAIL_ADDRESS][PERSON_NAME][DOMAIN_NAME]" at bounding box center [212, 290] width 230 height 10
copy link "[EMAIL_ADDRESS][PERSON_NAME][DOMAIN_NAME]"
drag, startPoint x: 258, startPoint y: 332, endPoint x: 236, endPoint y: 329, distance: 22.0
click at [236, 329] on div "[PERSON_NAME][EMAIL_ADDRESS][PERSON_NAME][DOMAIN_NAME]" at bounding box center [212, 330] width 230 height 18
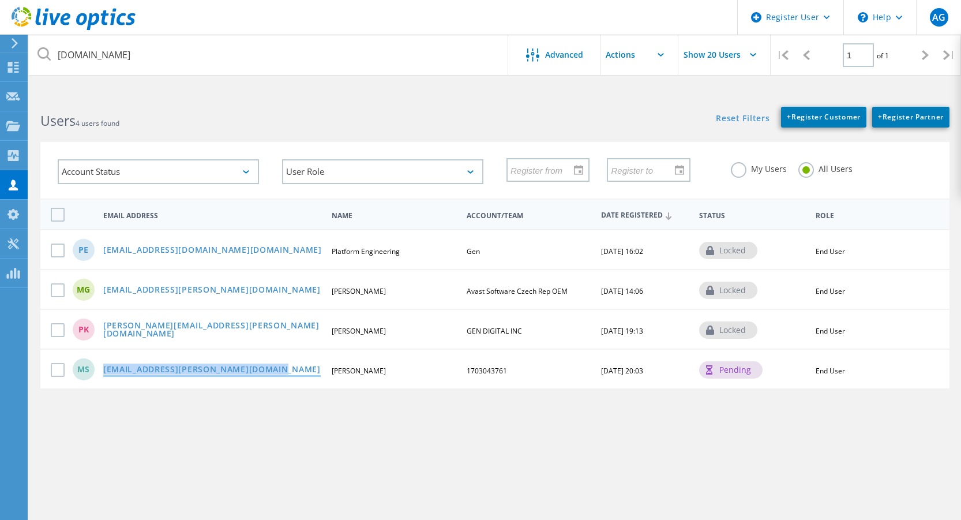
drag, startPoint x: 281, startPoint y: 370, endPoint x: 104, endPoint y: 372, distance: 177.6
click at [104, 372] on div "[EMAIL_ADDRESS][PERSON_NAME][DOMAIN_NAME]" at bounding box center [212, 370] width 230 height 10
drag, startPoint x: 301, startPoint y: 250, endPoint x: 101, endPoint y: 249, distance: 199.5
click at [101, 249] on div "[EMAIL_ADDRESS][DOMAIN_NAME][DOMAIN_NAME]" at bounding box center [212, 251] width 230 height 10
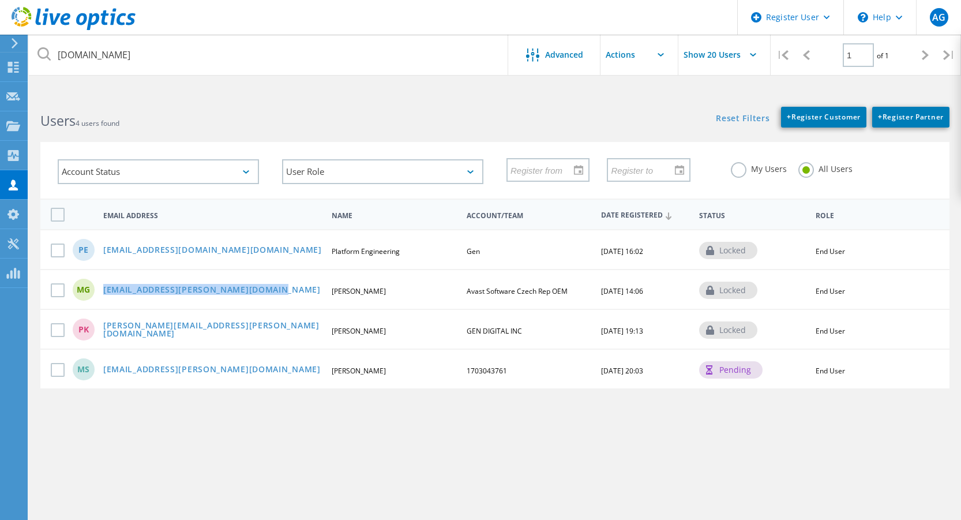
drag, startPoint x: 289, startPoint y: 289, endPoint x: 102, endPoint y: 291, distance: 186.8
click at [102, 291] on div "[EMAIL_ADDRESS][PERSON_NAME][DOMAIN_NAME]" at bounding box center [212, 290] width 230 height 10
copy link "[EMAIL_ADDRESS][PERSON_NAME][DOMAIN_NAME]"
click at [248, 326] on div "[PERSON_NAME][EMAIL_ADDRESS][PERSON_NAME][DOMAIN_NAME]" at bounding box center [212, 330] width 230 height 18
drag, startPoint x: 253, startPoint y: 328, endPoint x: 230, endPoint y: 336, distance: 24.8
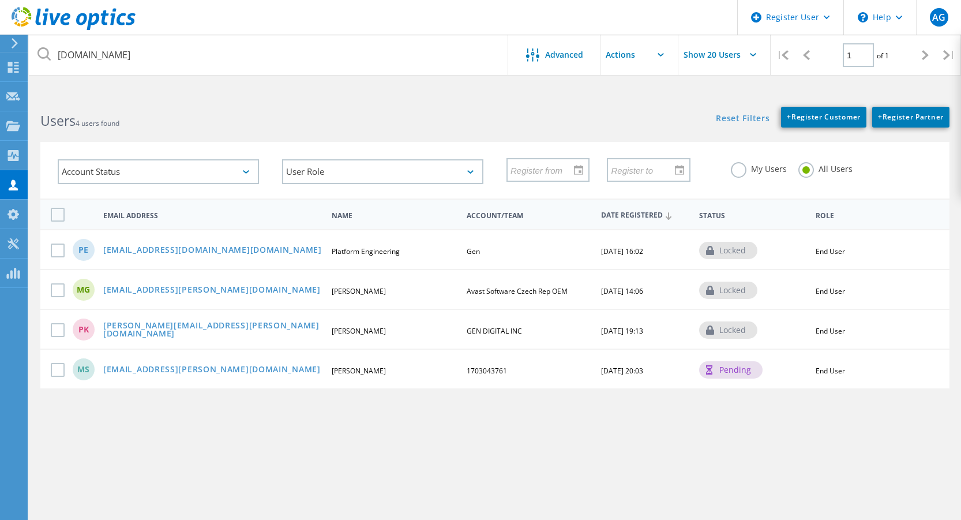
click at [227, 337] on div "PK [PERSON_NAME][EMAIL_ADDRESS][PERSON_NAME][DOMAIN_NAME] [PERSON_NAME] GEN DIG…" at bounding box center [494, 329] width 909 height 40
drag, startPoint x: 241, startPoint y: 329, endPoint x: 103, endPoint y: 329, distance: 137.8
click at [103, 329] on div "[PERSON_NAME][EMAIL_ADDRESS][PERSON_NAME][DOMAIN_NAME]" at bounding box center [212, 330] width 230 height 18
copy link "[PERSON_NAME][EMAIL_ADDRESS][PERSON_NAME][DOMAIN_NAME]"
